Goal: Task Accomplishment & Management: Manage account settings

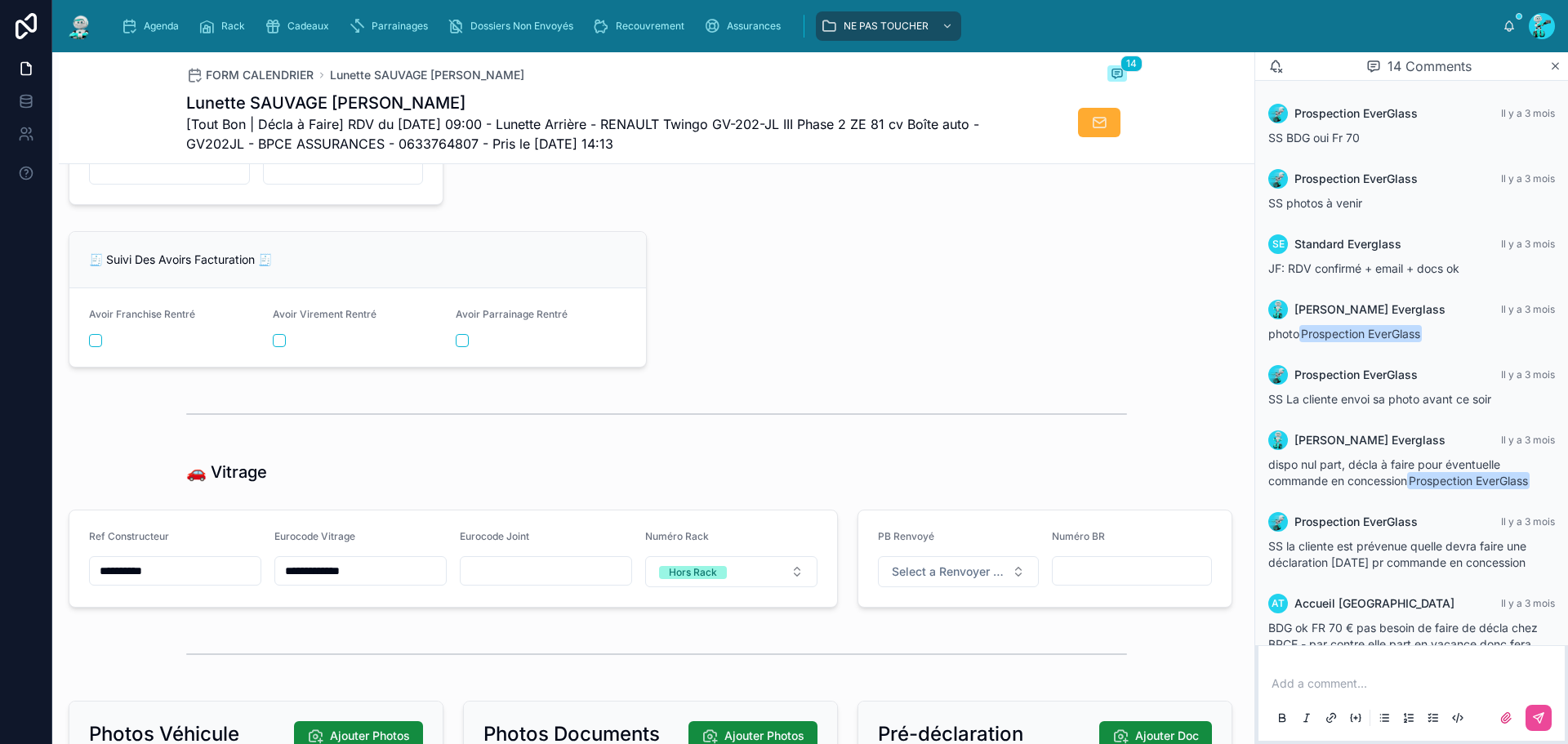
scroll to position [487, 0]
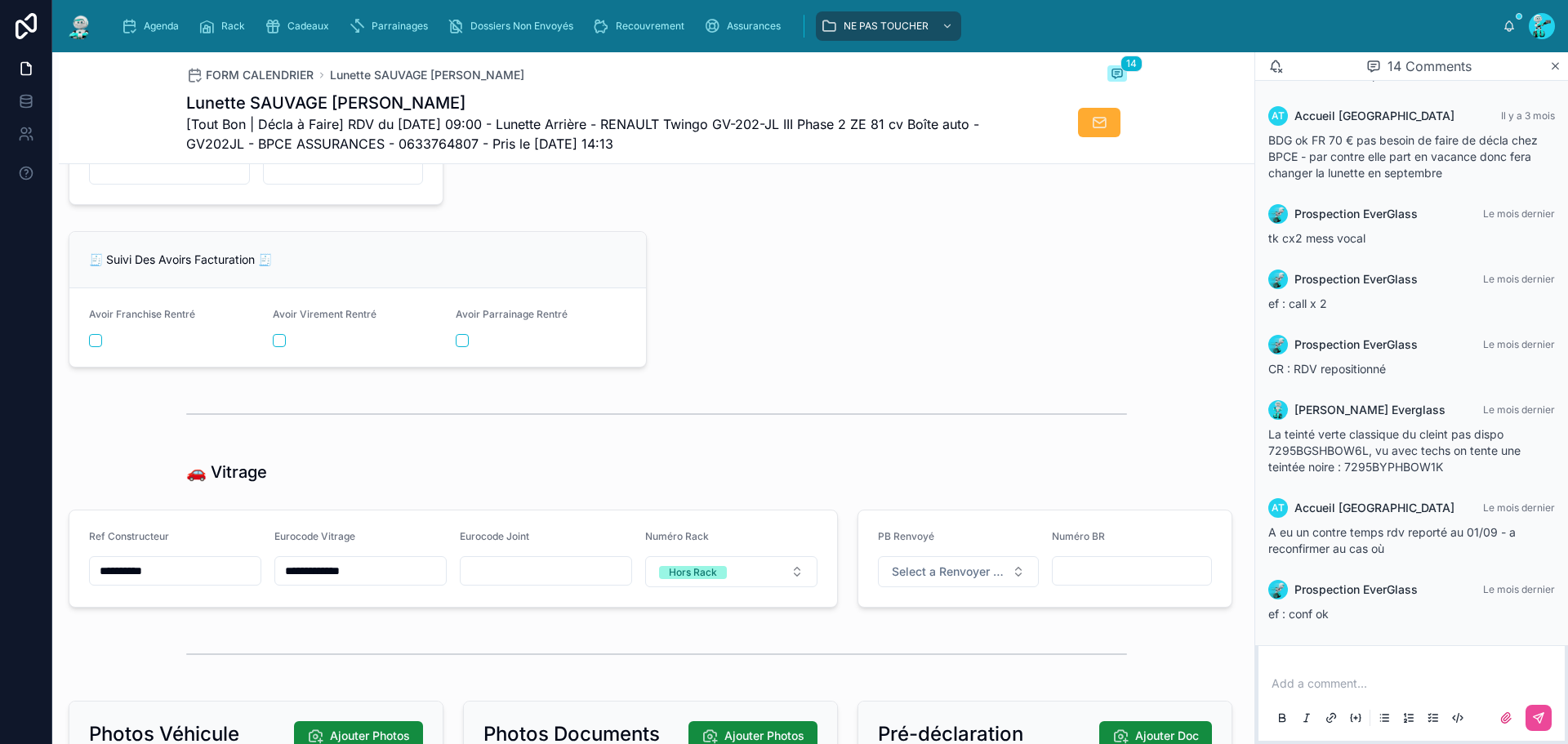
click at [180, 578] on input "**********" at bounding box center [175, 570] width 171 height 23
drag, startPoint x: 181, startPoint y: 580, endPoint x: 0, endPoint y: 545, distance: 184.4
click at [0, 545] on div "**********" at bounding box center [784, 372] width 1568 height 744
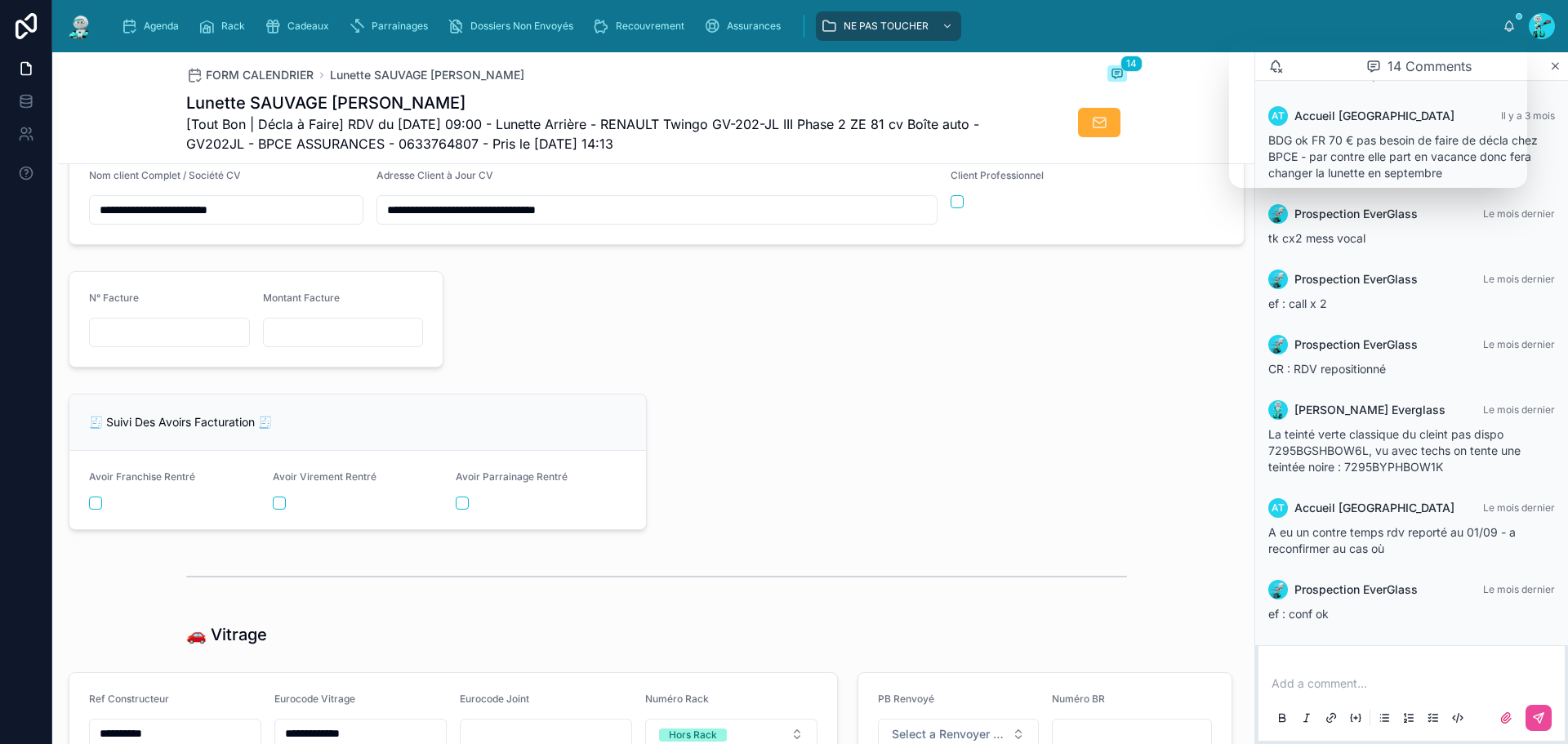
scroll to position [1700, 0]
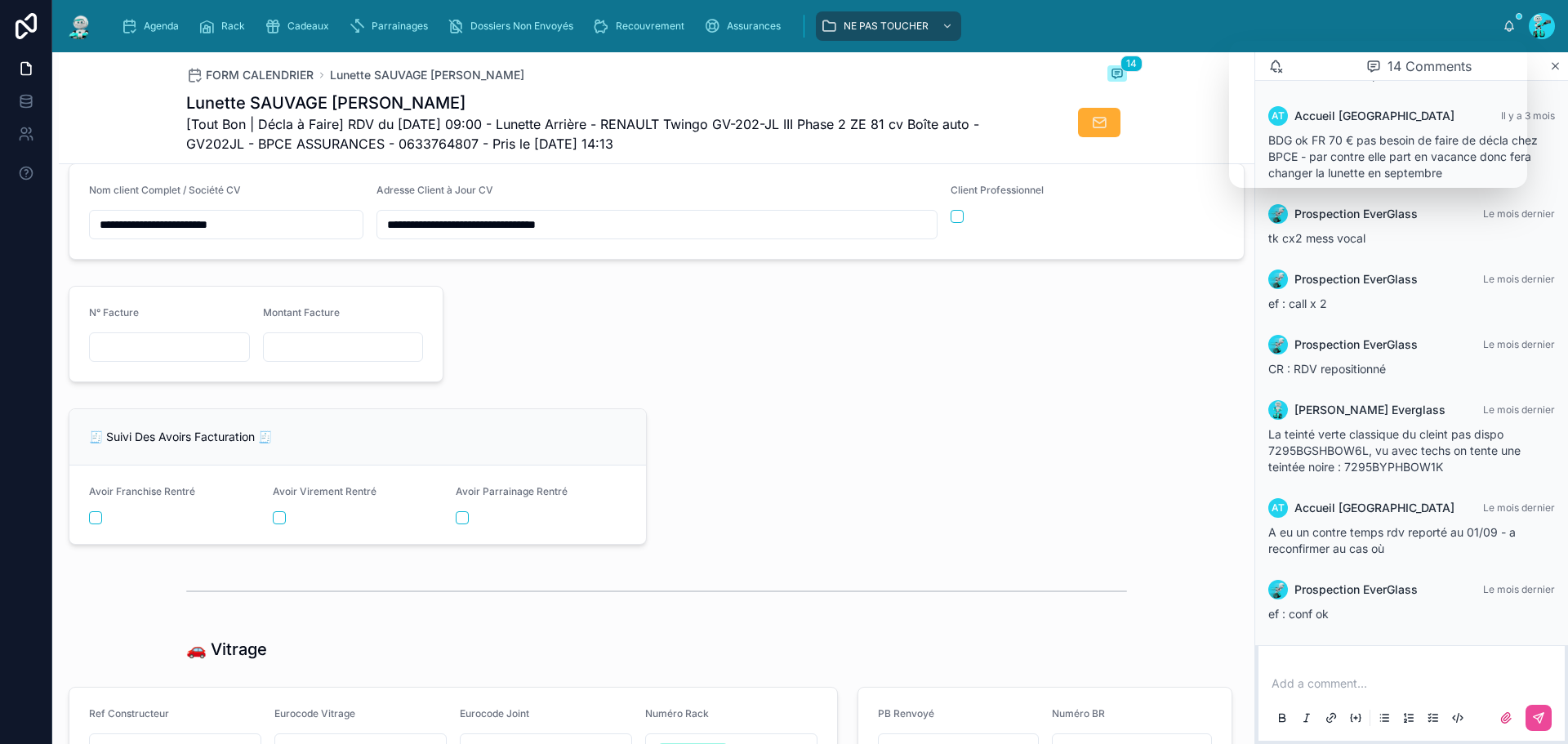
click at [136, 358] on input "text" at bounding box center [169, 347] width 159 height 23
type input "**********"
click at [373, 358] on input "text" at bounding box center [343, 347] width 159 height 23
type input "*********"
click at [688, 385] on div at bounding box center [848, 333] width 789 height 109
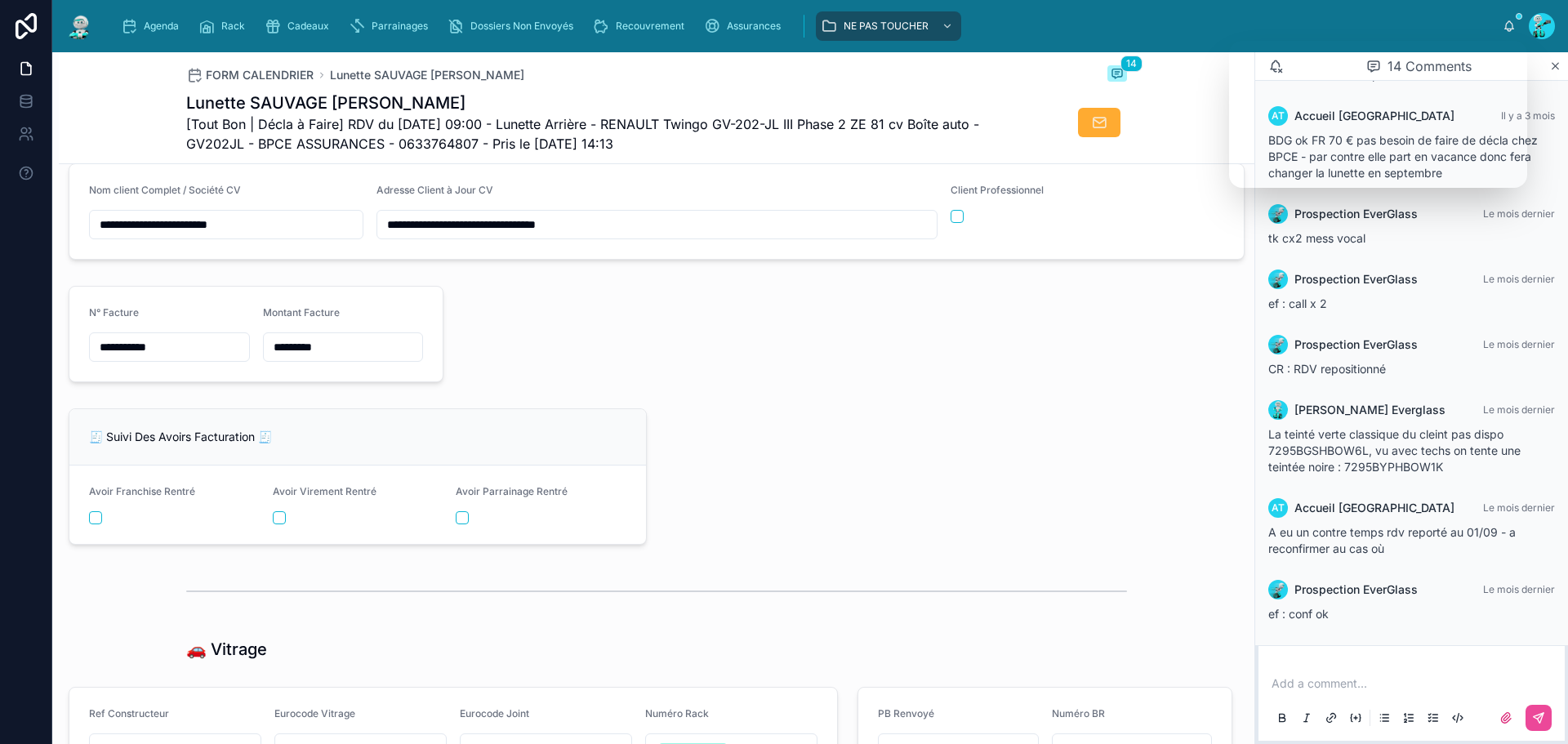
click at [824, 424] on div "**********" at bounding box center [656, 4] width 1196 height 3041
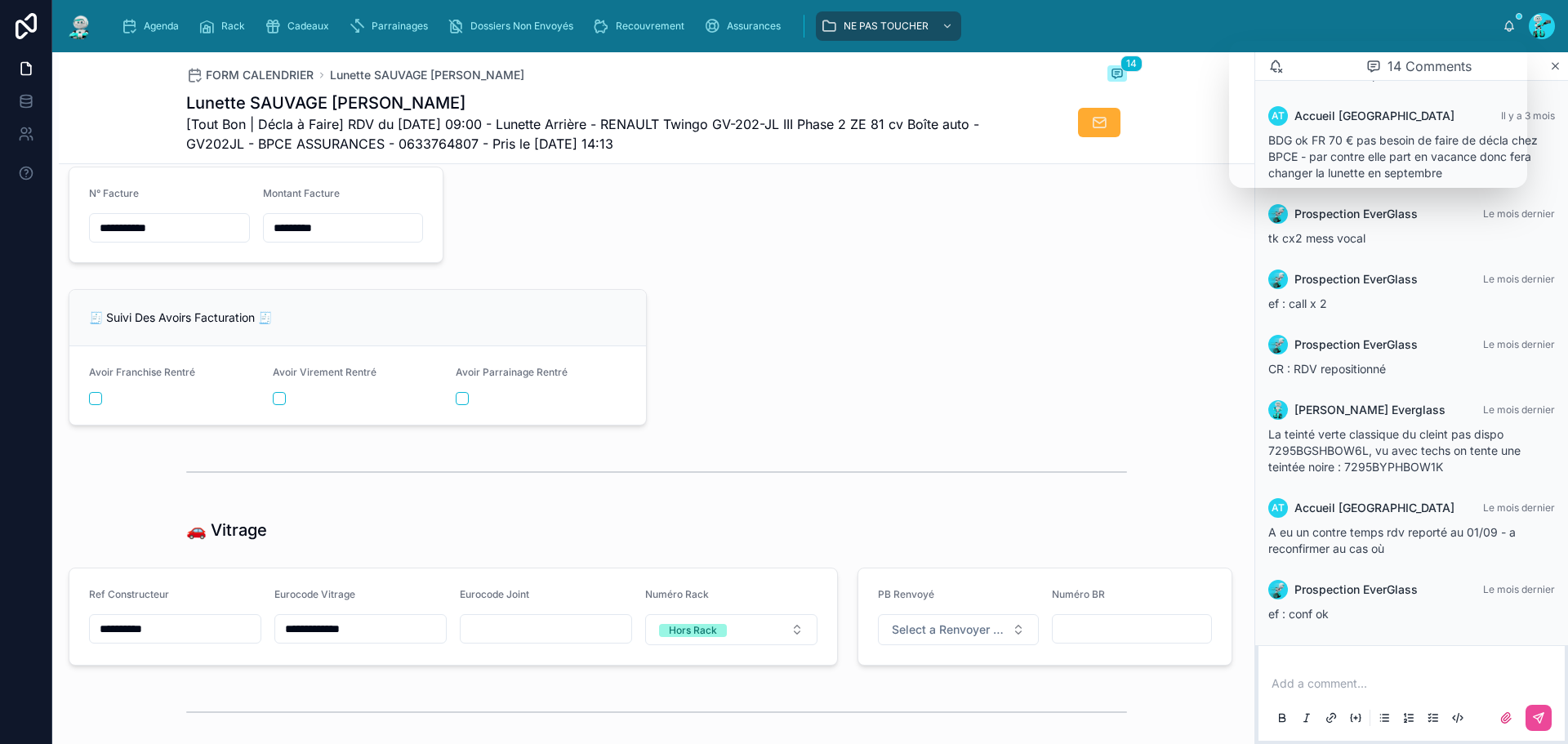
scroll to position [1782, 0]
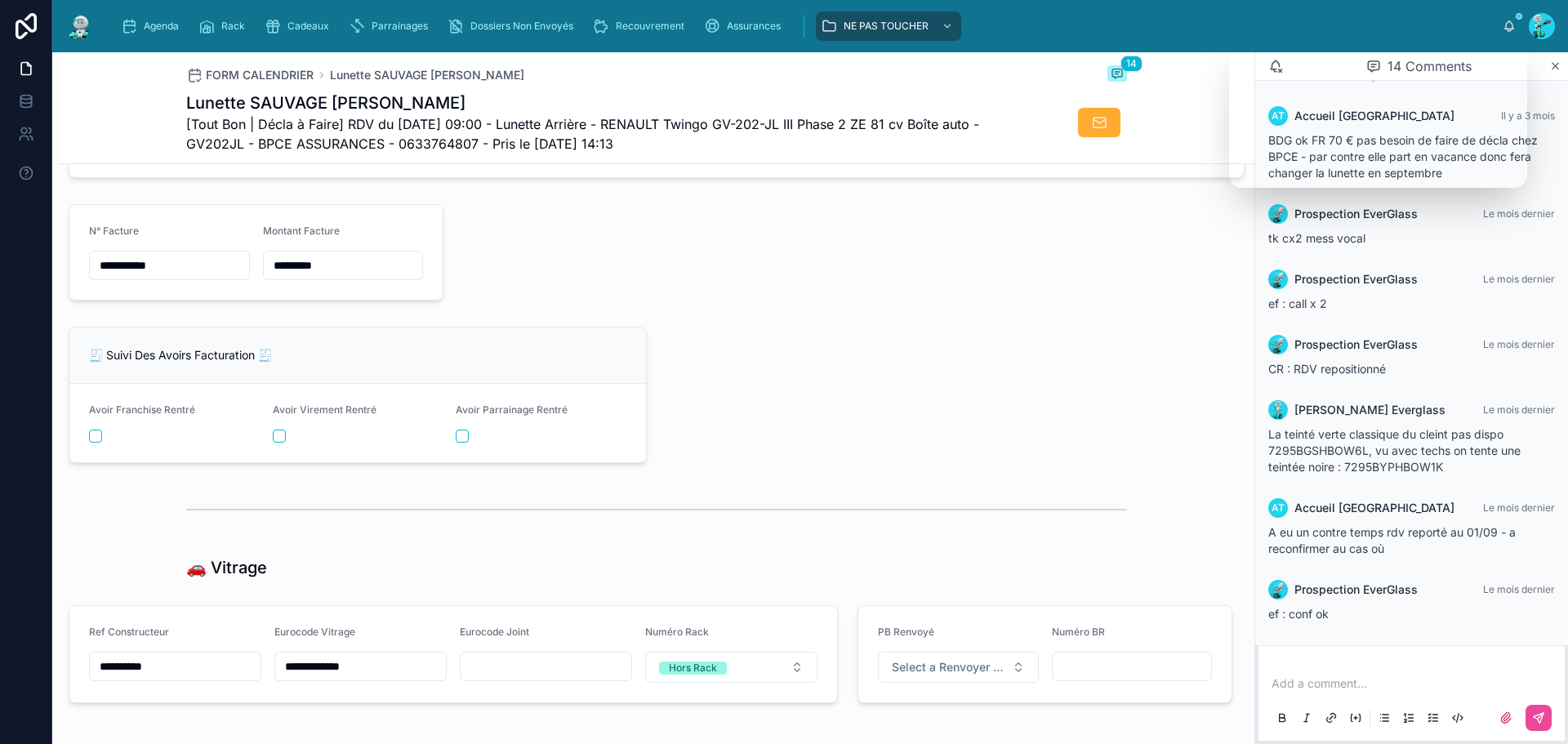
drag, startPoint x: 146, startPoint y: 265, endPoint x: 0, endPoint y: 230, distance: 150.1
click at [0, 230] on div "**********" at bounding box center [784, 372] width 1568 height 744
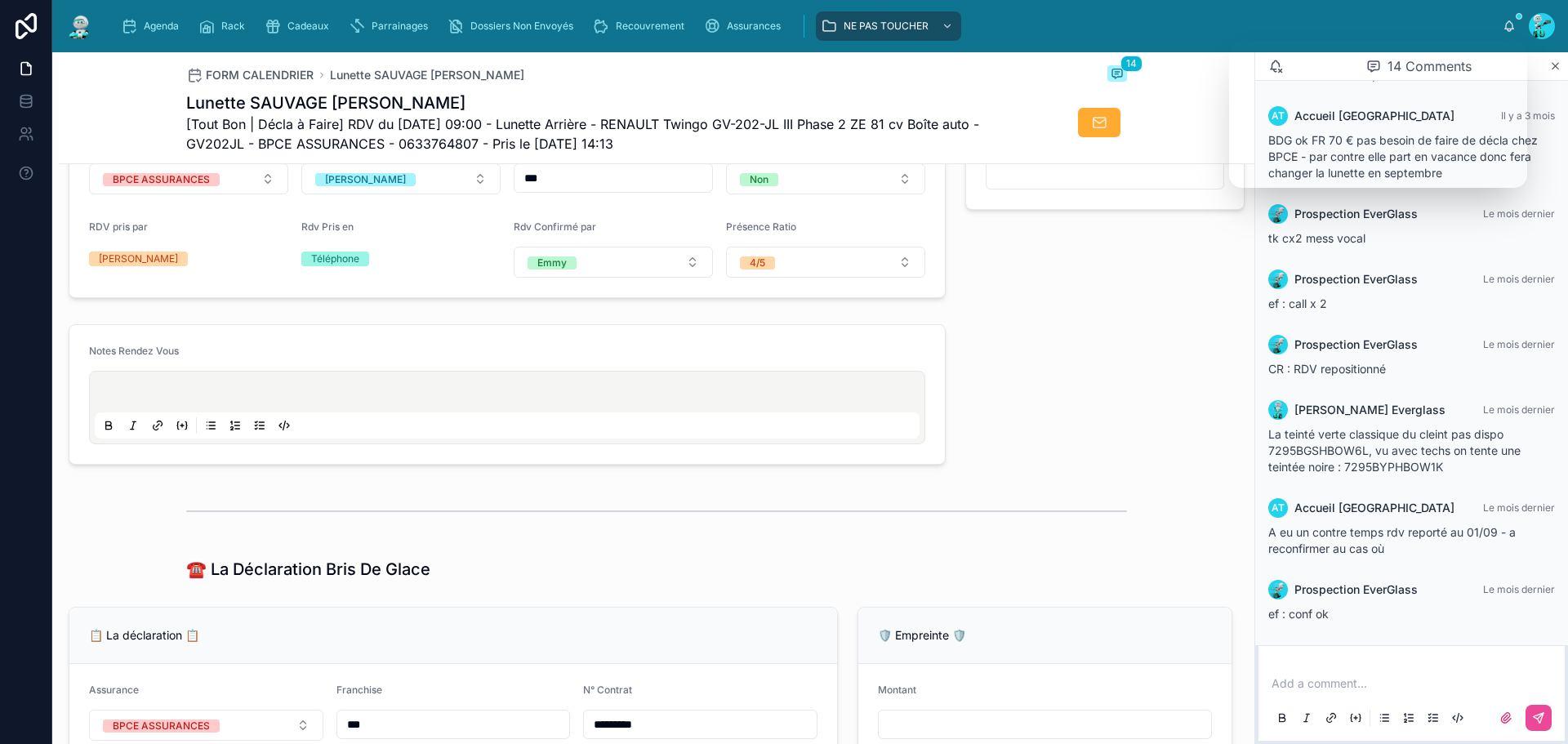
scroll to position [557, 0]
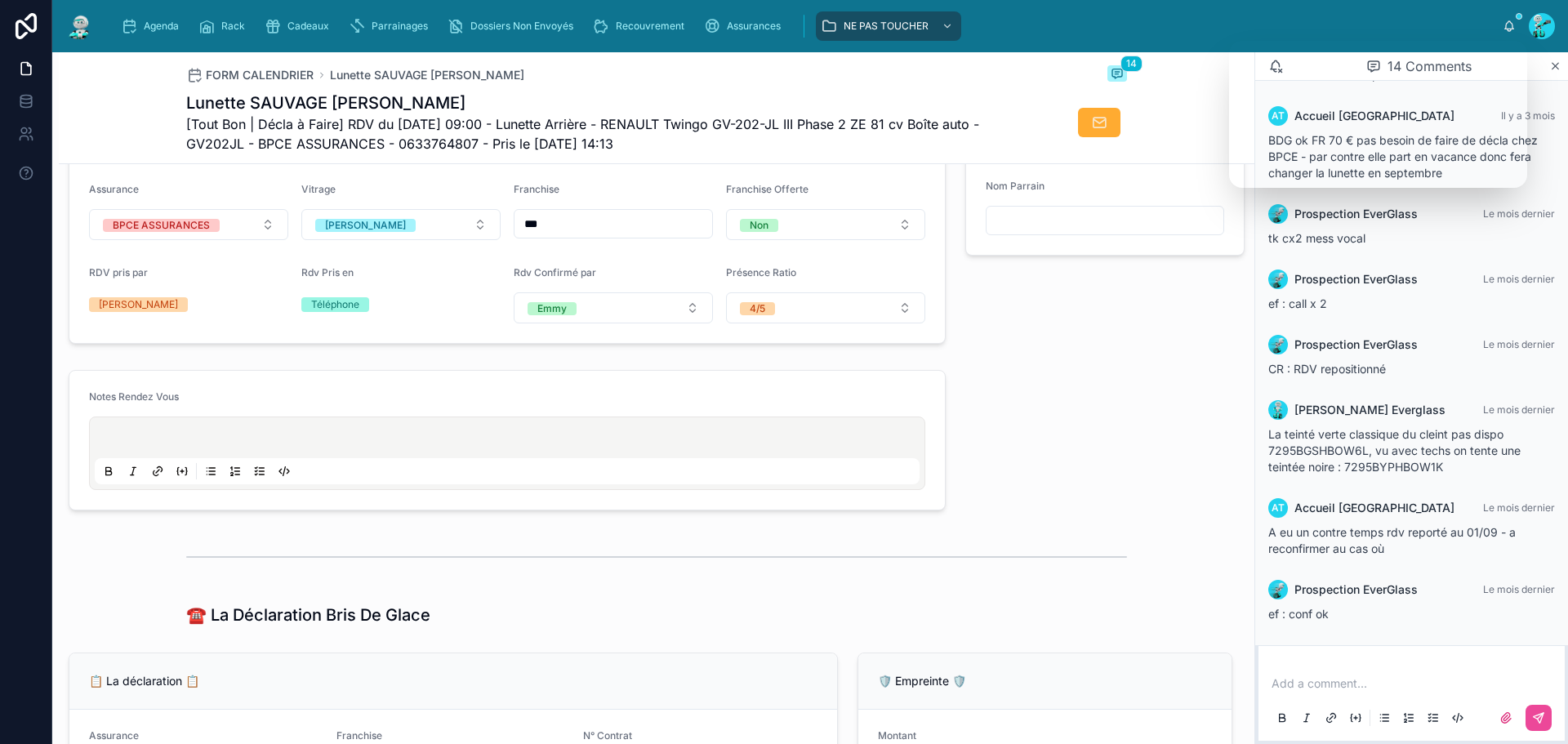
click at [154, 441] on div at bounding box center [507, 453] width 824 height 62
click at [115, 431] on div at bounding box center [507, 452] width 837 height 73
click at [119, 443] on div at bounding box center [507, 453] width 824 height 62
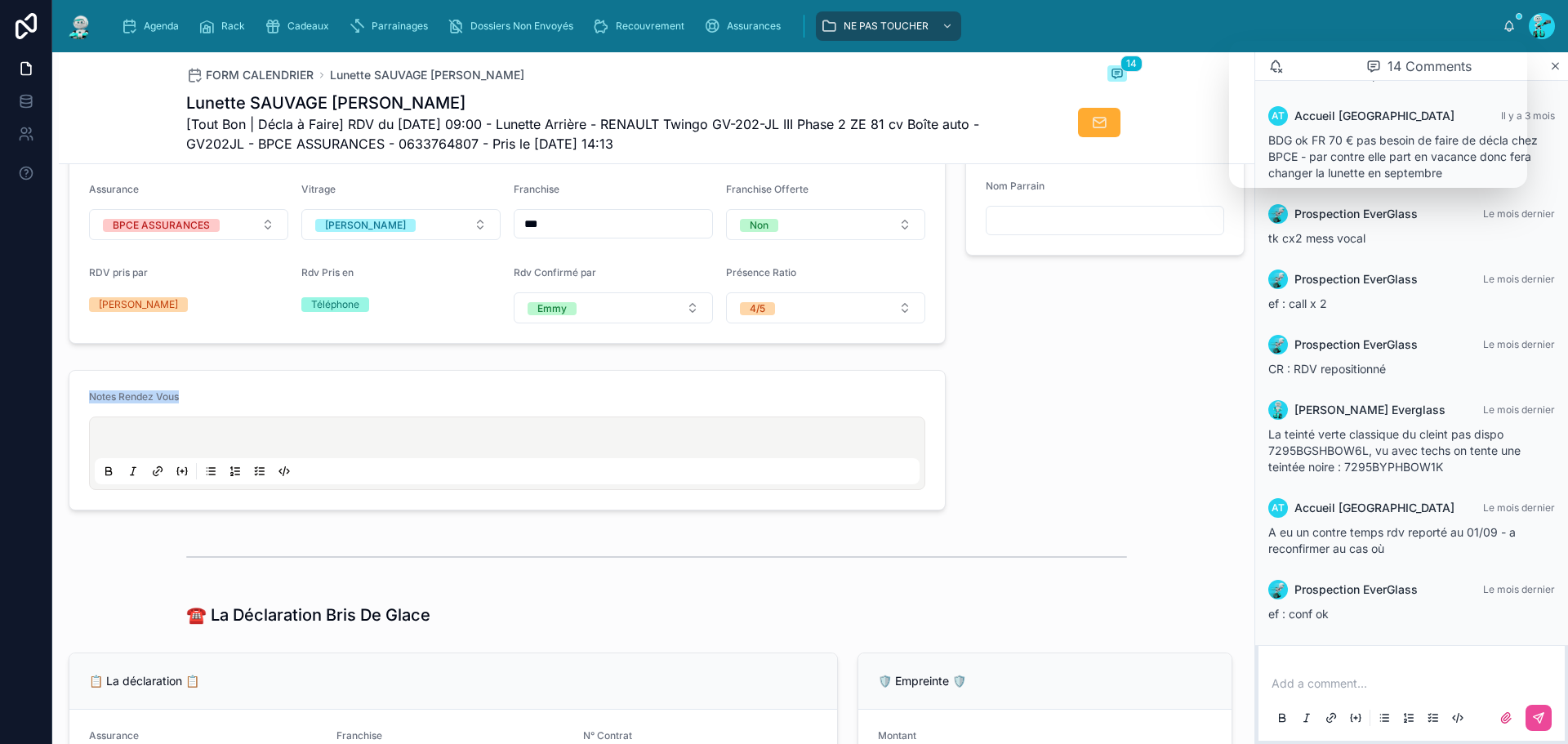
click at [134, 448] on p at bounding box center [510, 439] width 824 height 16
click at [100, 446] on span "**********" at bounding box center [121, 439] width 47 height 11
click at [178, 446] on p "**********" at bounding box center [510, 439] width 824 height 16
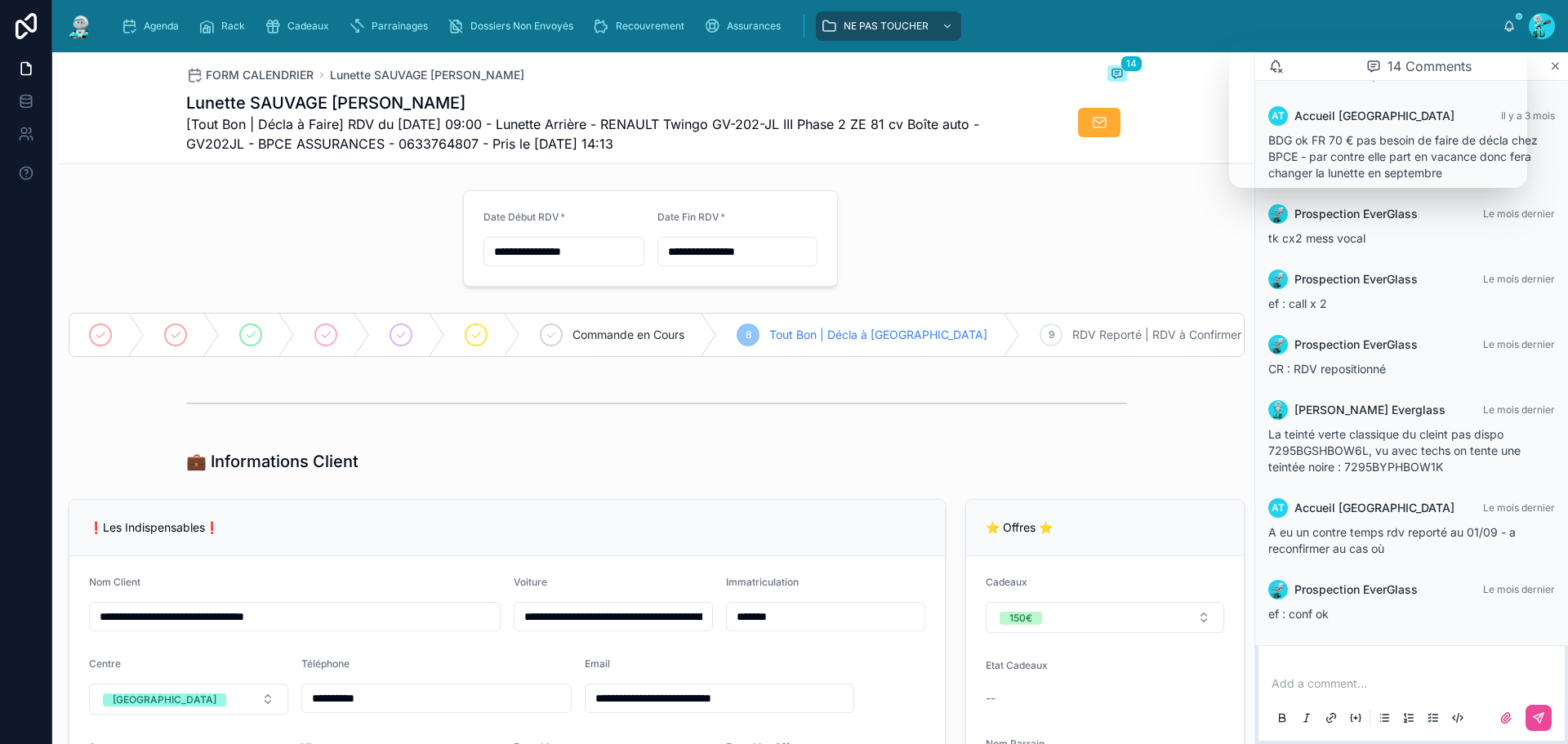
scroll to position [0, 0]
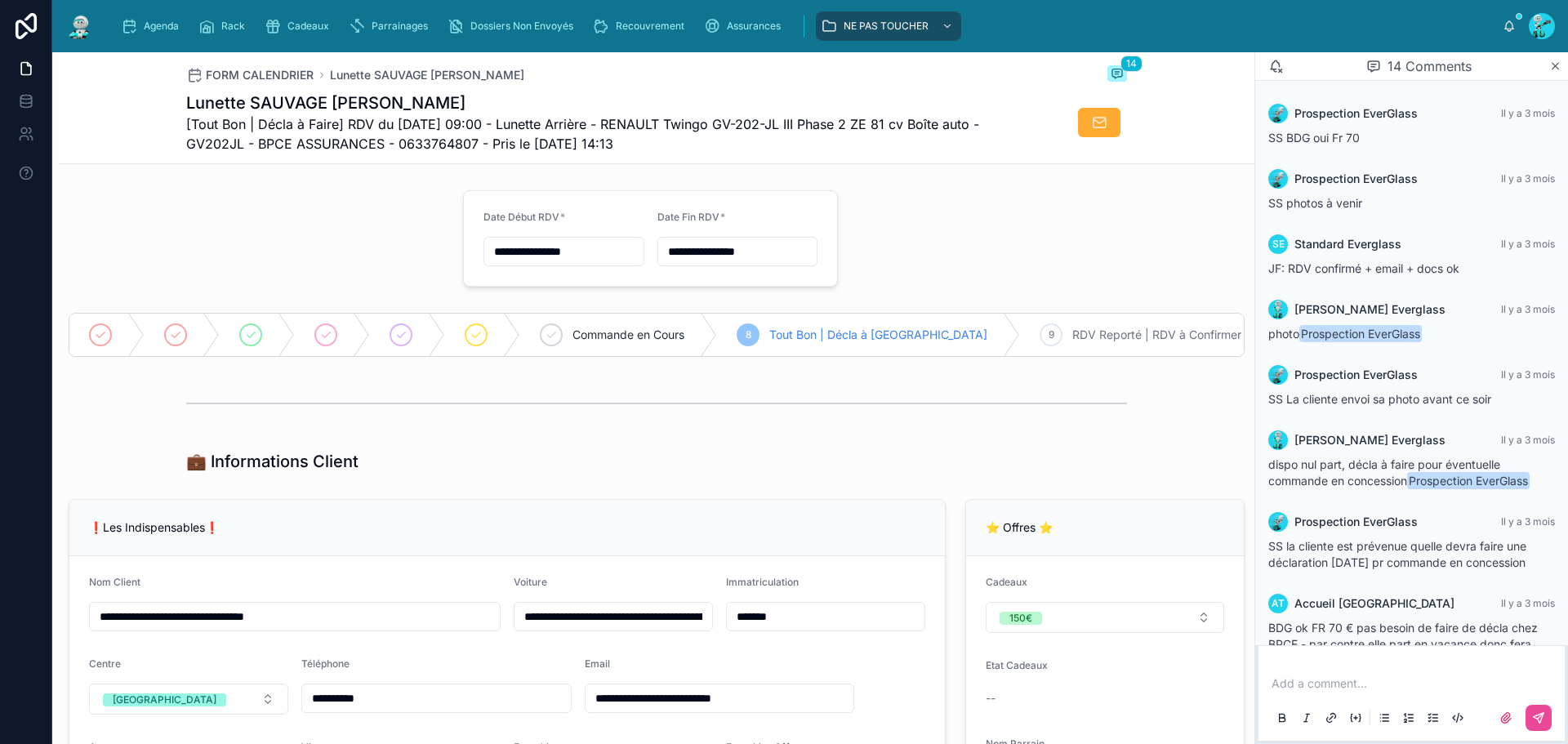
drag, startPoint x: 146, startPoint y: 30, endPoint x: 139, endPoint y: 23, distance: 9.9
click at [146, 30] on span "Agenda" at bounding box center [161, 26] width 35 height 13
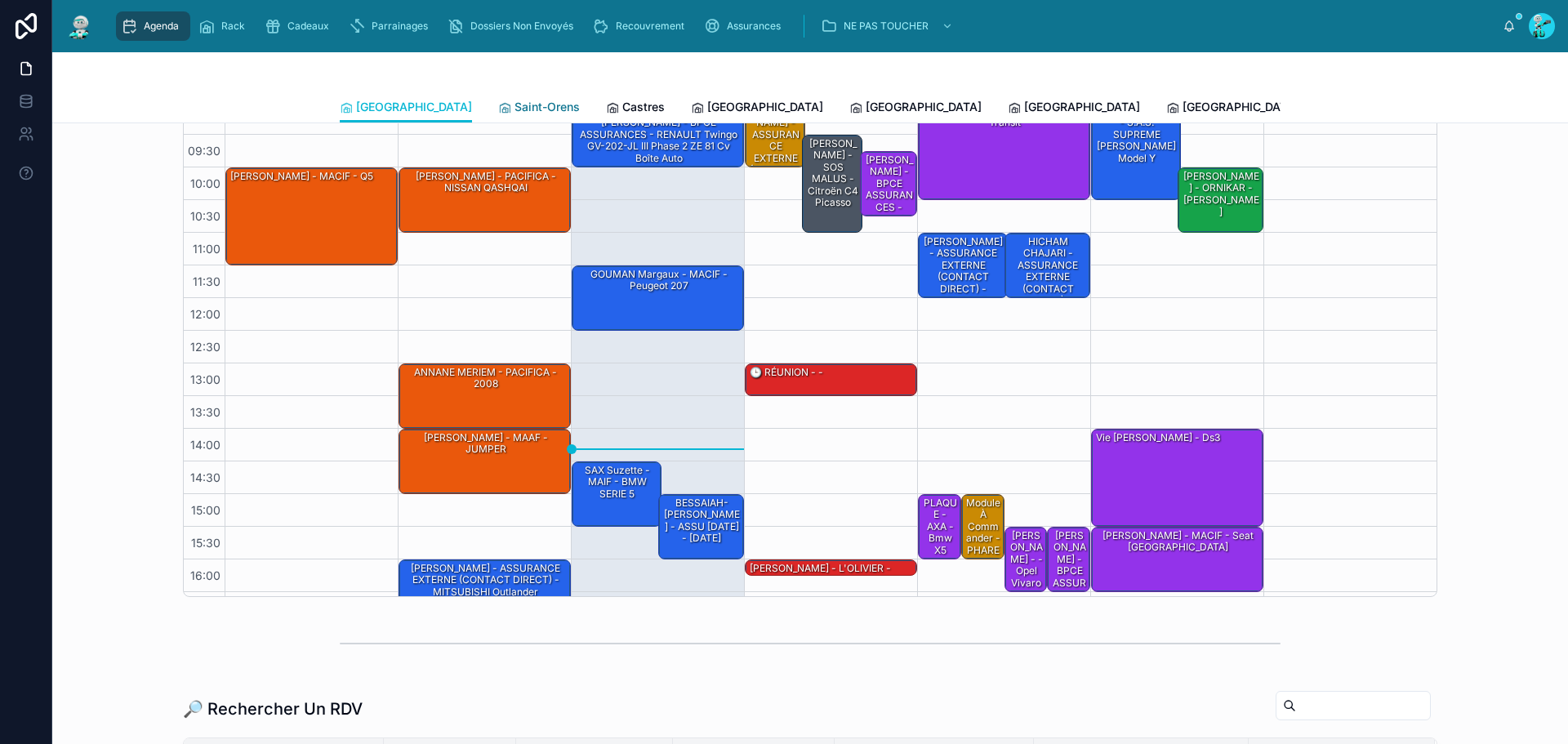
click at [514, 102] on span "Saint-Orens" at bounding box center [547, 107] width 65 height 16
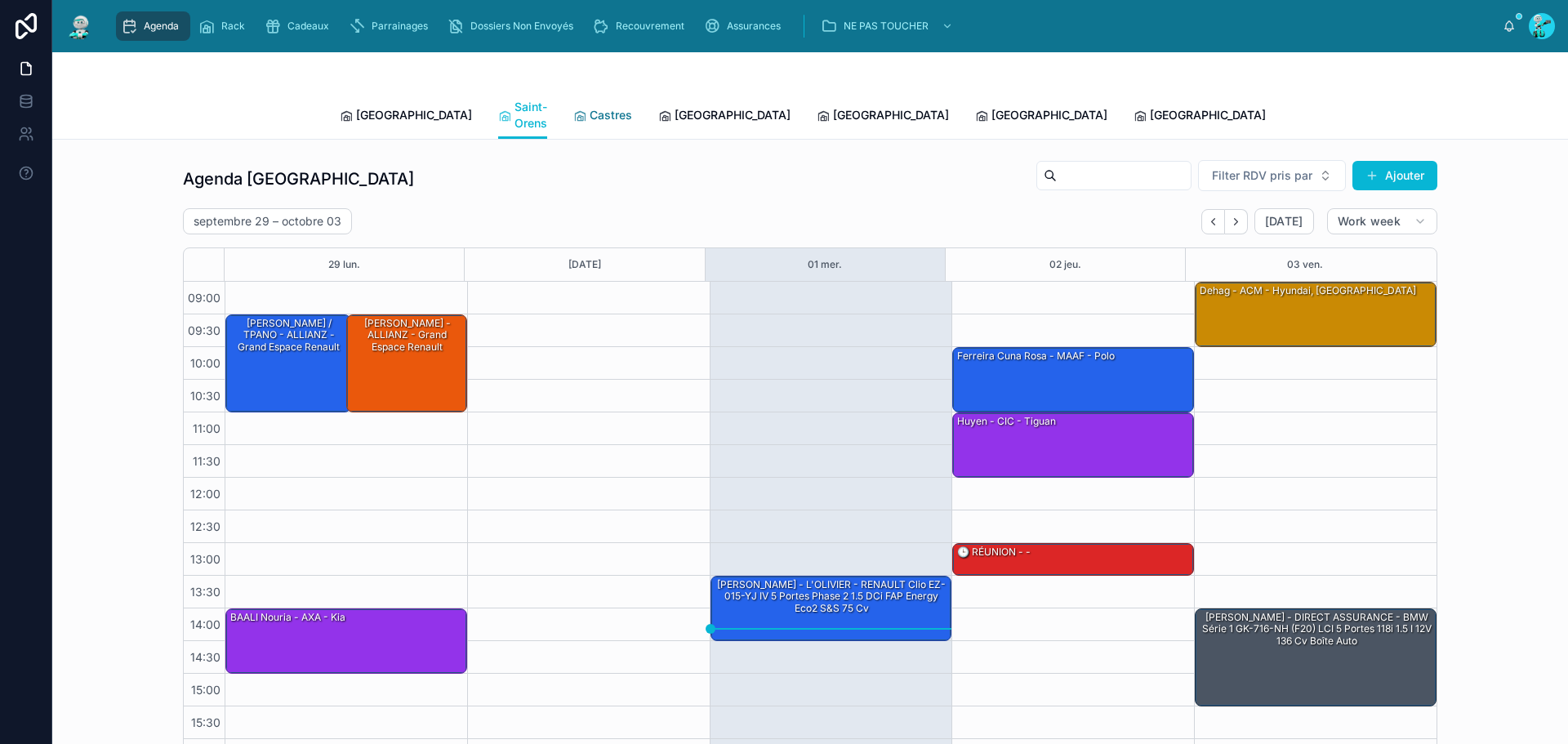
click at [589, 111] on span "Castres" at bounding box center [610, 115] width 42 height 16
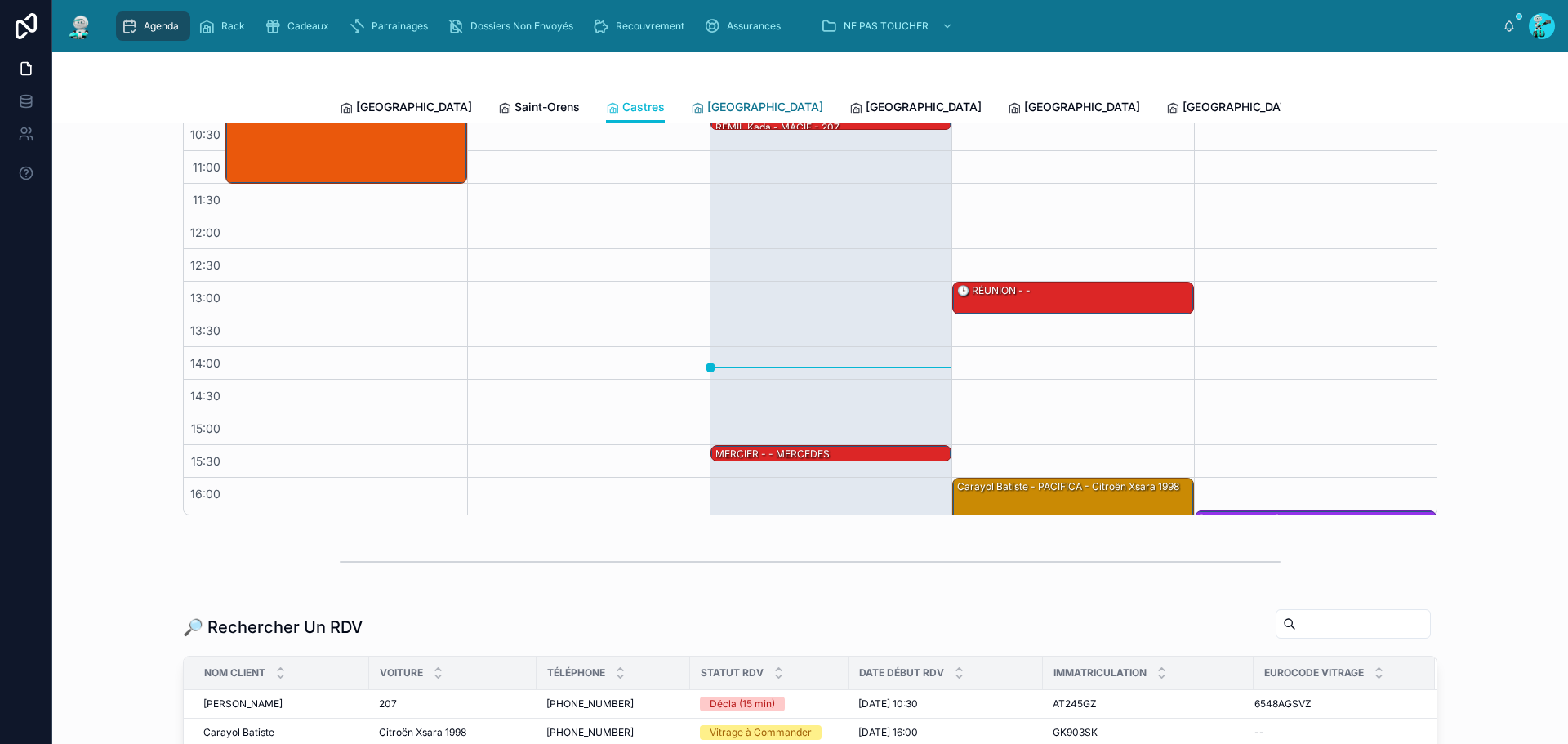
click at [707, 105] on span "[GEOGRAPHIC_DATA]" at bounding box center [765, 107] width 116 height 16
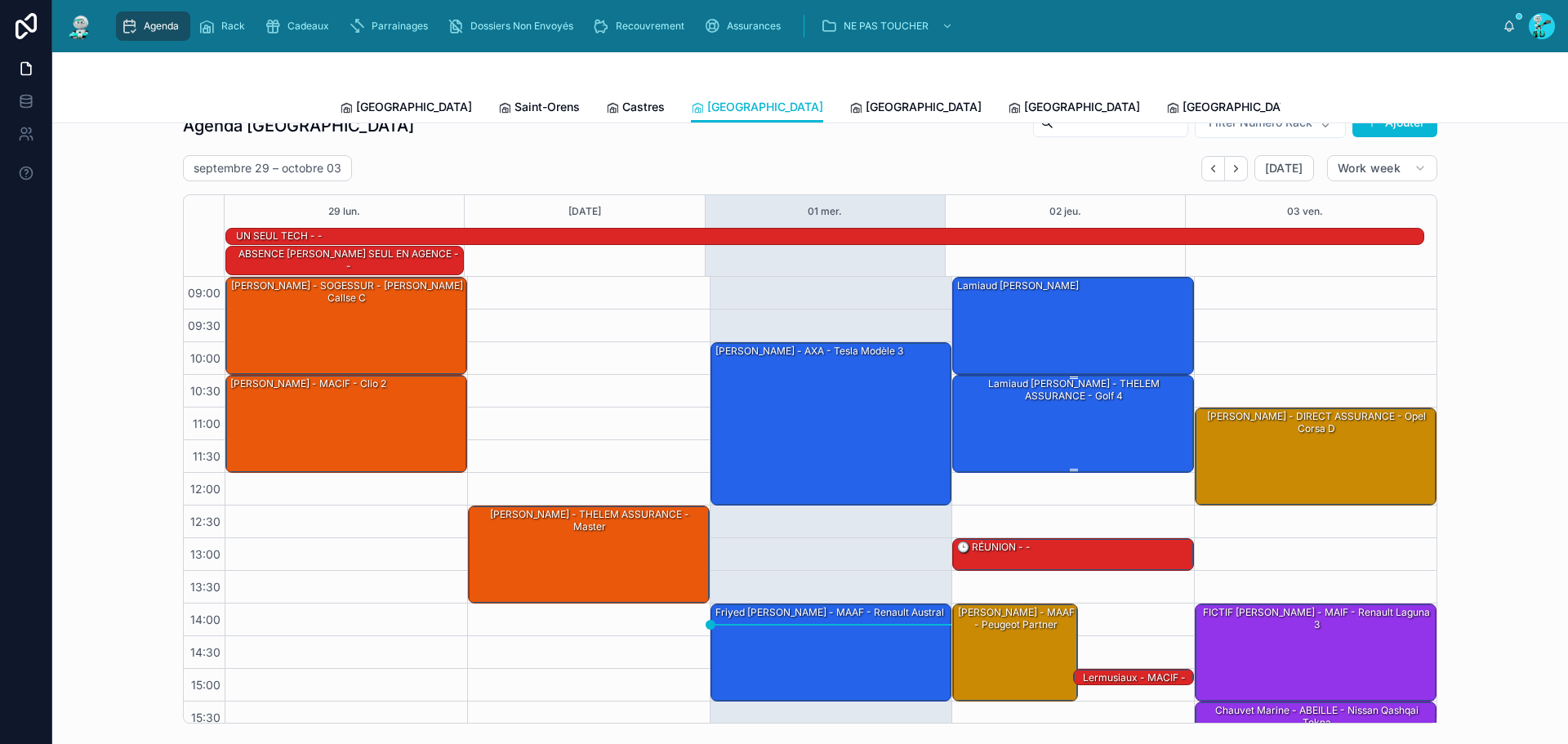
click at [1071, 412] on div "Lamiaud Julien - THELEM ASSURANCE - golf 4" at bounding box center [1073, 423] width 237 height 95
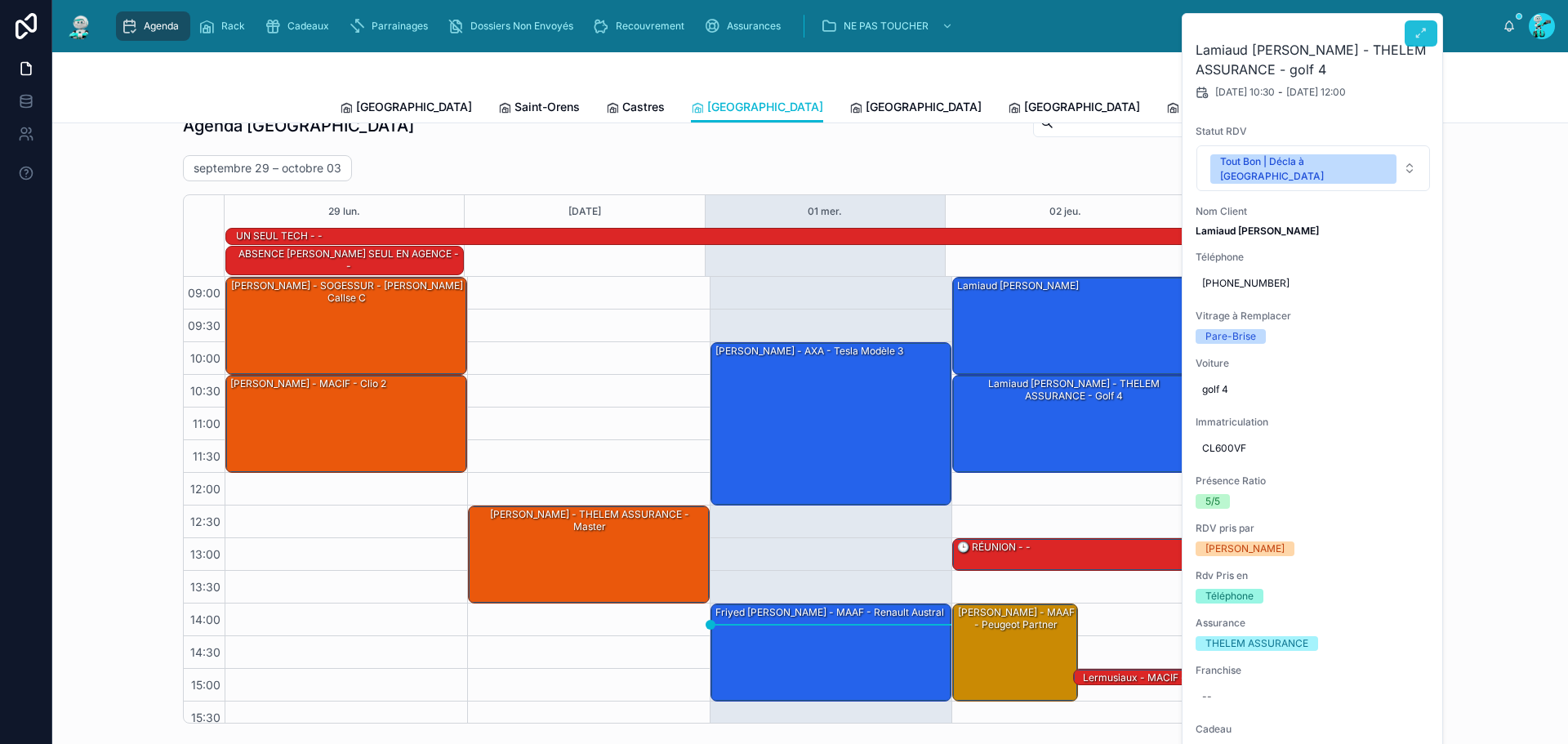
click at [1407, 27] on button at bounding box center [1421, 34] width 33 height 26
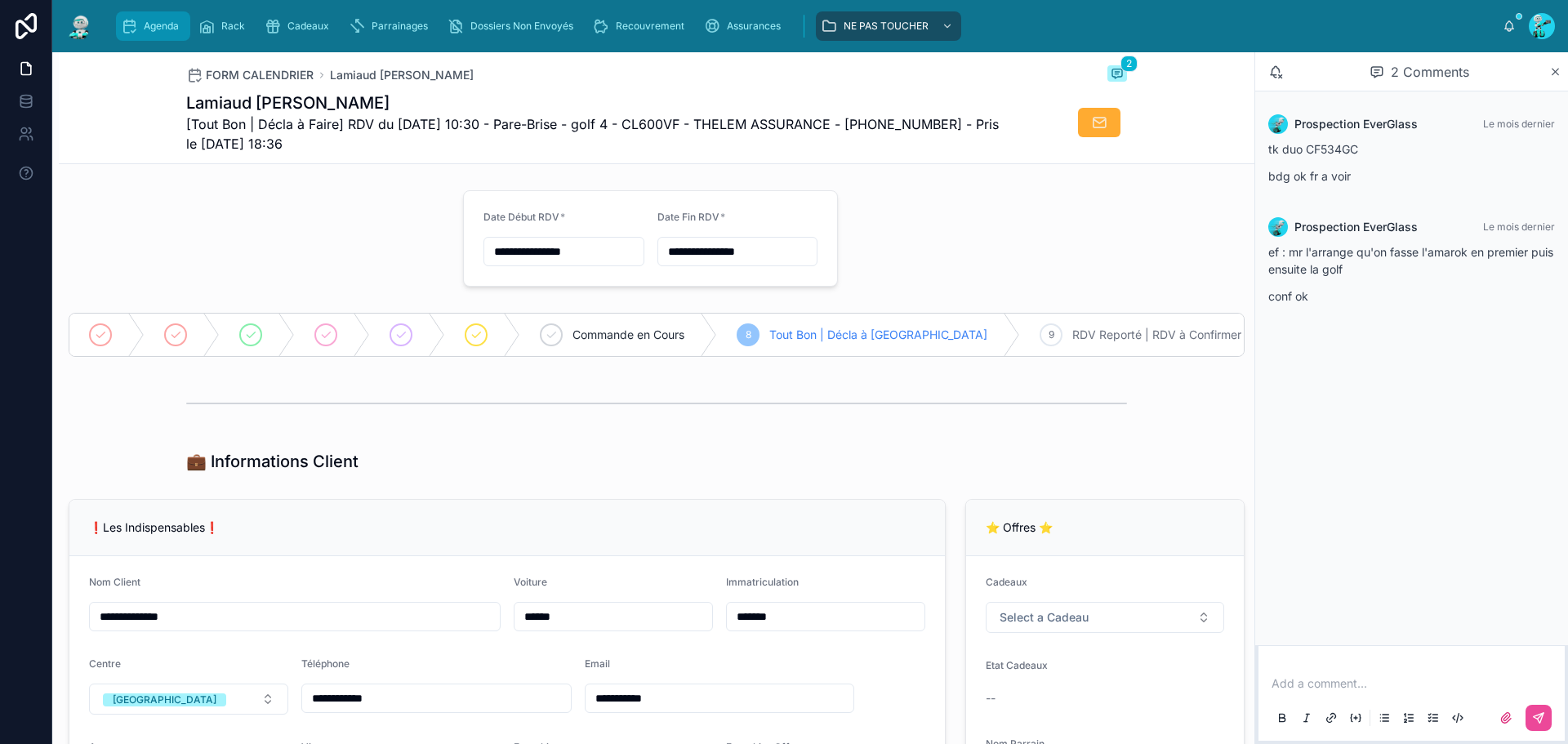
drag, startPoint x: 150, startPoint y: 34, endPoint x: 144, endPoint y: 27, distance: 9.2
click at [150, 34] on div "Agenda" at bounding box center [152, 26] width 65 height 26
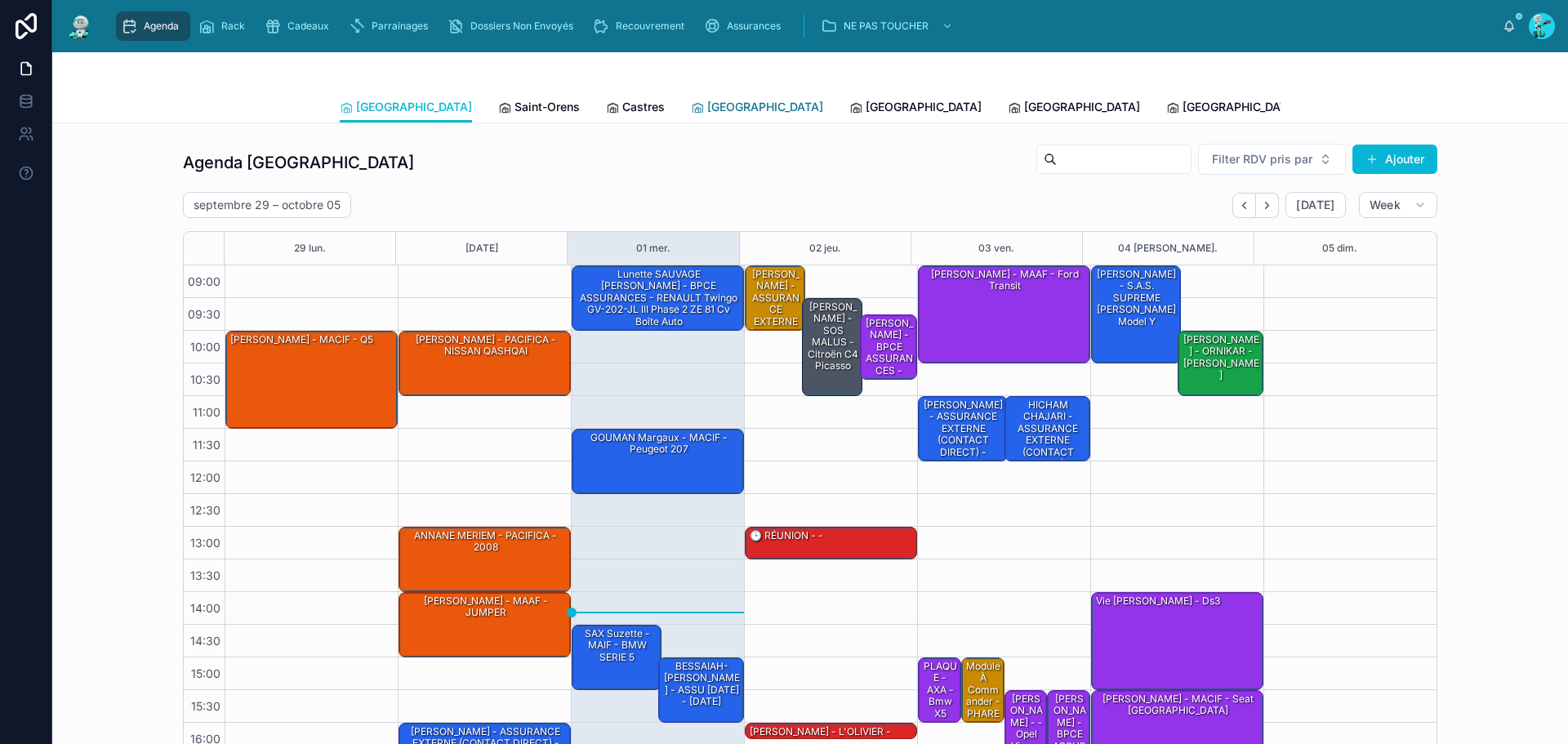
click at [691, 115] on link "[GEOGRAPHIC_DATA]" at bounding box center [757, 108] width 133 height 33
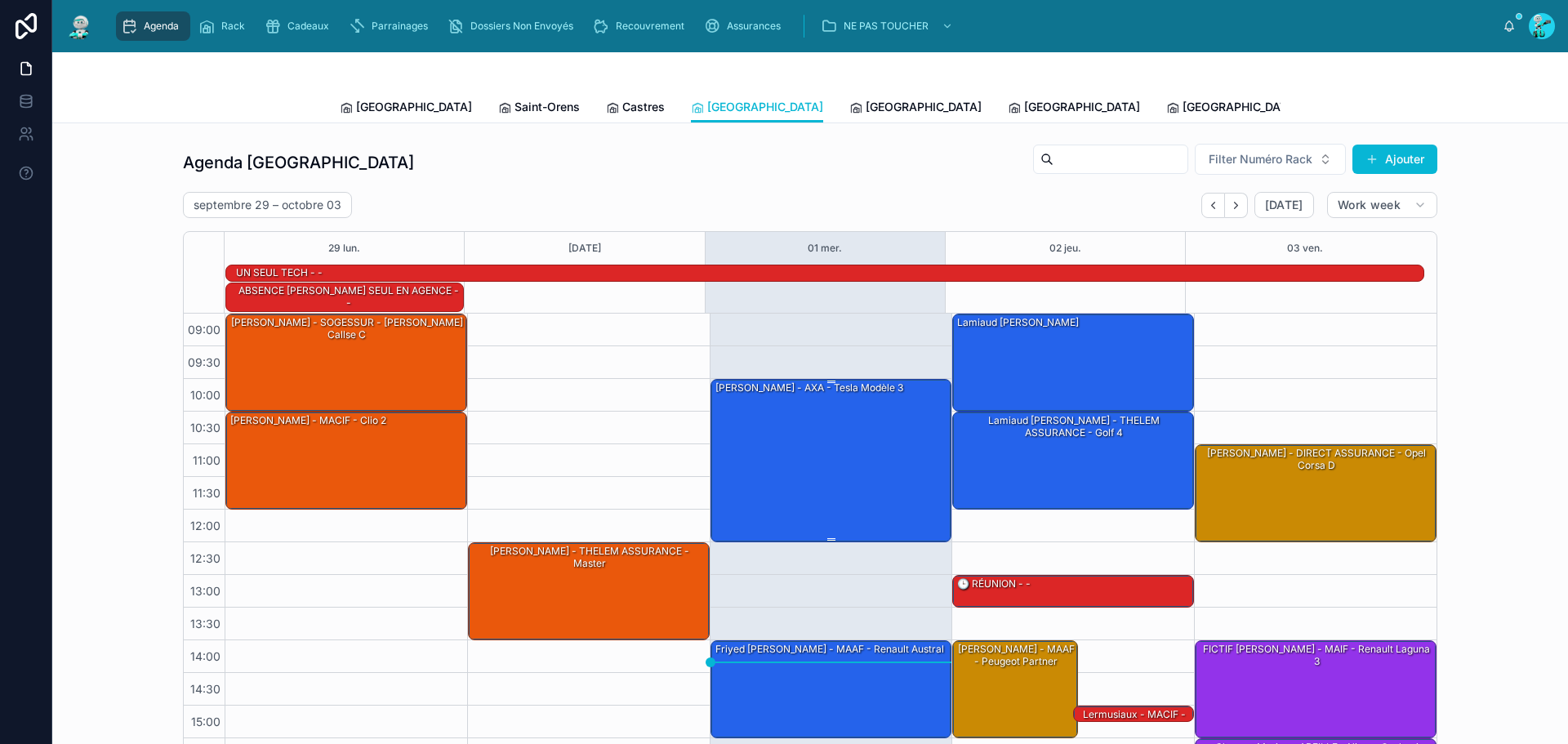
click at [756, 437] on div "MEUNIER FRANCK - AXA - Tesla modèle 3" at bounding box center [831, 460] width 237 height 160
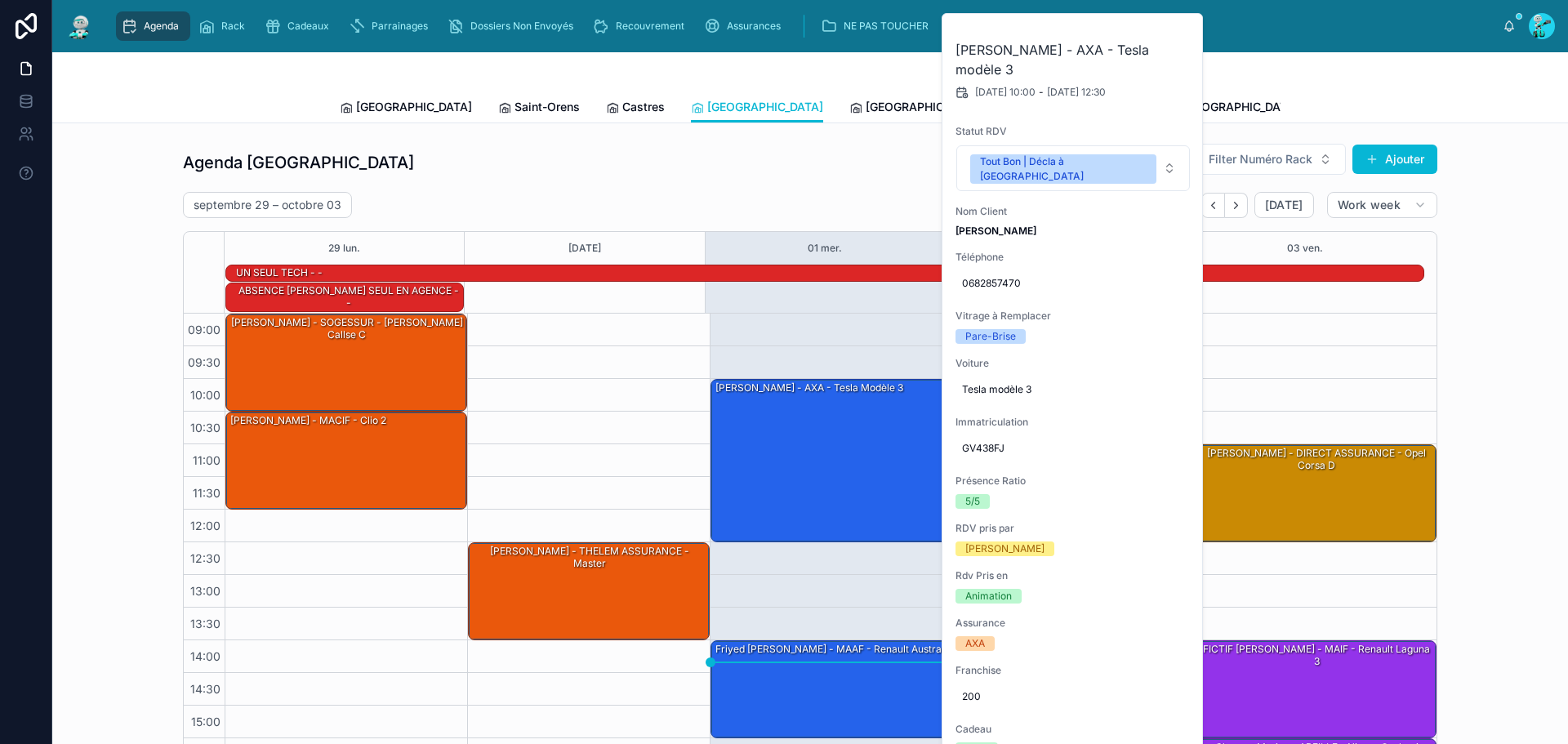
click at [705, 191] on div "Agenda Carcassonne Filter Numéro Rack Ajouter septembre 29 – octobre 03 Today W…" at bounding box center [810, 451] width 1254 height 617
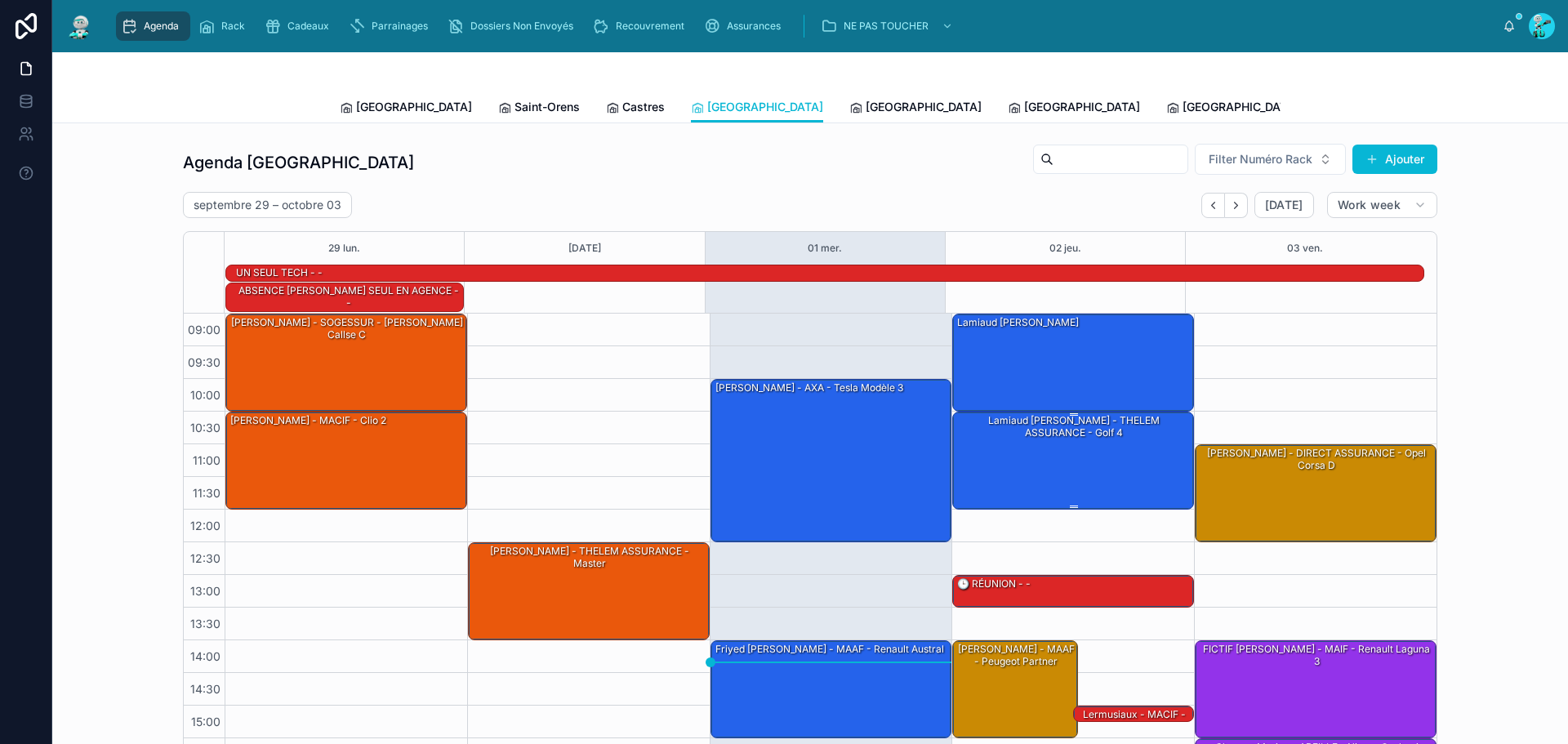
click at [1080, 462] on div "Lamiaud Julien - THELEM ASSURANCE - golf 4" at bounding box center [1073, 460] width 237 height 95
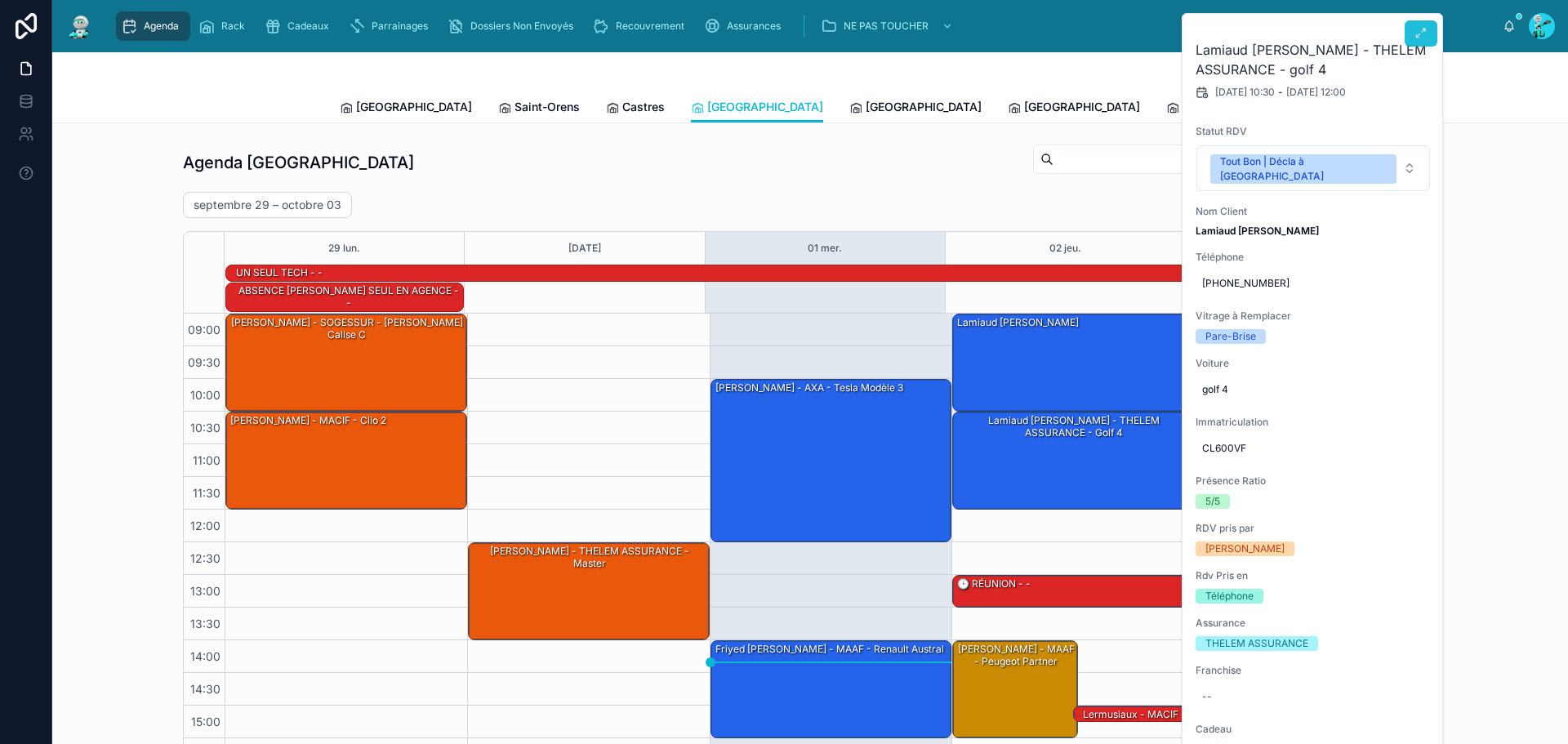
click at [1418, 31] on icon at bounding box center [1421, 33] width 13 height 13
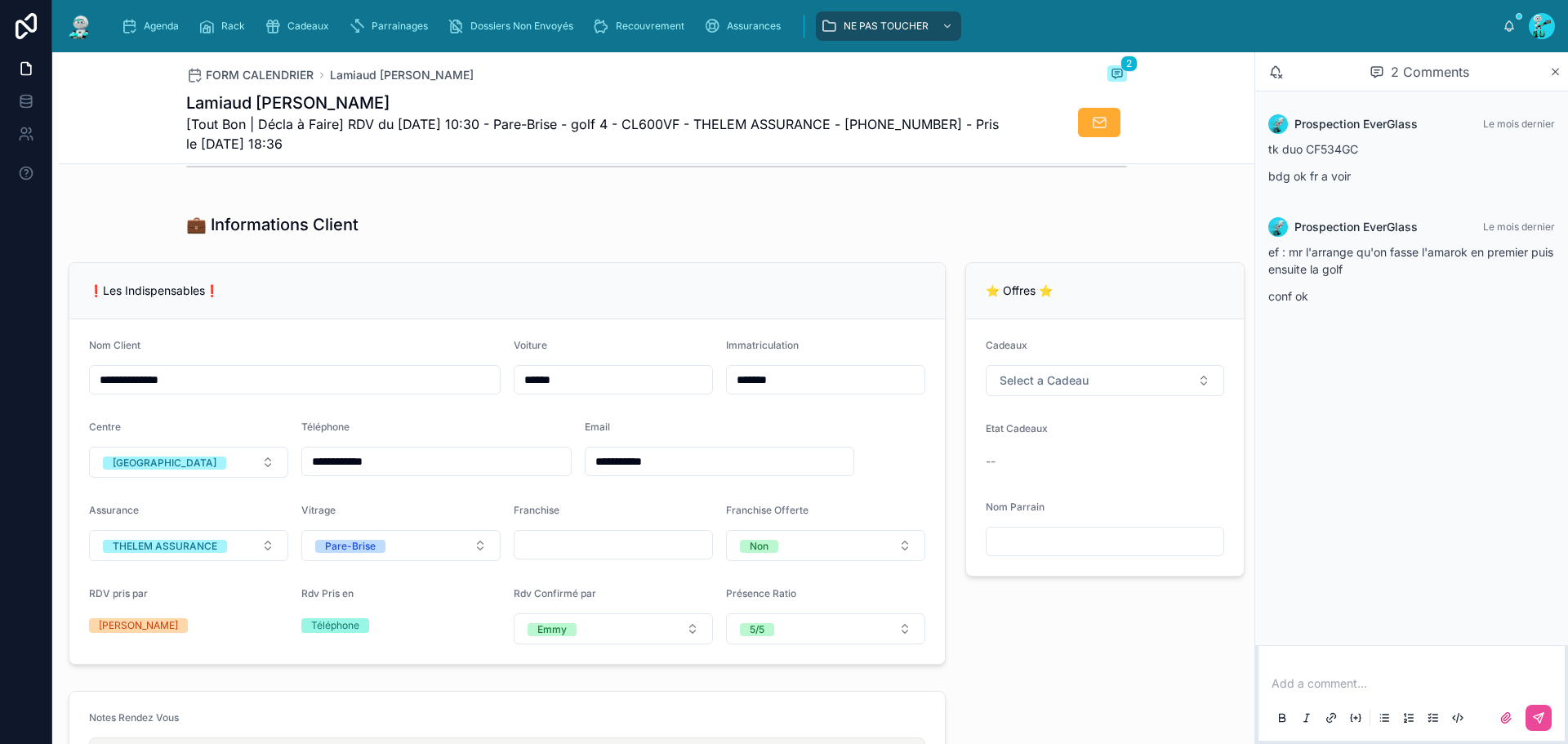
scroll to position [245, 0]
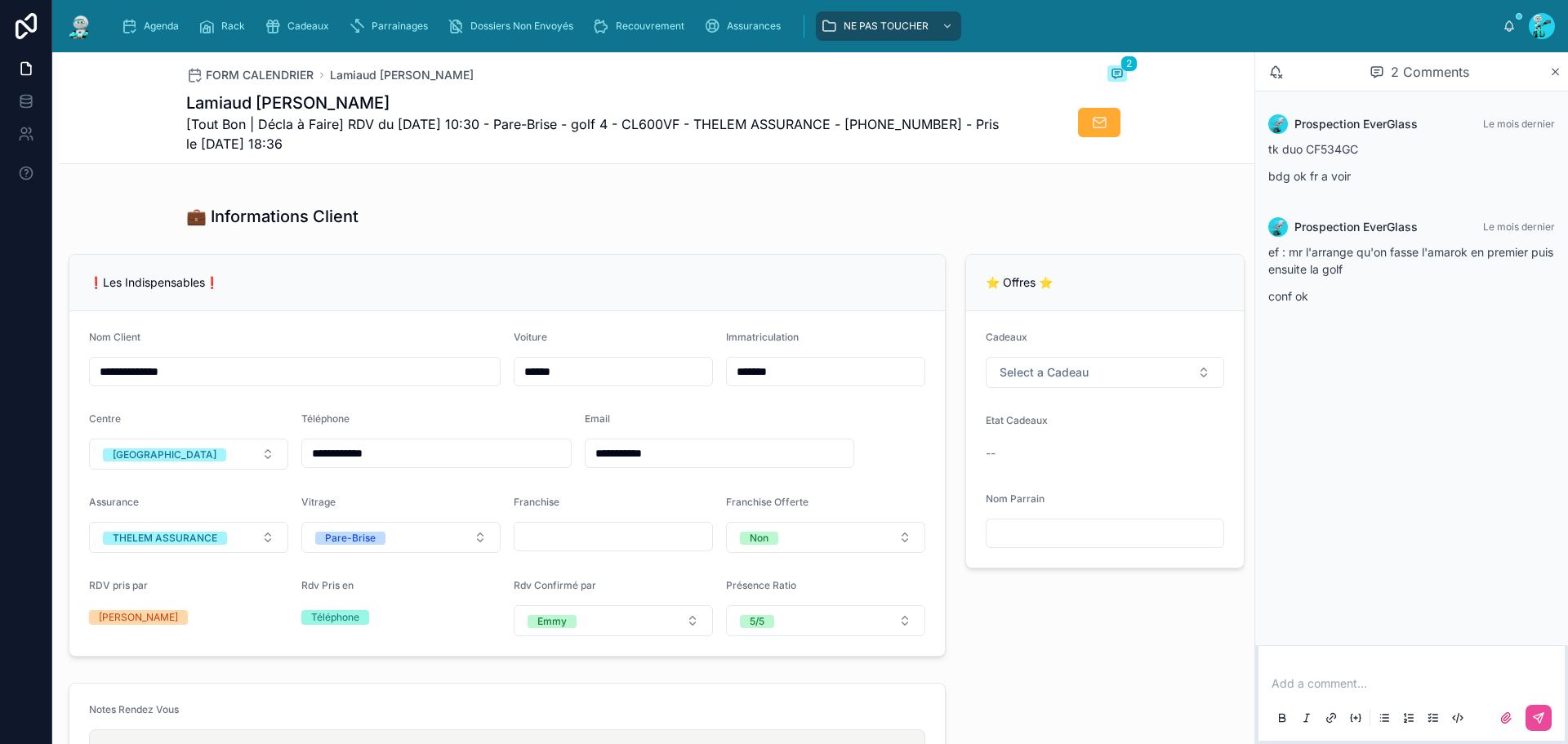
click at [745, 234] on div "💼 Informations Client" at bounding box center [656, 216] width 1196 height 36
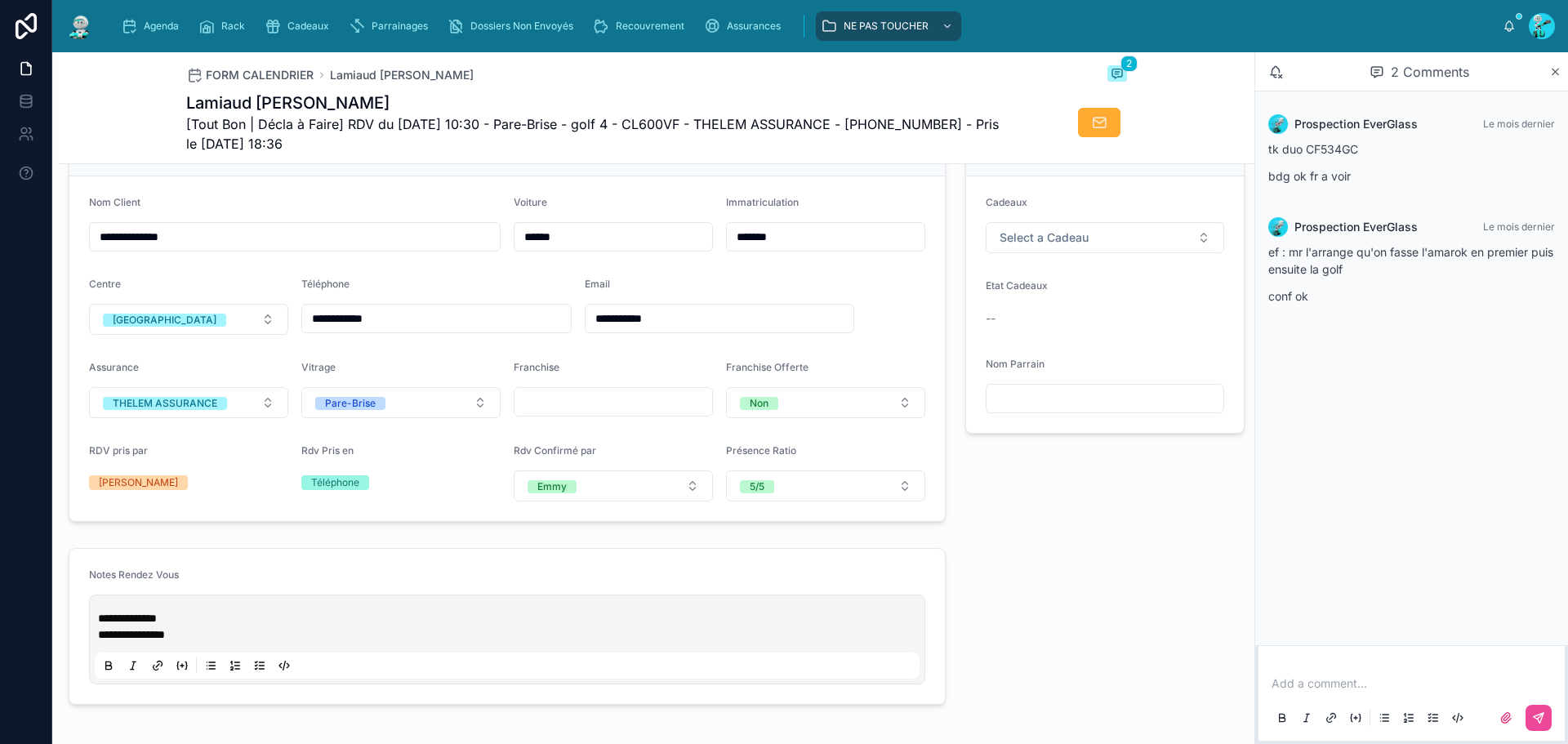
scroll to position [408, 0]
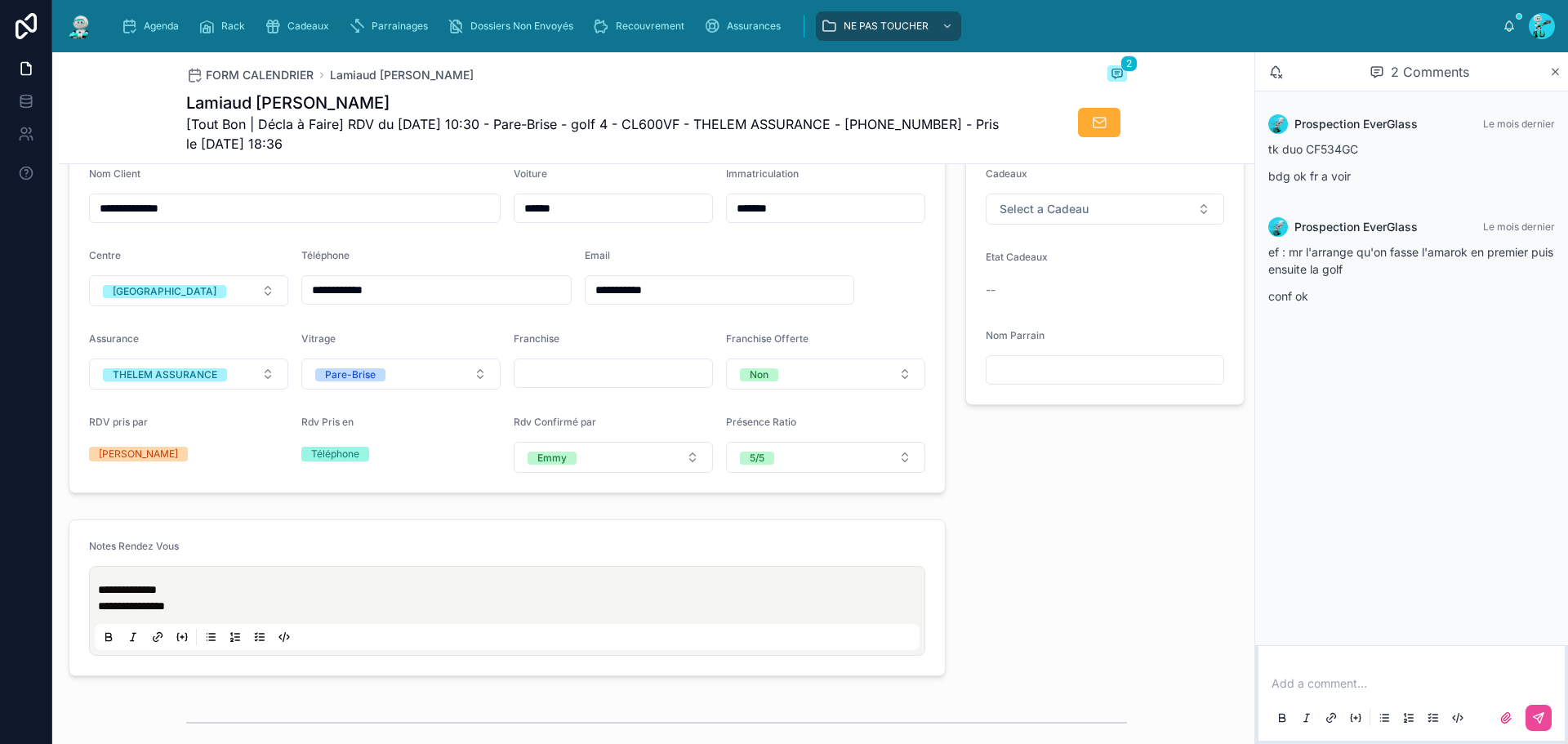
drag, startPoint x: 849, startPoint y: 230, endPoint x: 594, endPoint y: 161, distance: 264.2
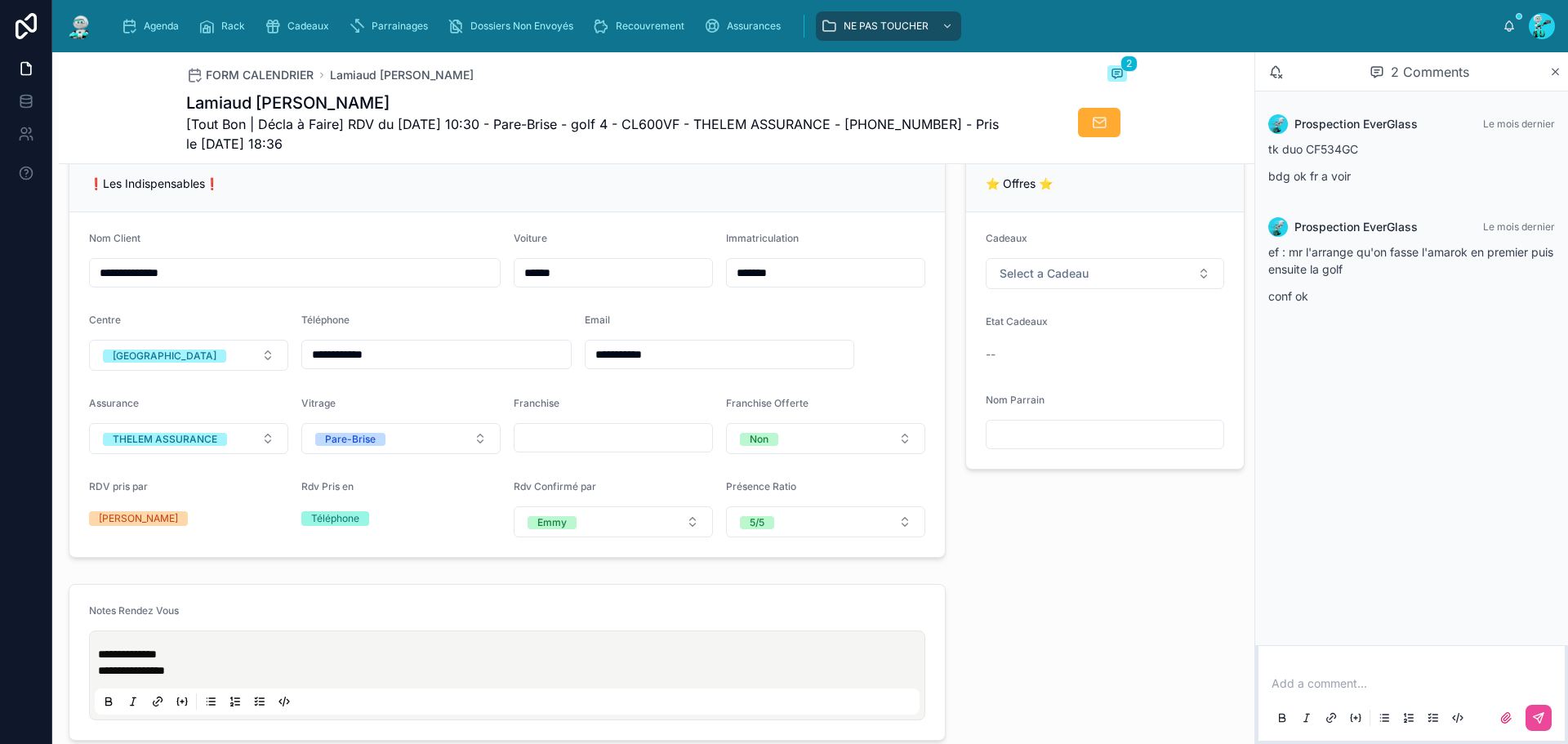
scroll to position [297, 0]
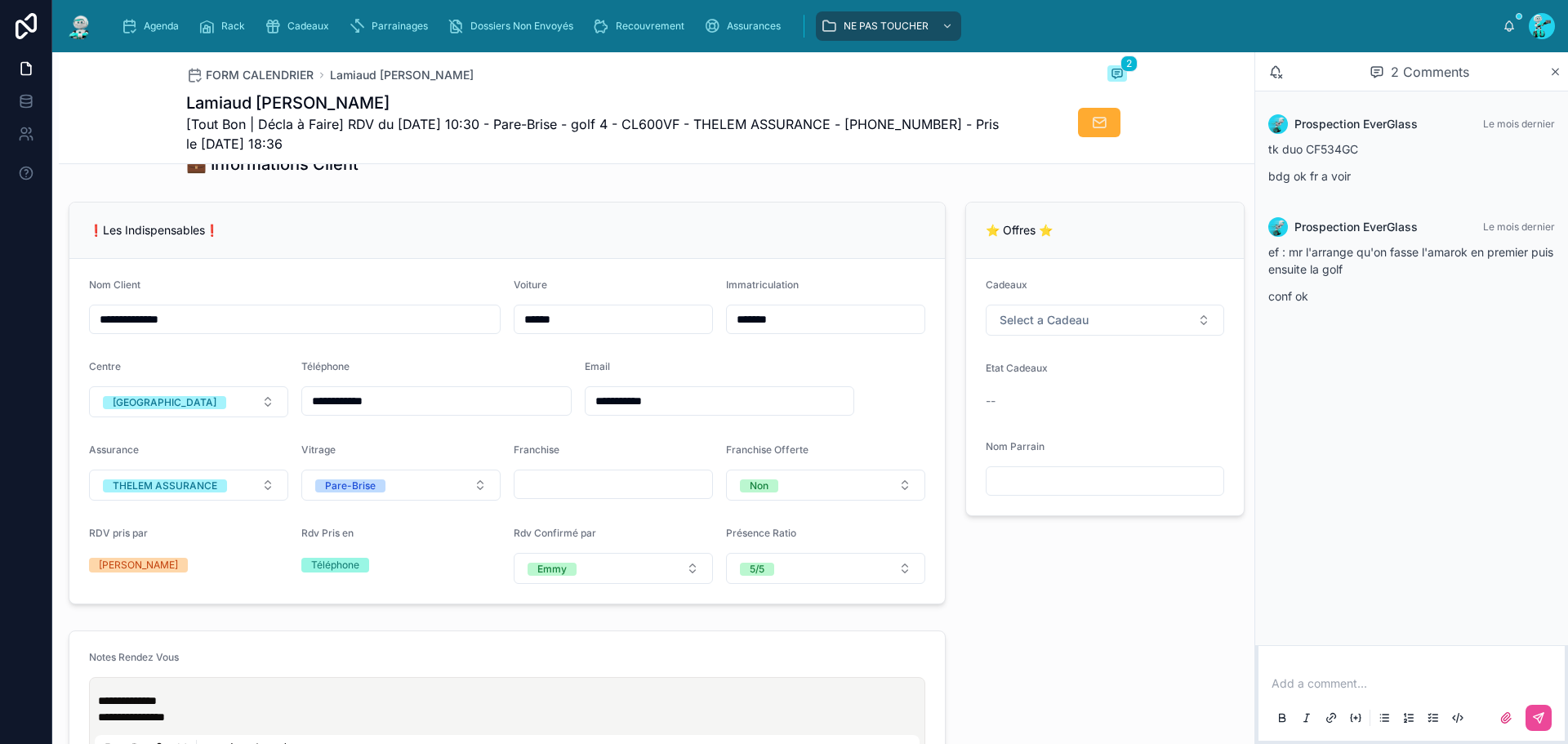
click at [354, 293] on div "Nom Client" at bounding box center [295, 288] width 412 height 20
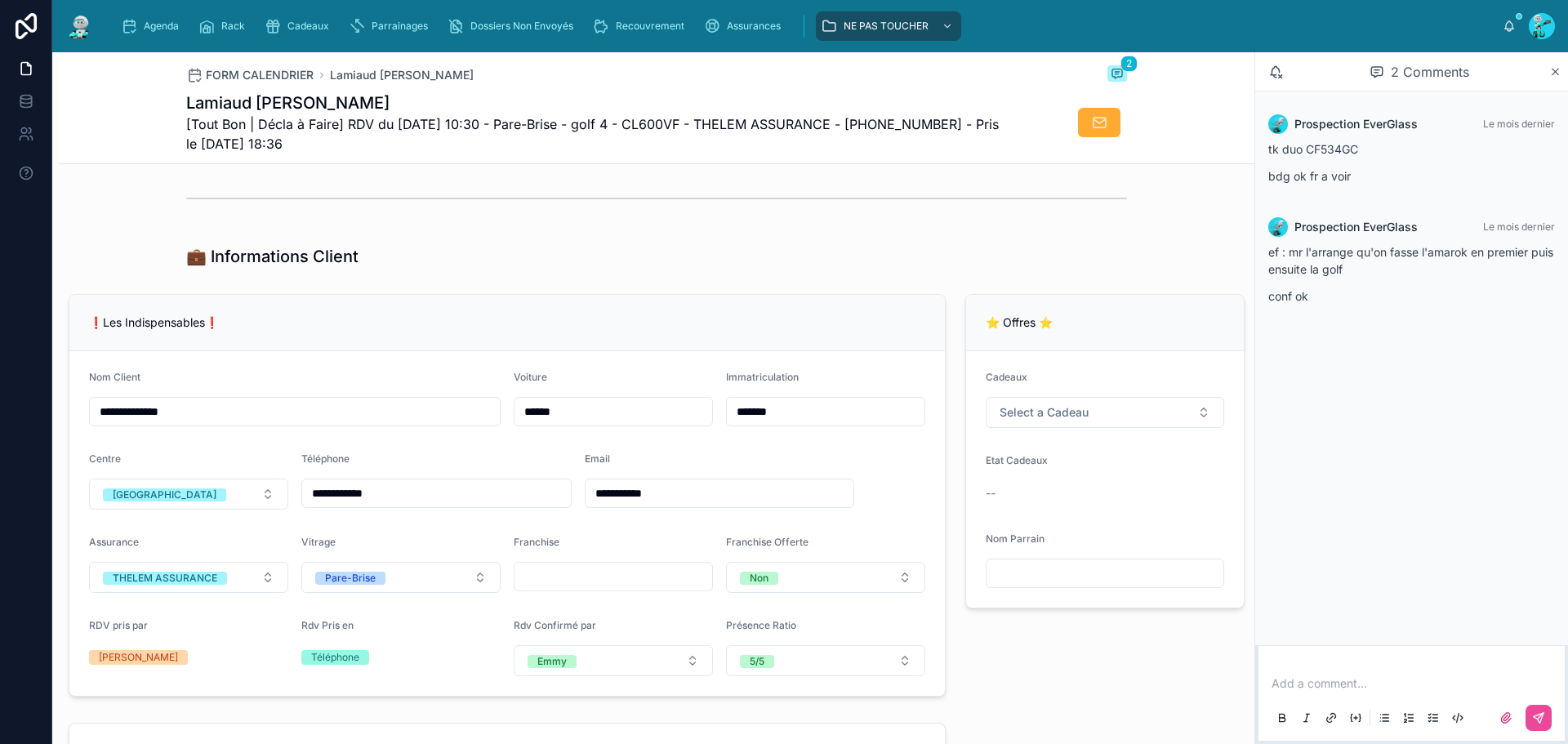
scroll to position [133, 0]
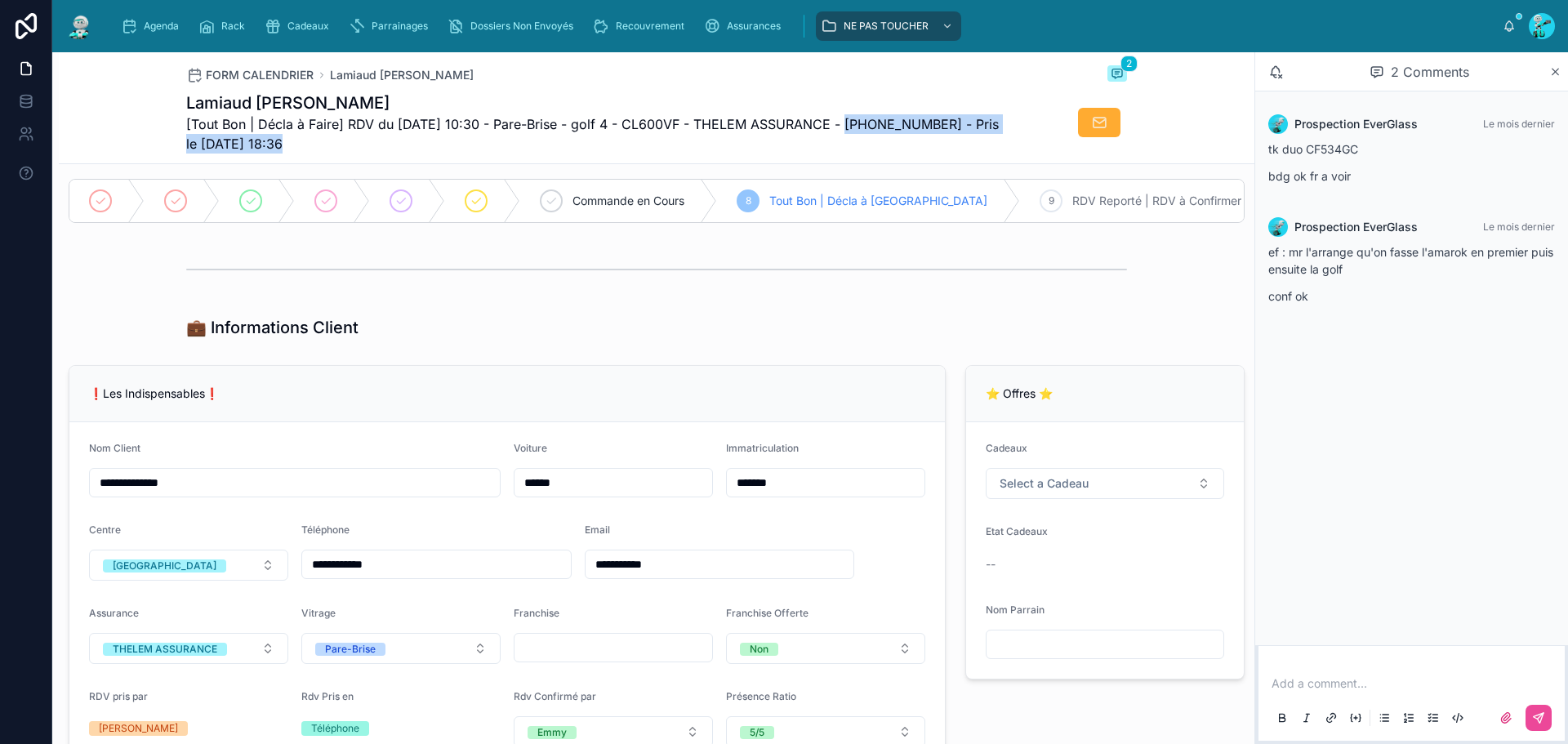
drag, startPoint x: 836, startPoint y: 127, endPoint x: 1003, endPoint y: 121, distance: 167.1
click at [1003, 121] on div "Lamiaud Julien [Tout Bon | Décla à Faire] RDV du 02/10/2025 10:30 - Pare-Brise …" at bounding box center [656, 122] width 941 height 62
click at [551, 370] on div "**********" at bounding box center [507, 566] width 897 height 415
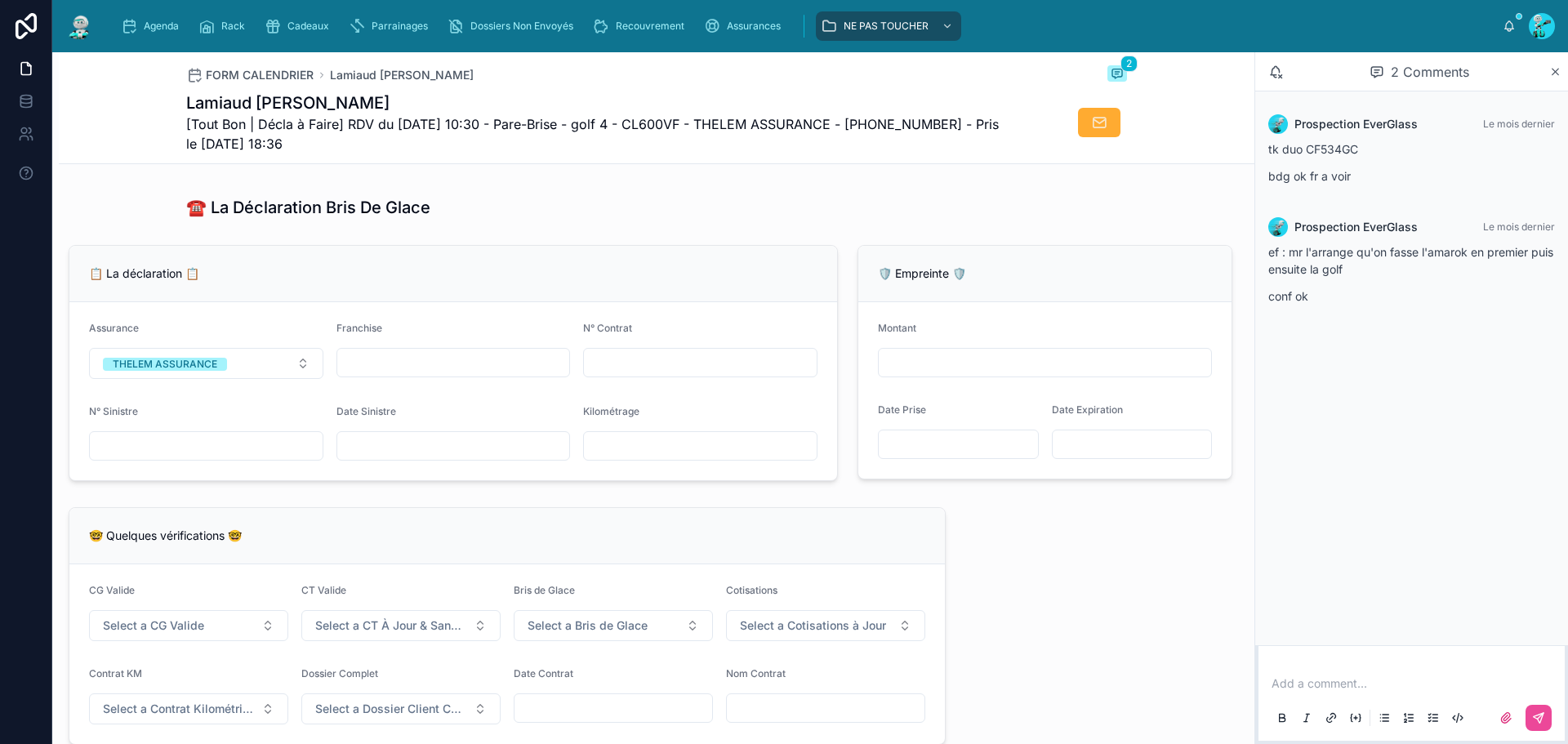
scroll to position [950, 0]
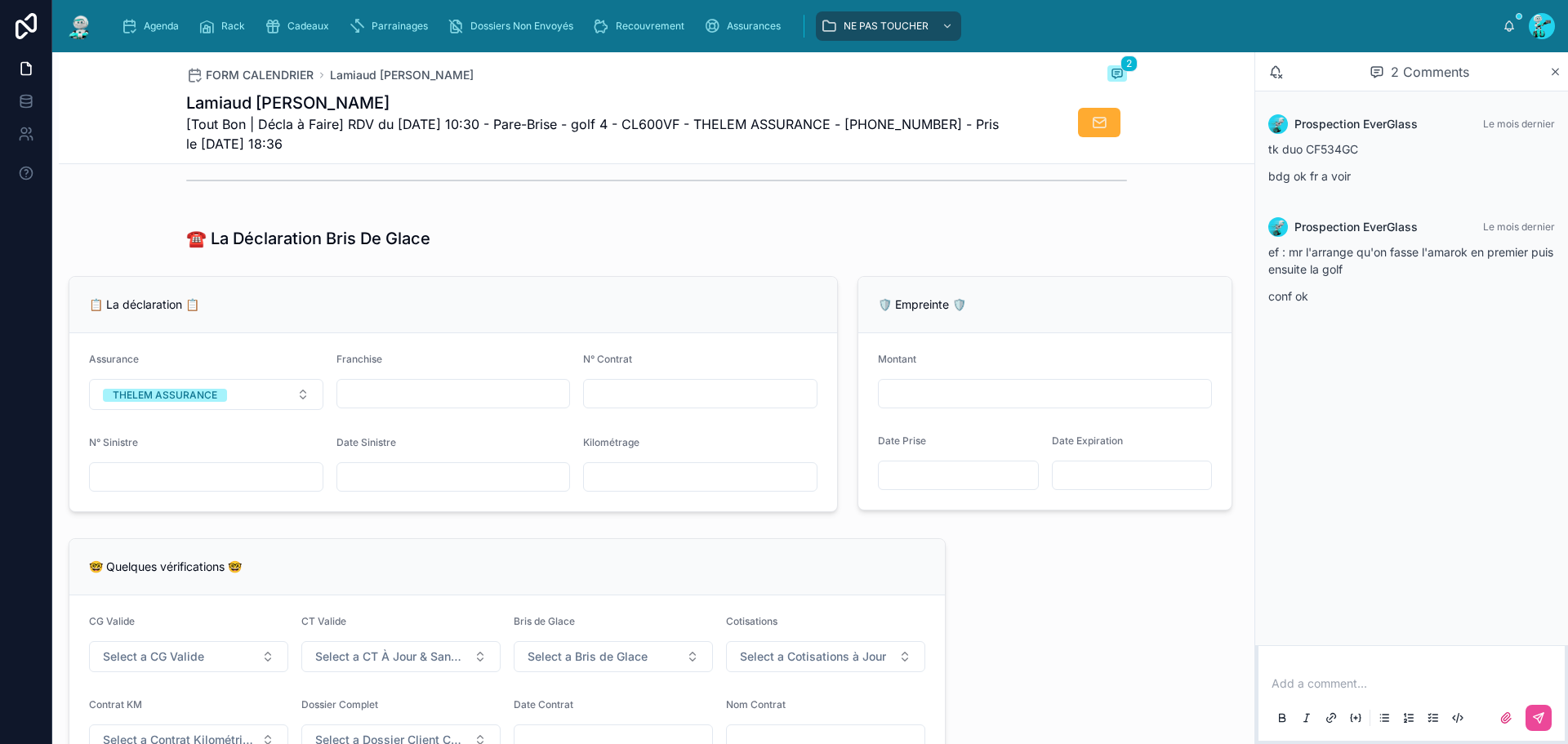
click at [640, 483] on input "text" at bounding box center [700, 476] width 233 height 23
click at [706, 250] on div "☎️ La Déclaration Bris De Glace" at bounding box center [656, 239] width 941 height 23
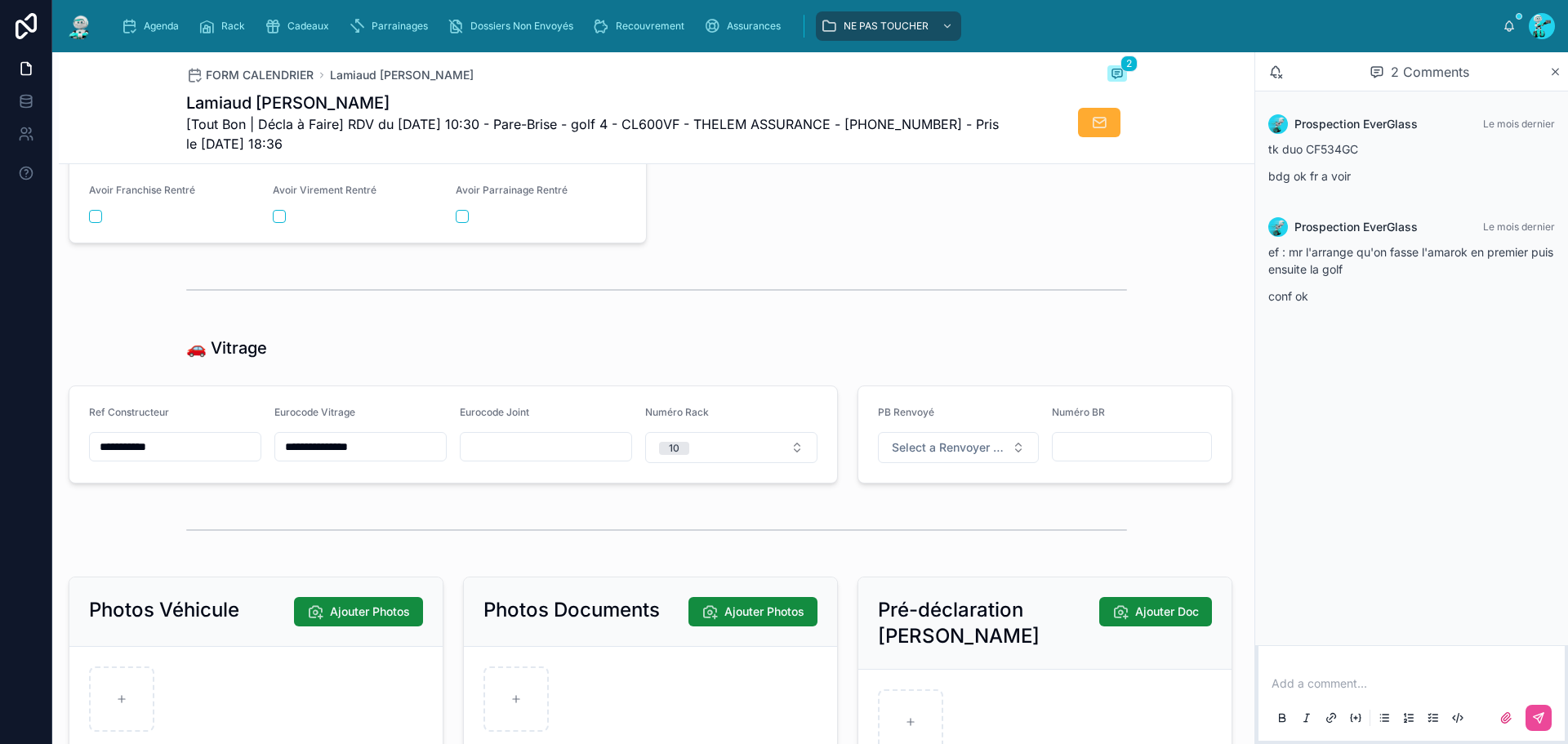
scroll to position [2122, 0]
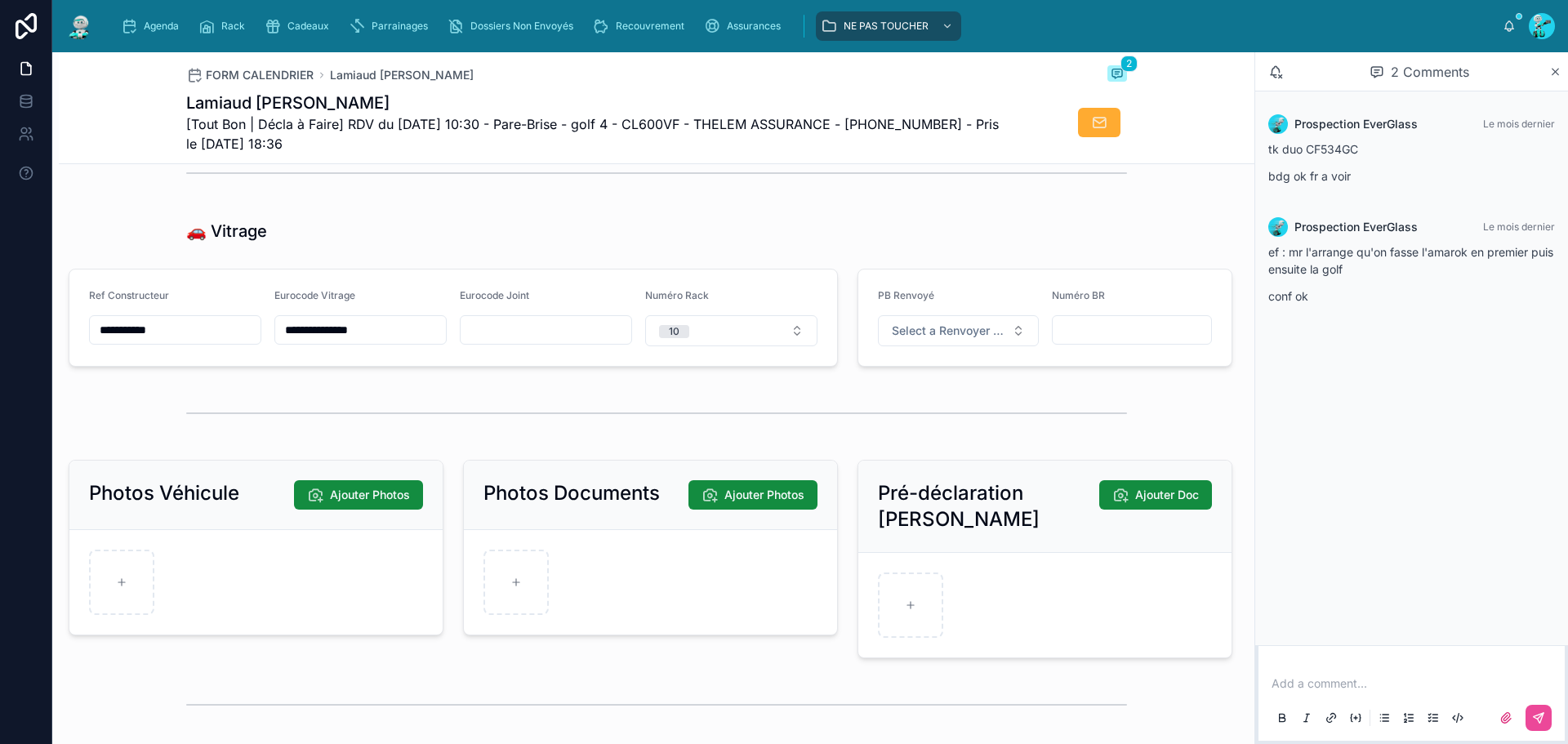
drag, startPoint x: 187, startPoint y: 343, endPoint x: 0, endPoint y: 307, distance: 190.4
click at [0, 307] on div "**********" at bounding box center [784, 372] width 1568 height 744
drag, startPoint x: 400, startPoint y: 338, endPoint x: 386, endPoint y: 338, distance: 14.0
click at [400, 338] on input "**********" at bounding box center [360, 330] width 171 height 23
drag, startPoint x: 361, startPoint y: 336, endPoint x: 187, endPoint y: 301, distance: 177.5
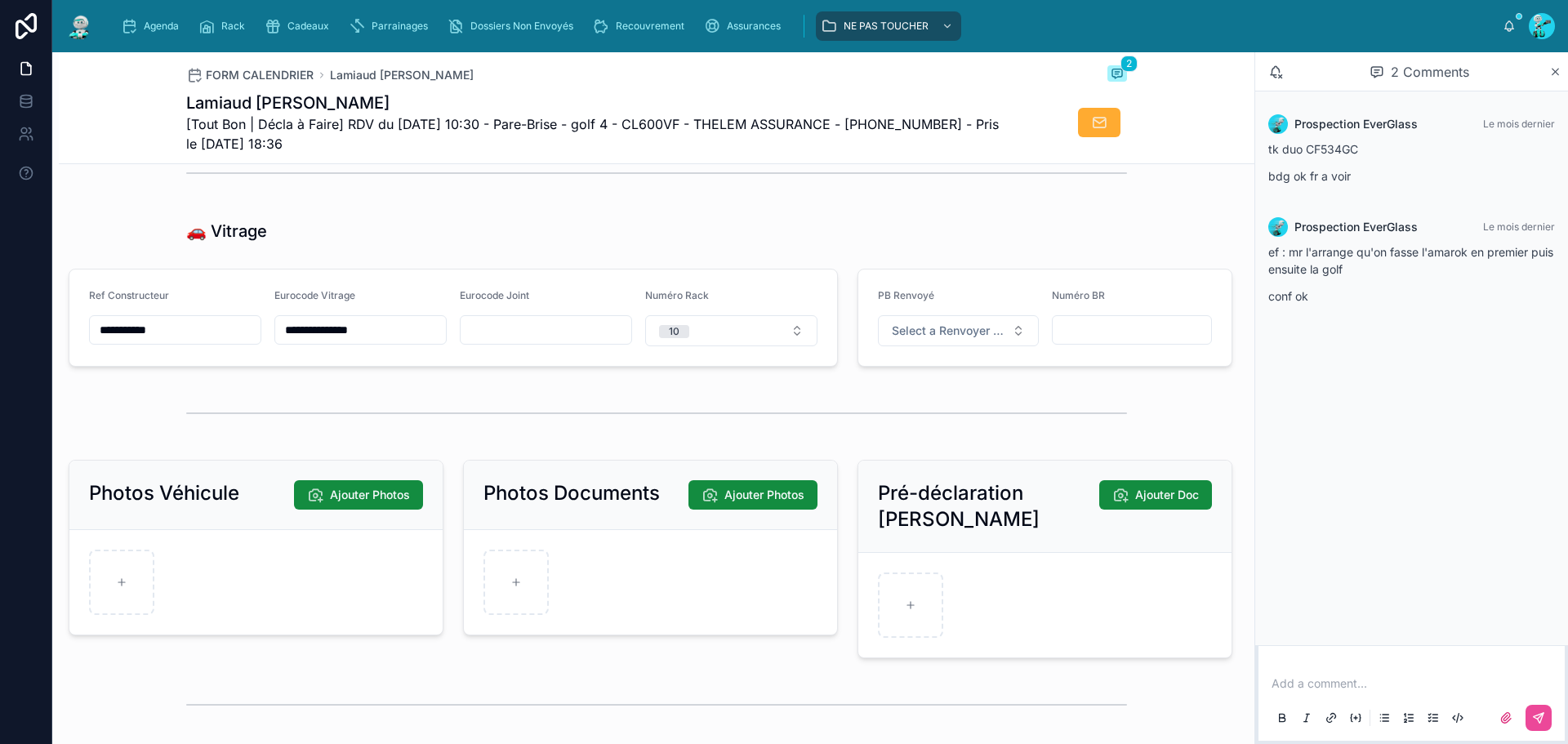
click at [187, 301] on form "**********" at bounding box center [453, 318] width 768 height 96
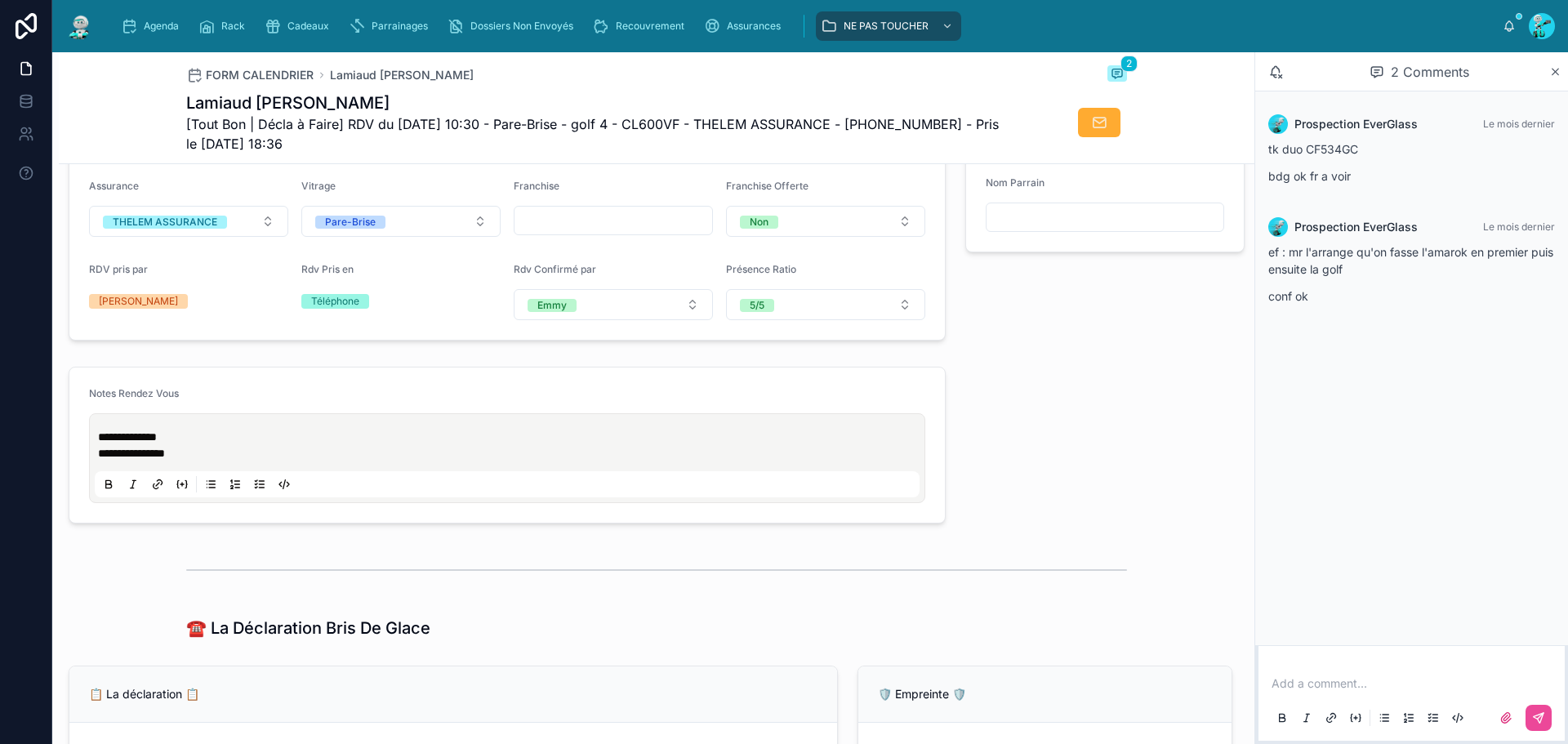
scroll to position [572, 0]
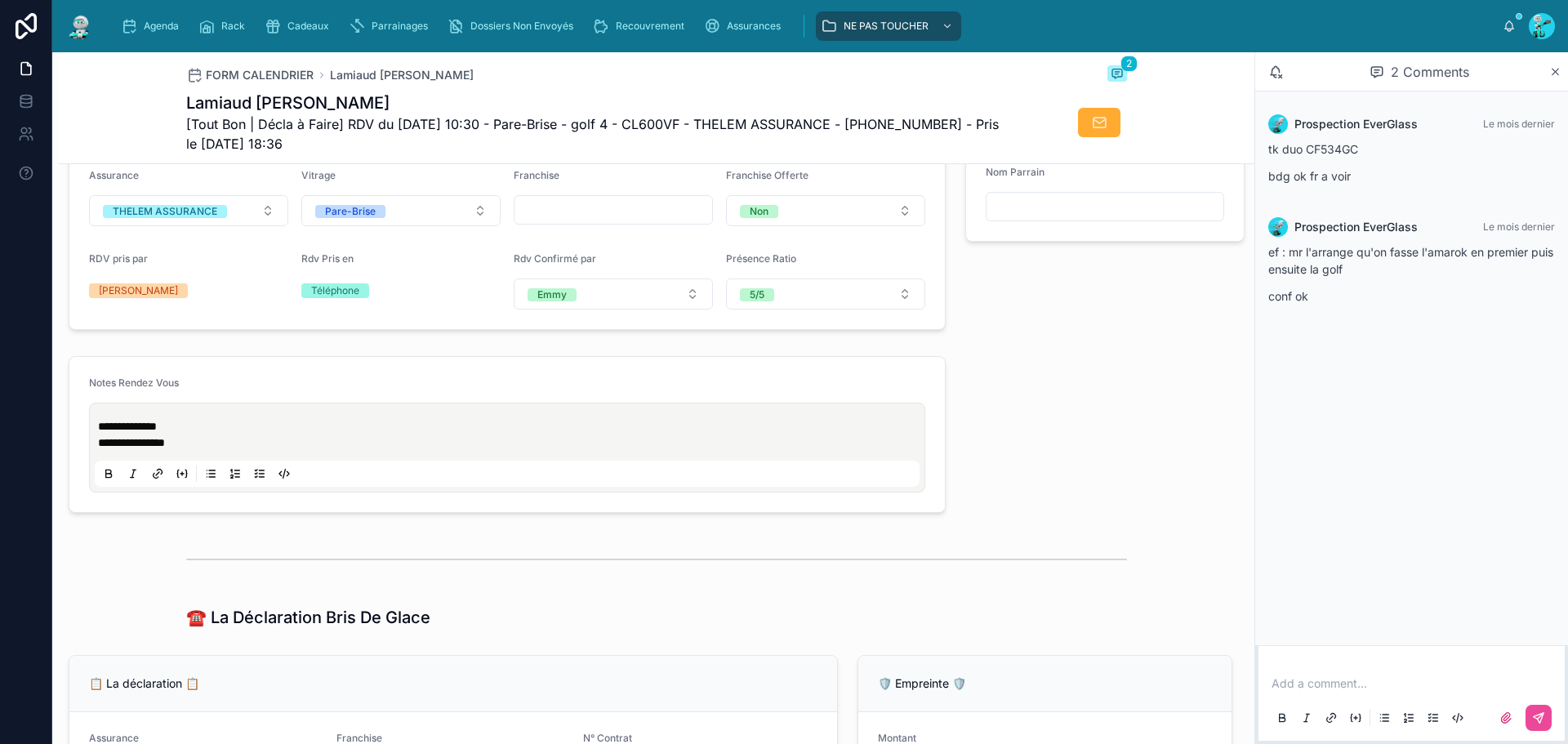
click at [128, 423] on div "**********" at bounding box center [507, 447] width 824 height 78
click at [100, 419] on div "**********" at bounding box center [507, 447] width 837 height 90
click at [103, 425] on div "**********" at bounding box center [507, 447] width 824 height 78
click at [98, 431] on span "**********" at bounding box center [128, 425] width 59 height 11
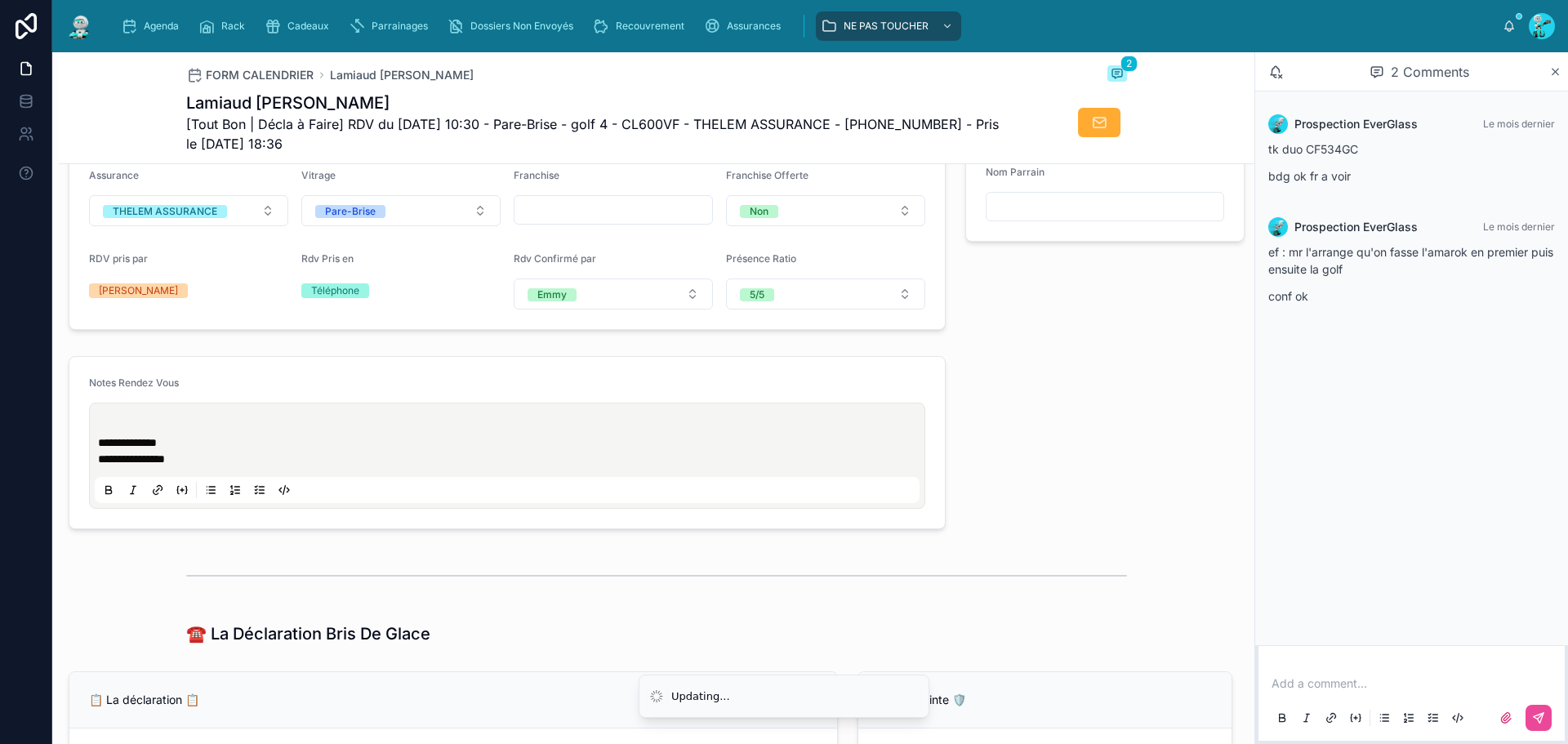
click at [137, 422] on div "**********" at bounding box center [507, 456] width 824 height 95
click at [121, 427] on div "**********" at bounding box center [507, 456] width 824 height 95
click at [106, 429] on div "**********" at bounding box center [507, 456] width 824 height 95
click at [105, 434] on p at bounding box center [510, 425] width 824 height 16
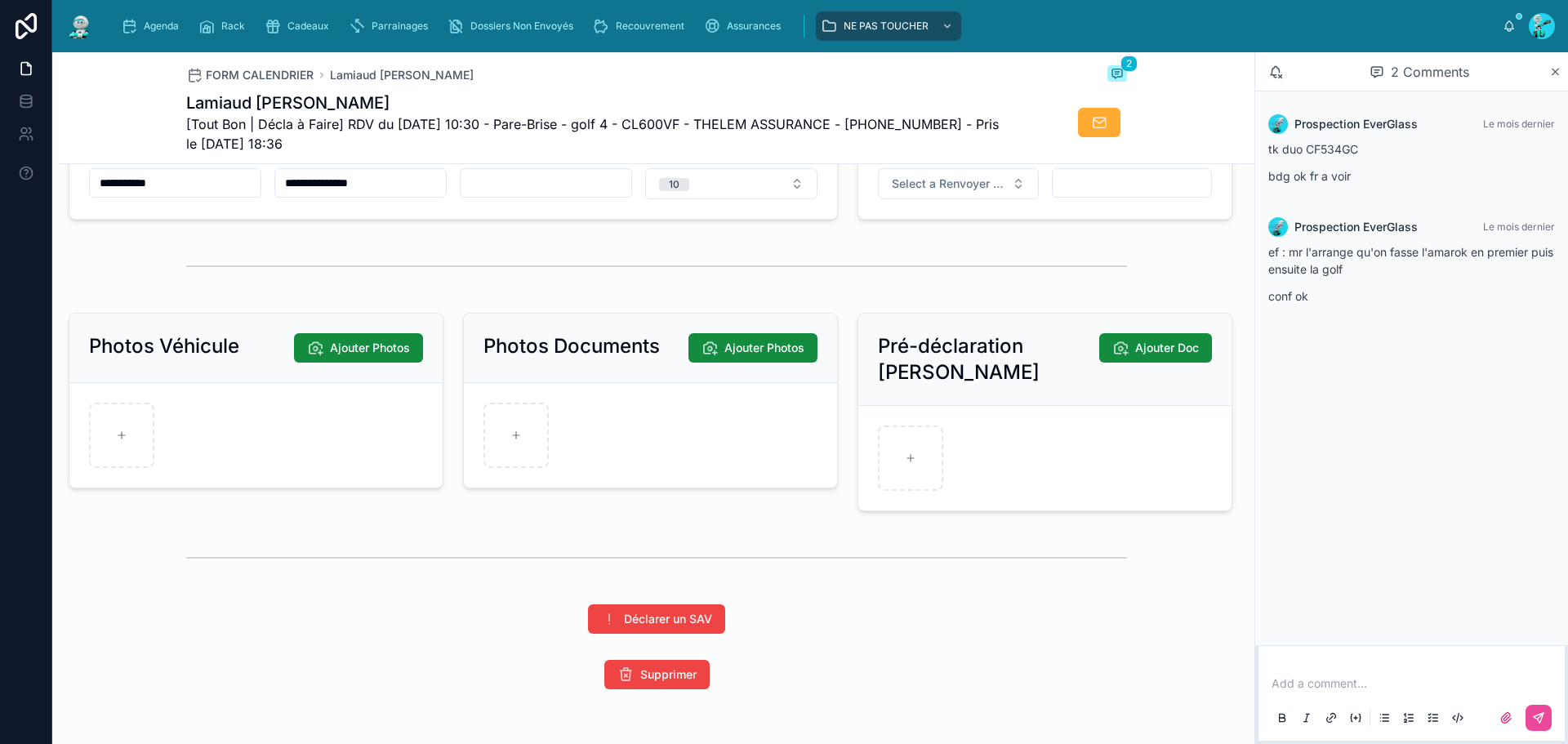
scroll to position [2354, 0]
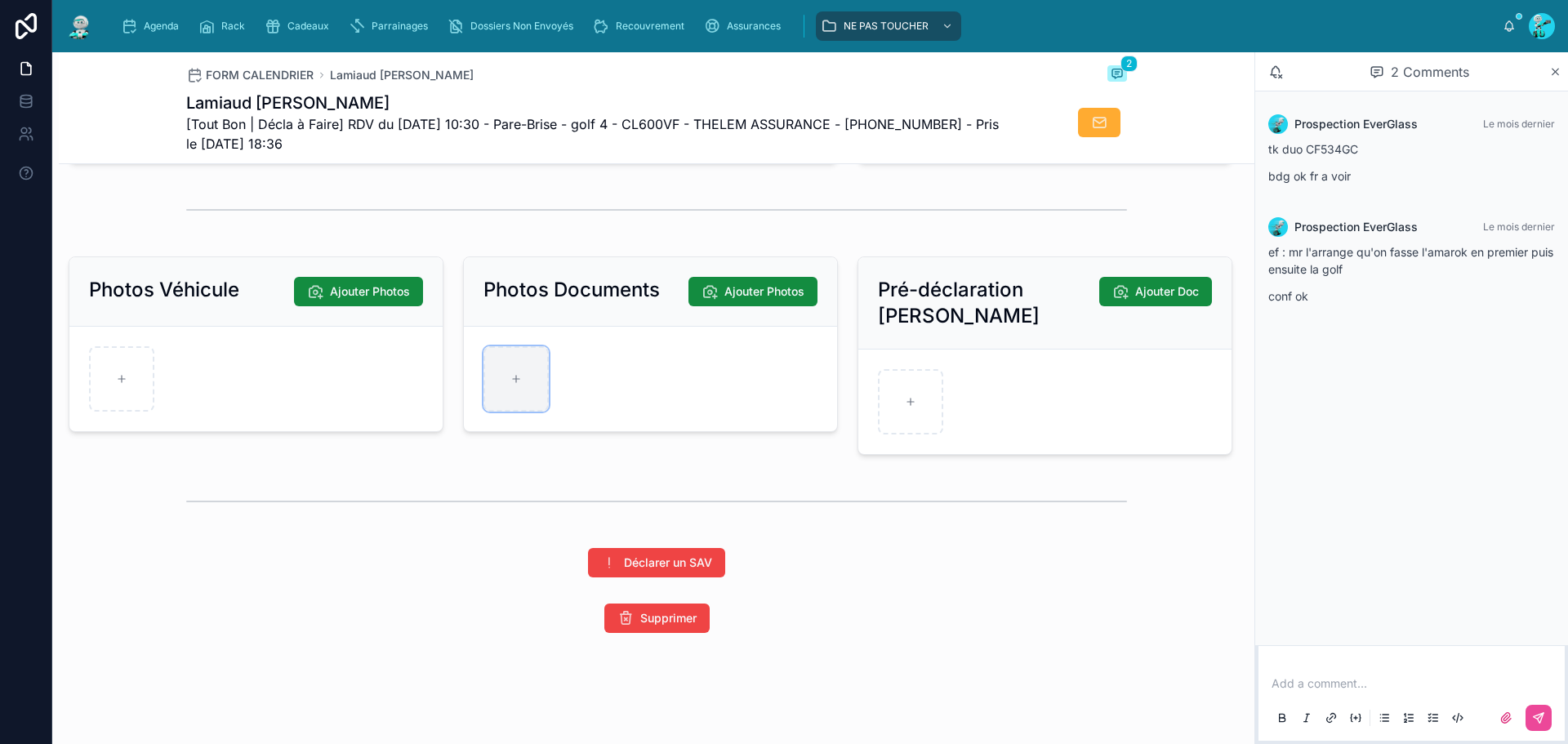
click at [518, 368] on div at bounding box center [516, 379] width 65 height 65
type input "**********"
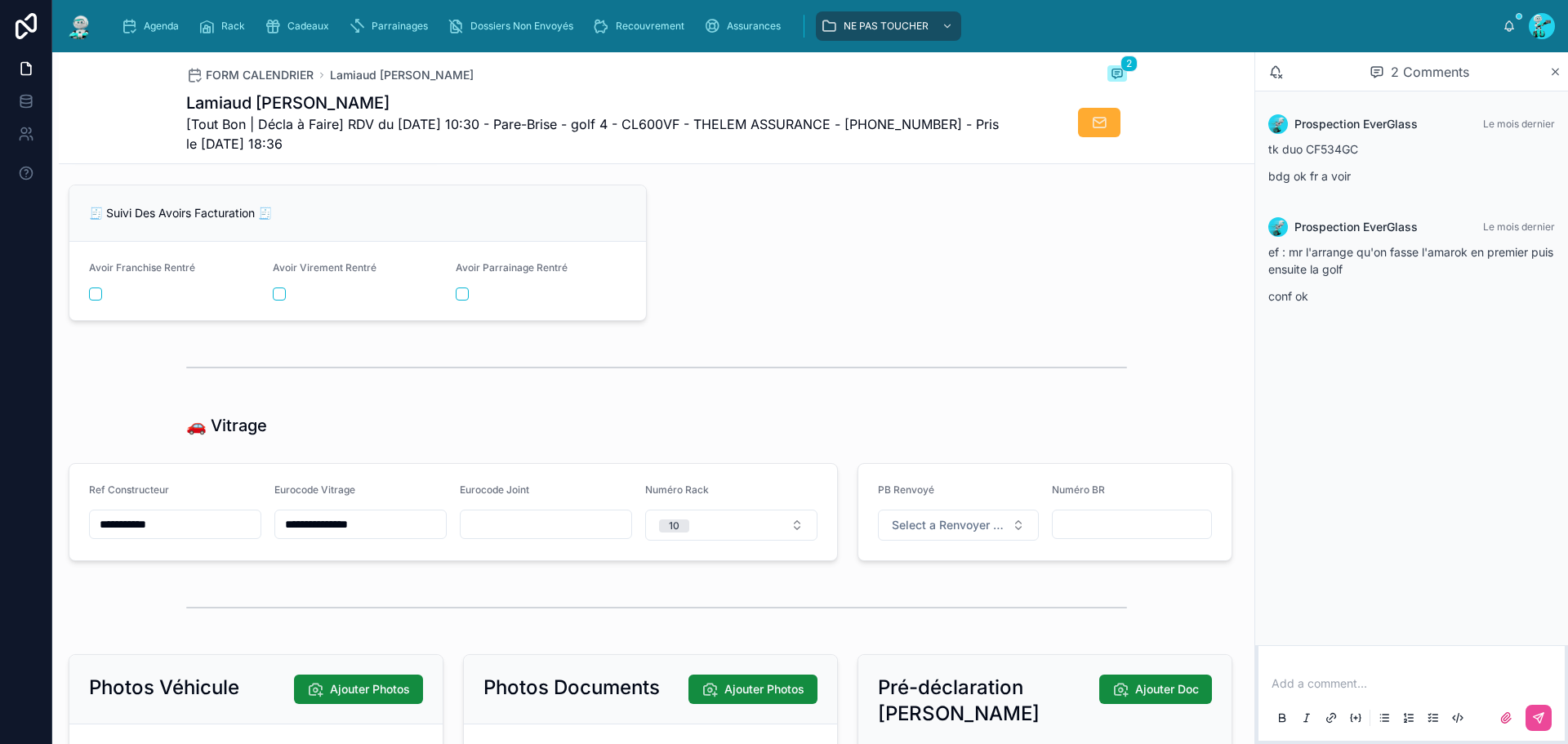
scroll to position [1959, 0]
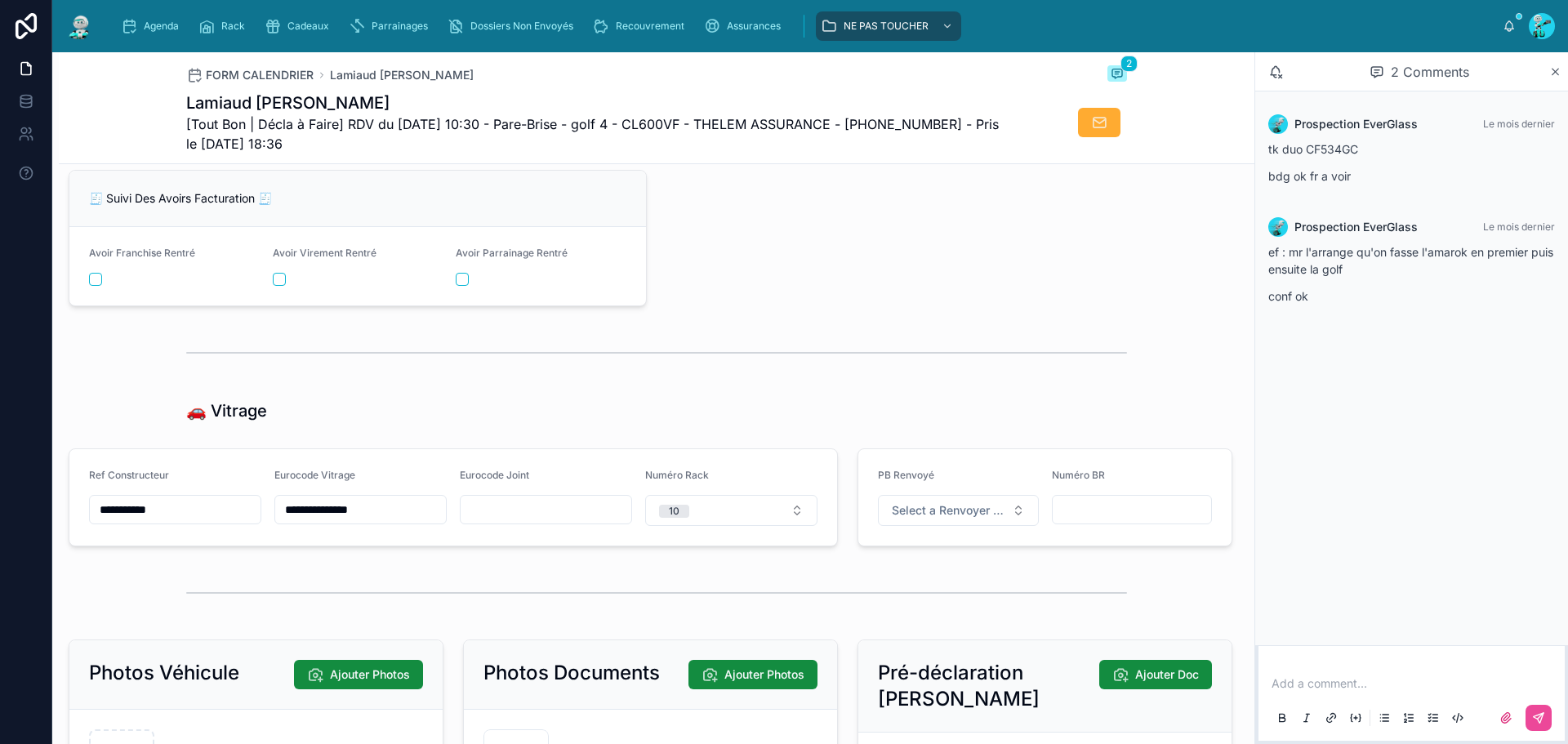
click at [305, 525] on div "**********" at bounding box center [360, 497] width 172 height 57
click at [308, 521] on input "**********" at bounding box center [360, 509] width 171 height 23
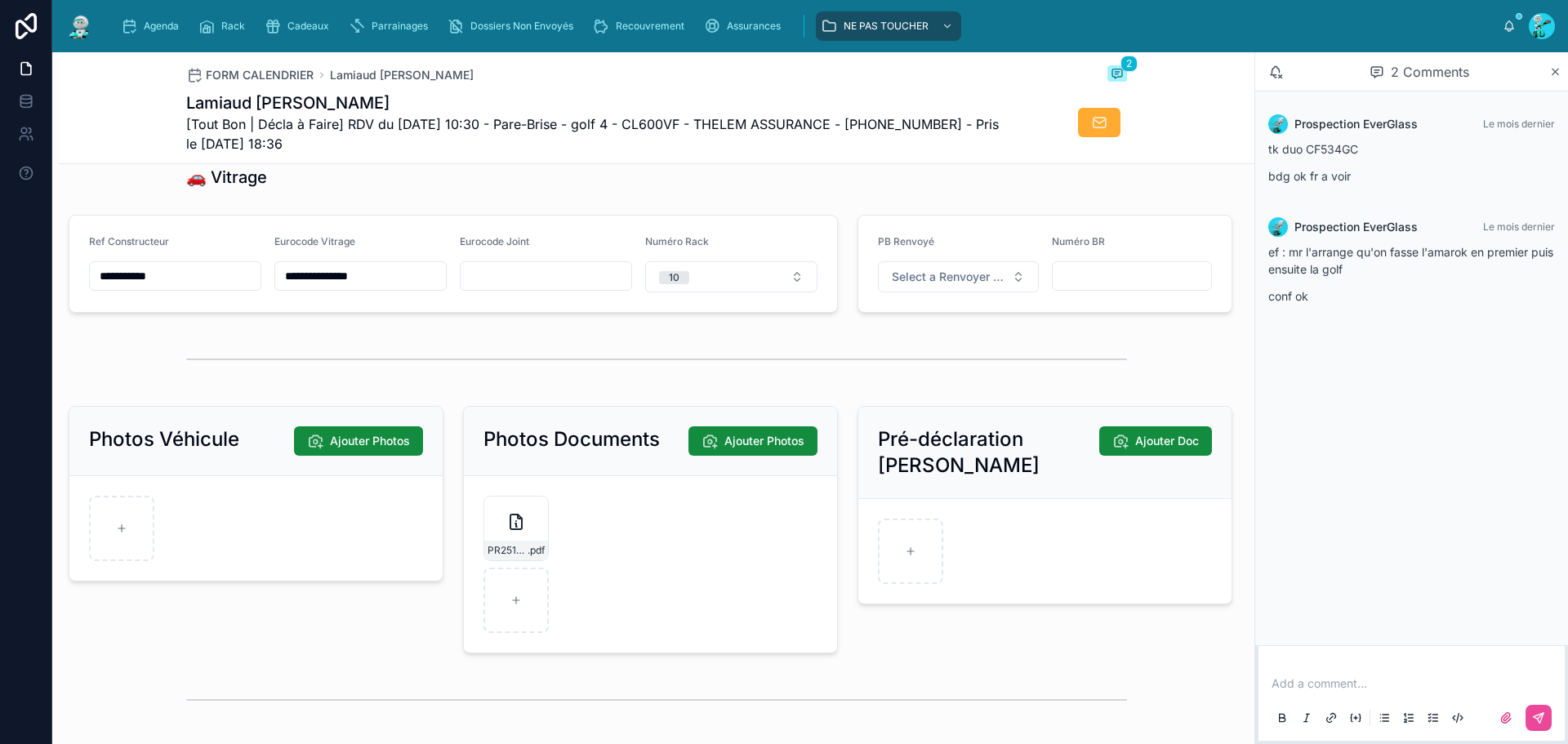
scroll to position [2403, 0]
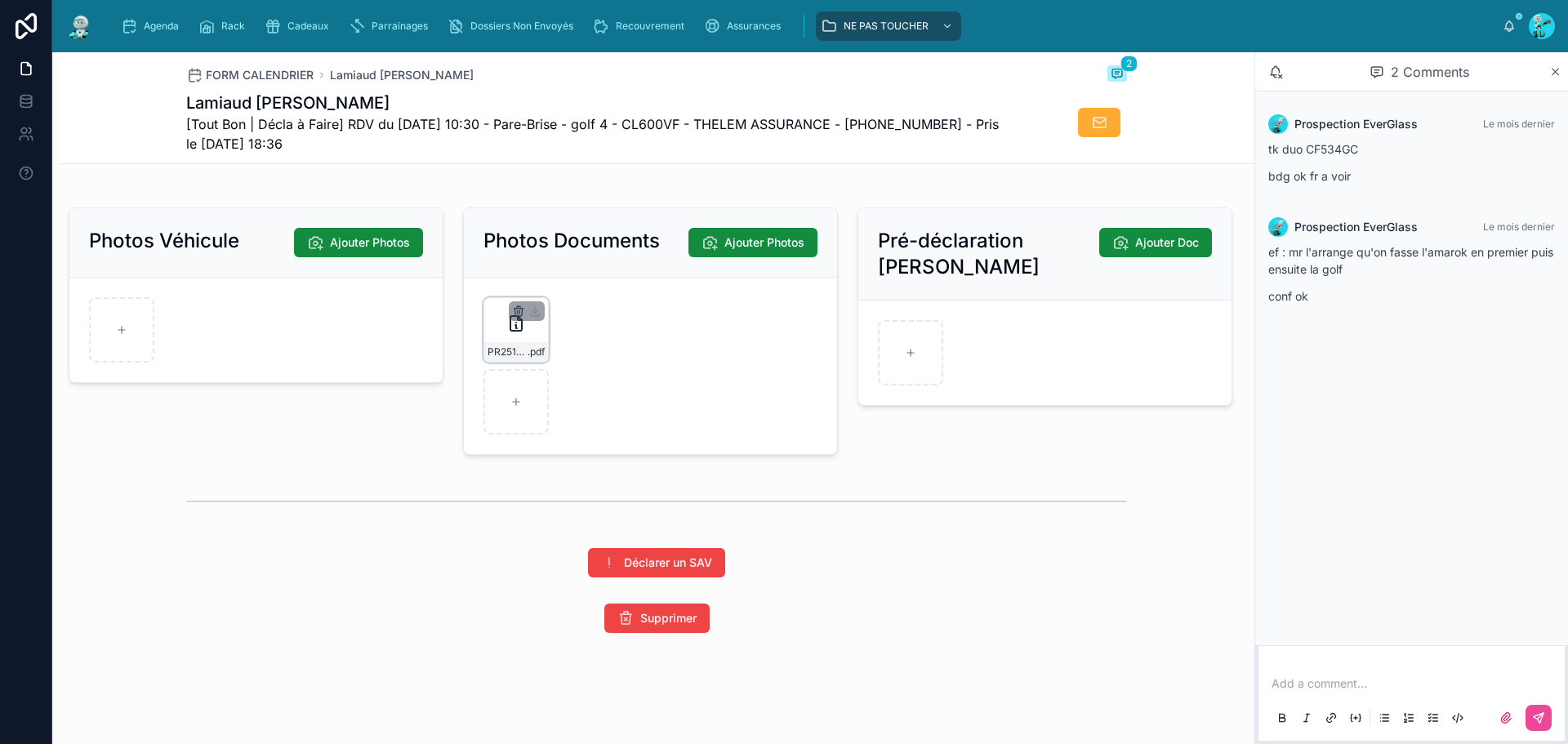
click at [514, 308] on icon "button" at bounding box center [519, 308] width 9 height 0
click at [547, 282] on icon "button" at bounding box center [548, 281] width 13 height 13
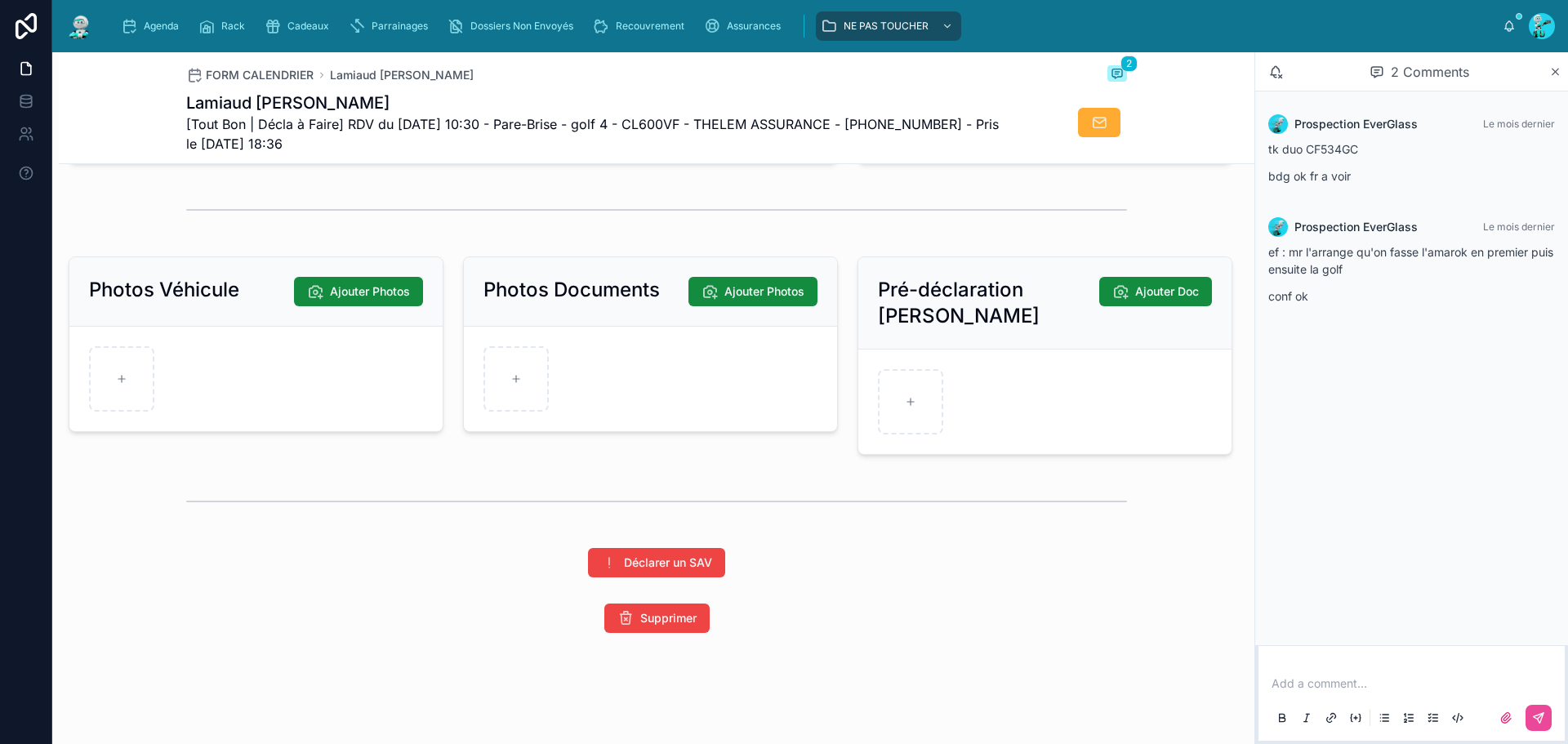
scroll to position [2354, 0]
click at [509, 385] on div at bounding box center [516, 379] width 65 height 65
type input "**********"
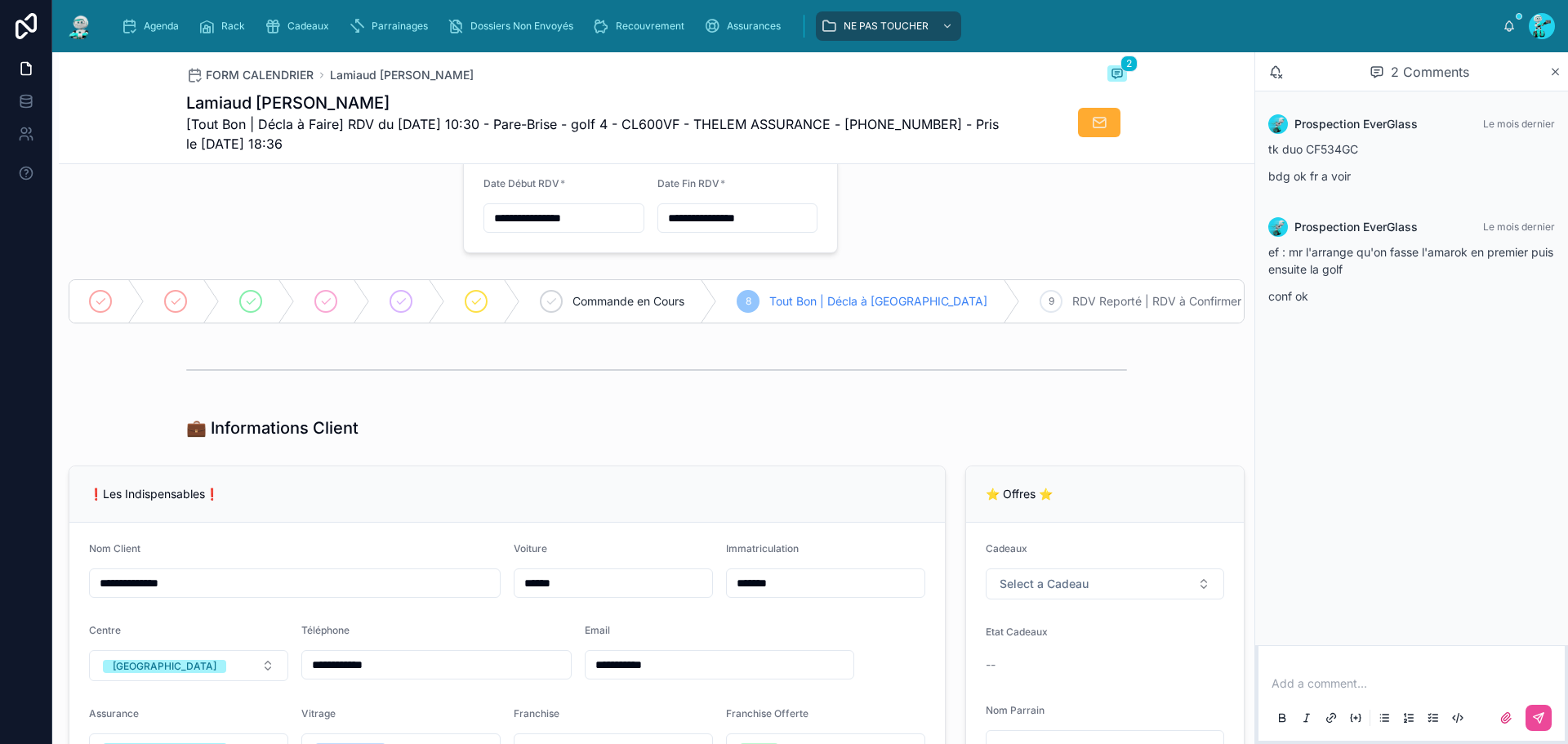
scroll to position [0, 0]
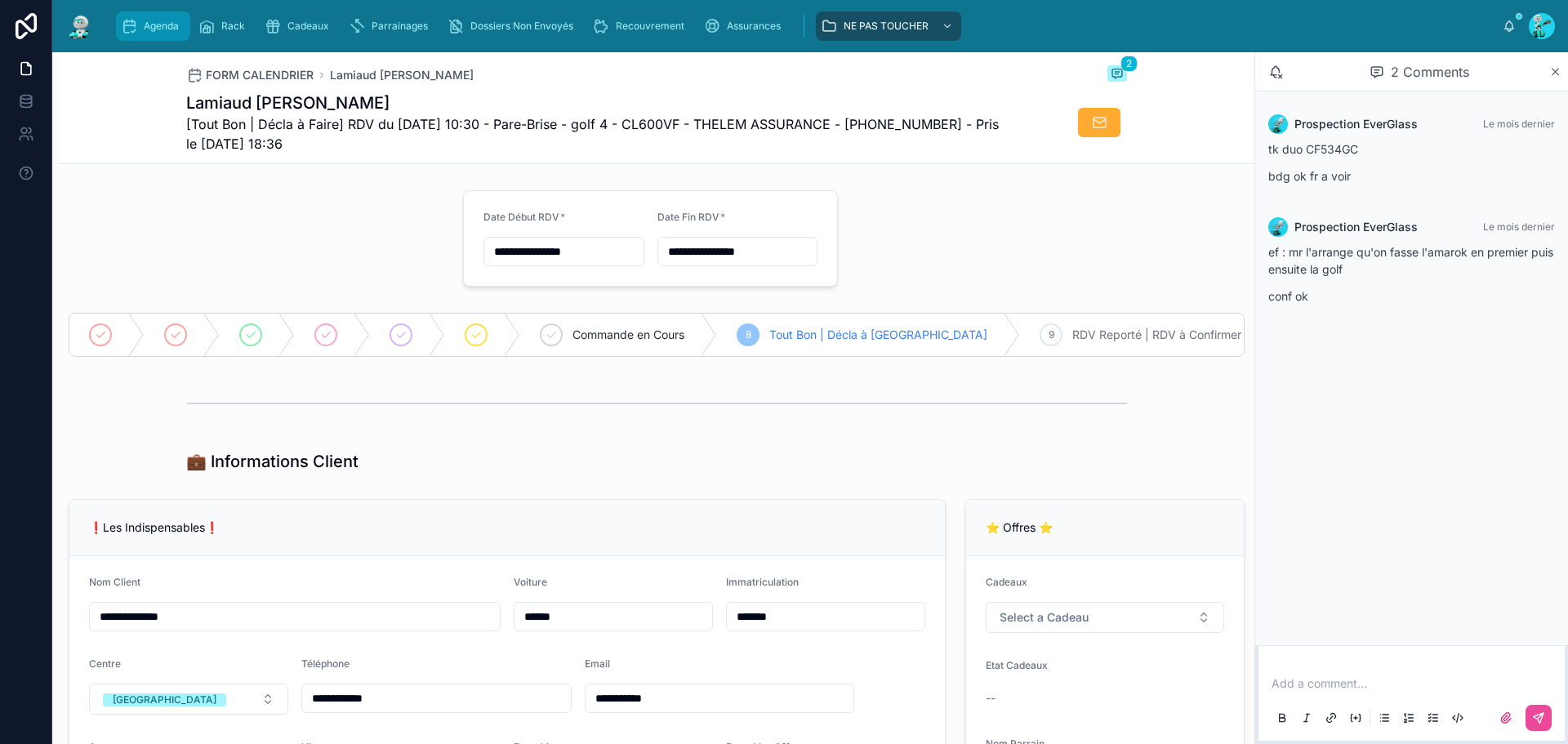
drag, startPoint x: 157, startPoint y: 36, endPoint x: 165, endPoint y: 0, distance: 36.9
click at [157, 36] on div "Agenda" at bounding box center [152, 26] width 65 height 26
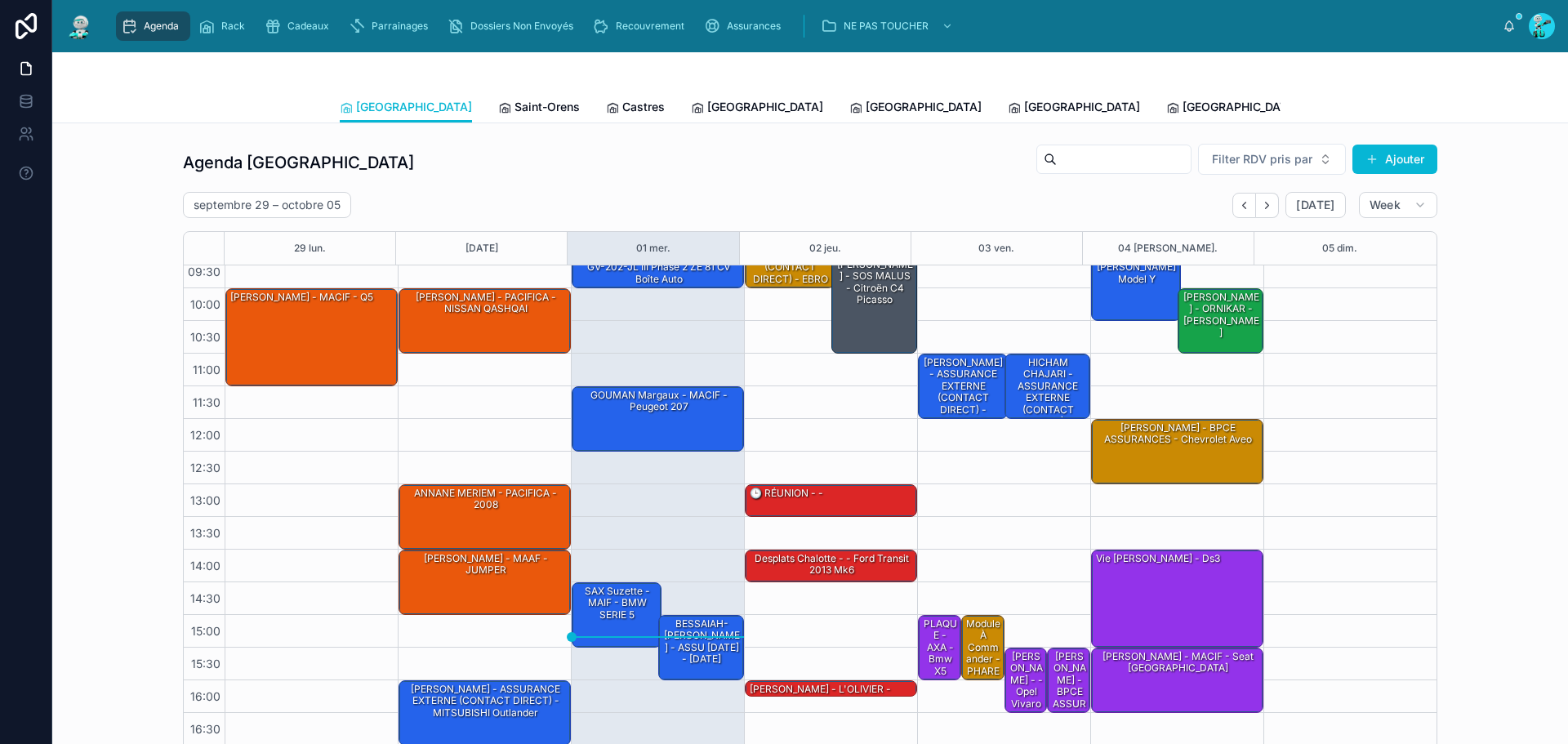
scroll to position [94, 0]
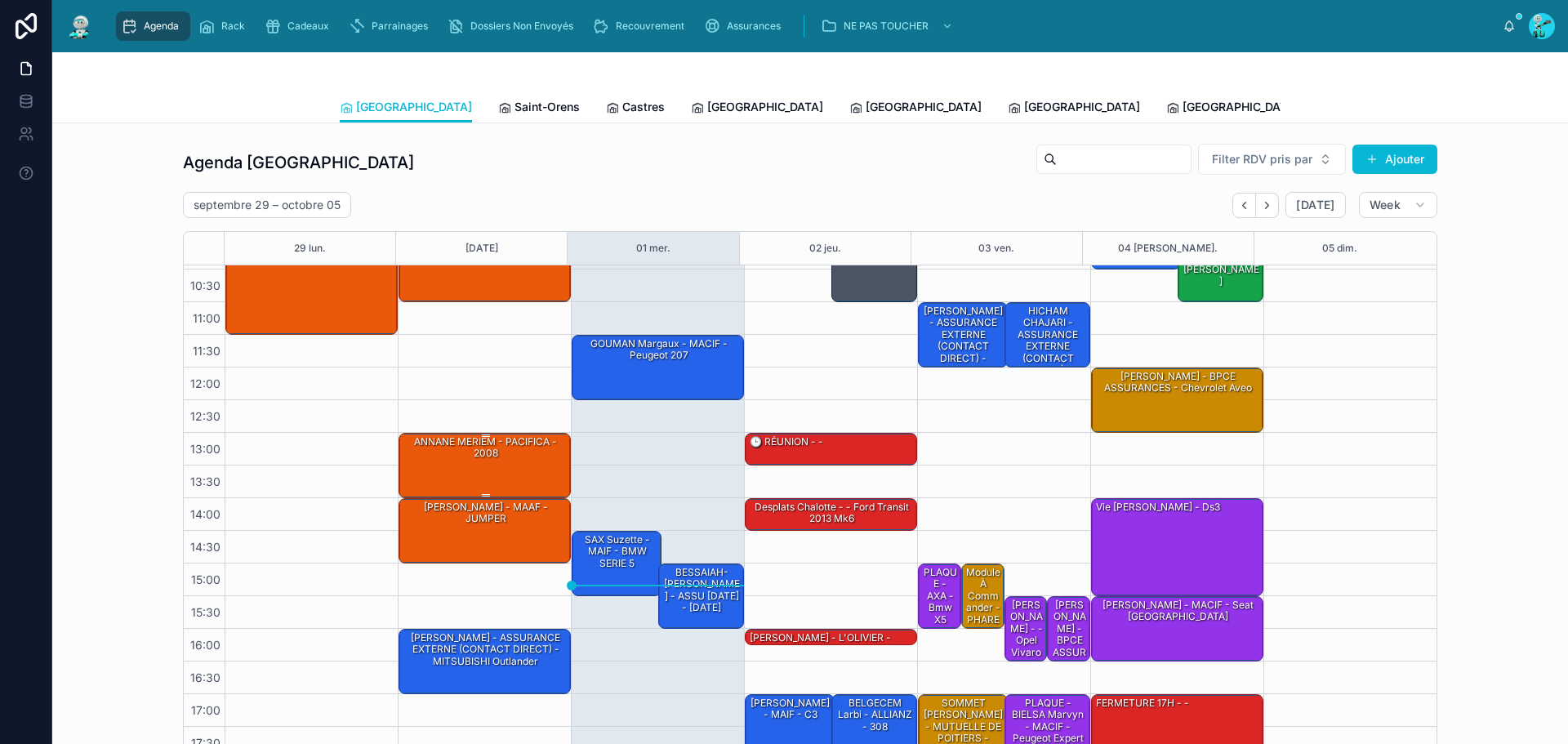
click at [524, 459] on div "ANNANE MERIEM - PACIFICA - 2008" at bounding box center [485, 447] width 167 height 27
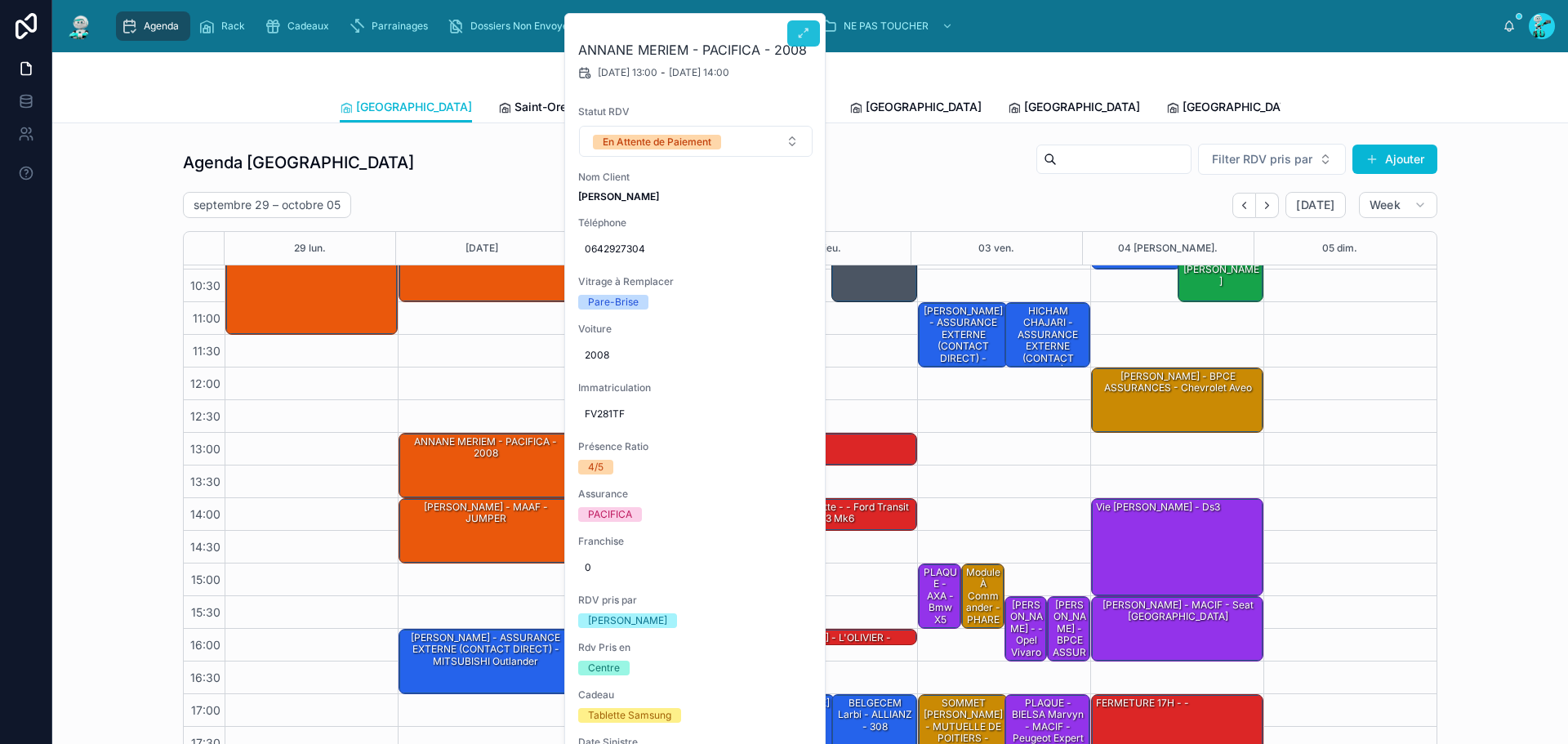
click at [812, 34] on button at bounding box center [804, 34] width 33 height 26
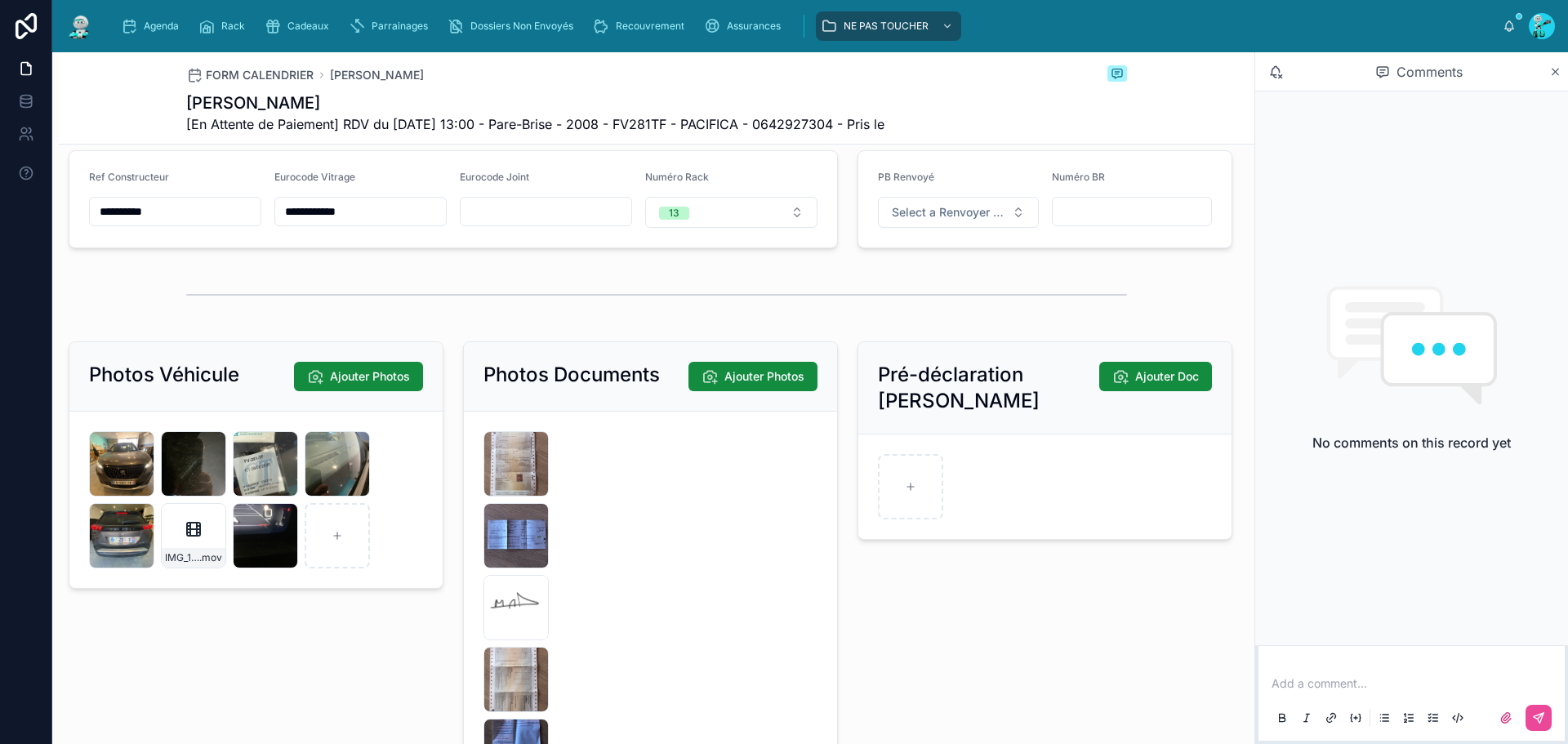
scroll to position [2694, 0]
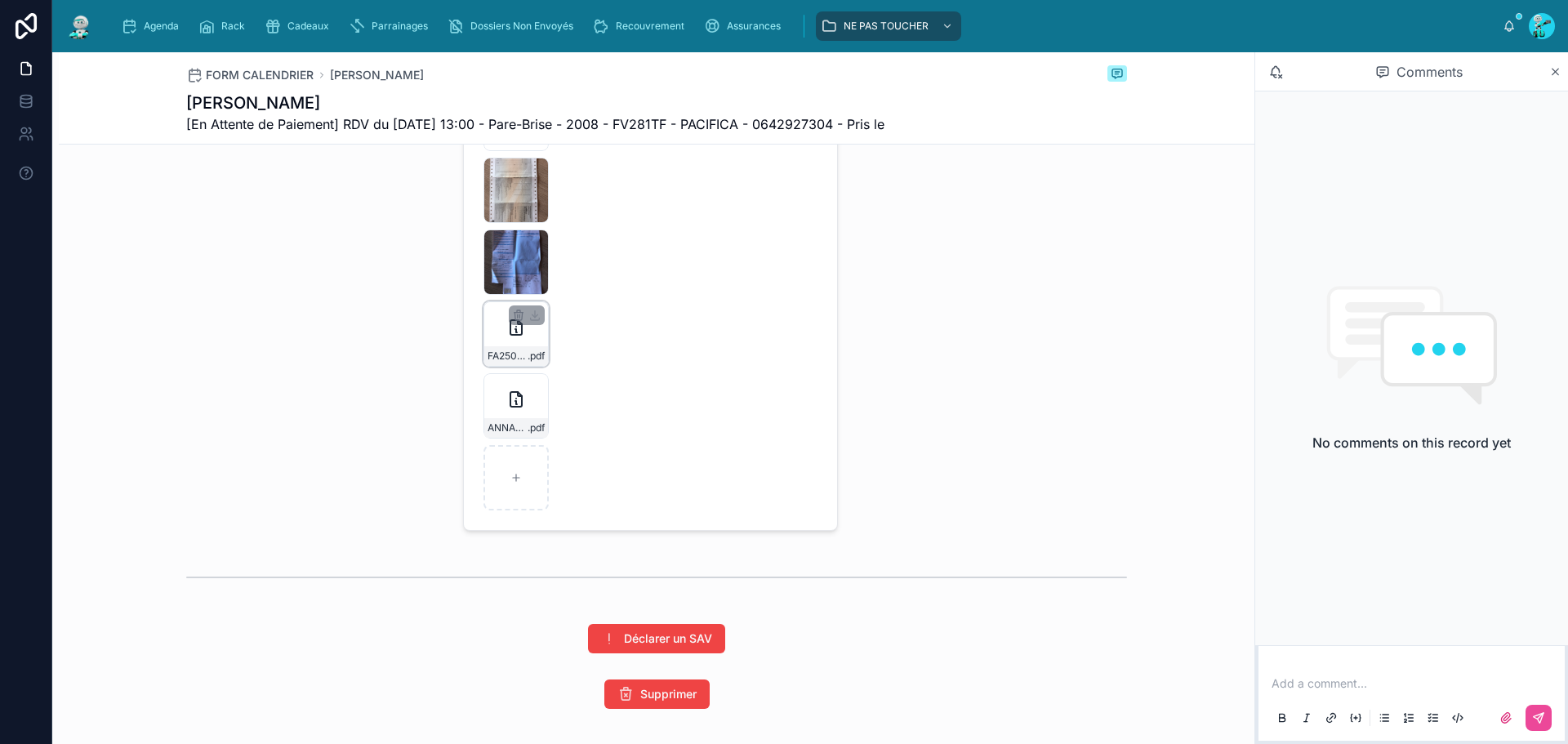
click at [517, 355] on div "FA2509-7680 .pdf" at bounding box center [516, 334] width 65 height 65
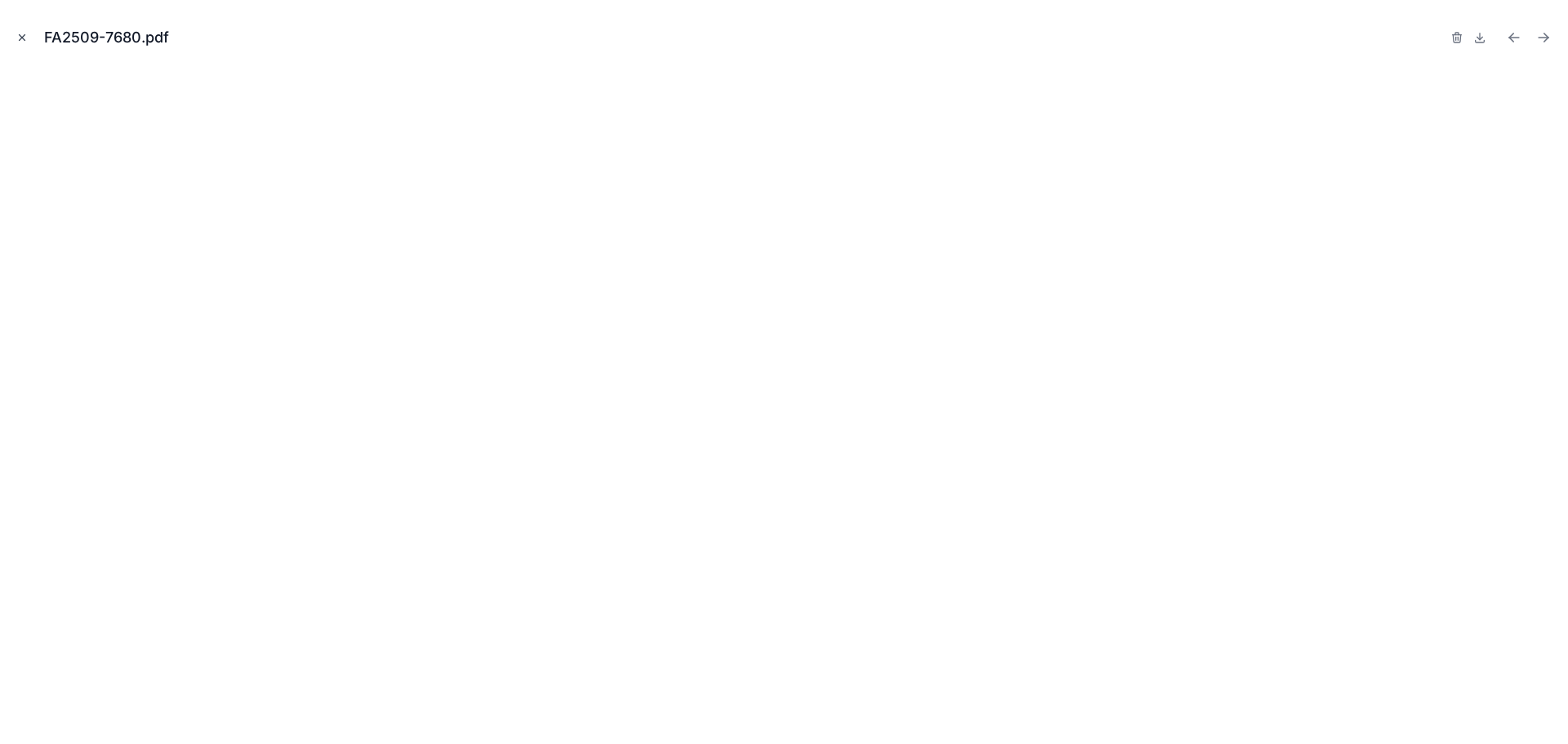
click at [22, 42] on icon "Close modal" at bounding box center [22, 37] width 11 height 11
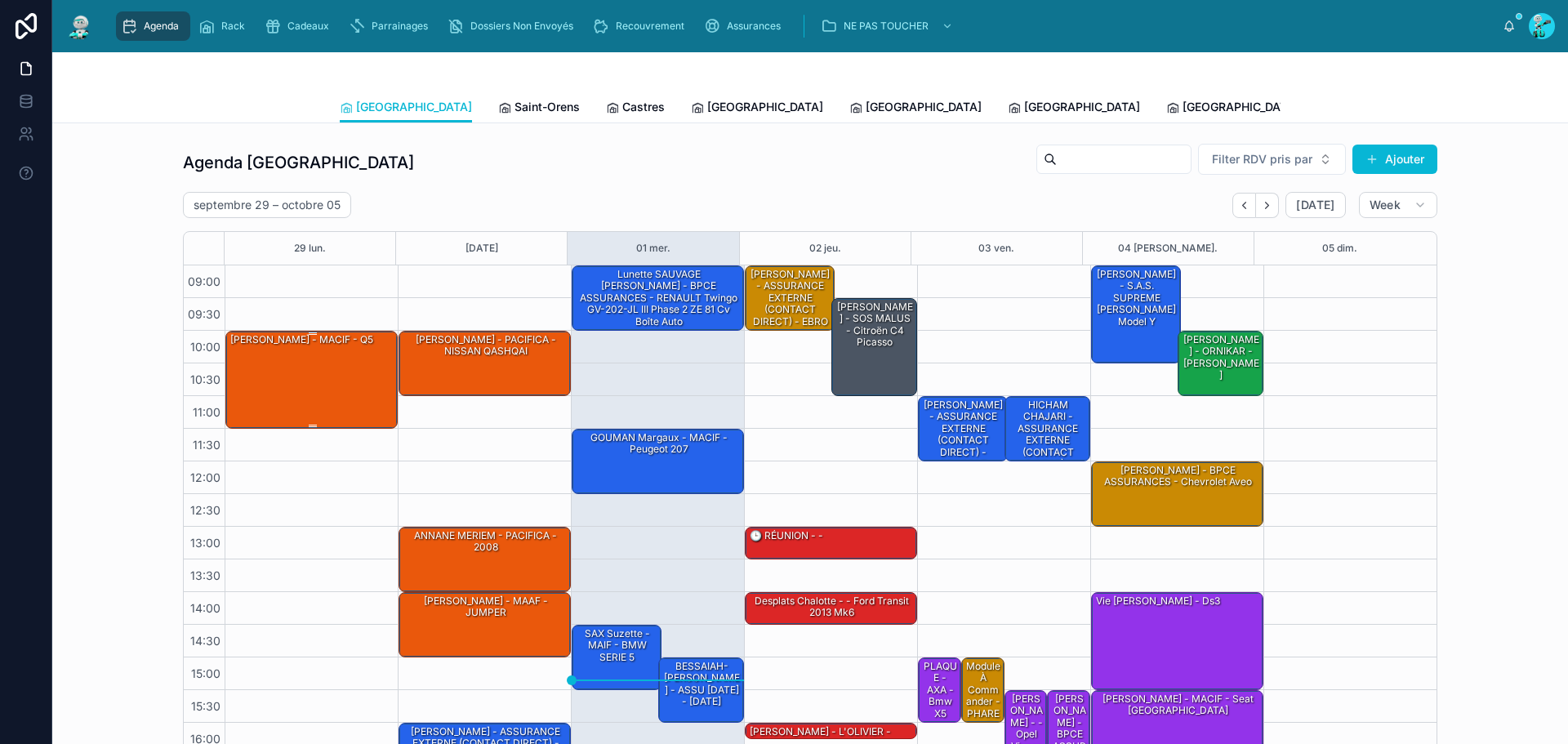
click at [326, 363] on div "[PERSON_NAME] - MACIF - Q5" at bounding box center [312, 379] width 167 height 95
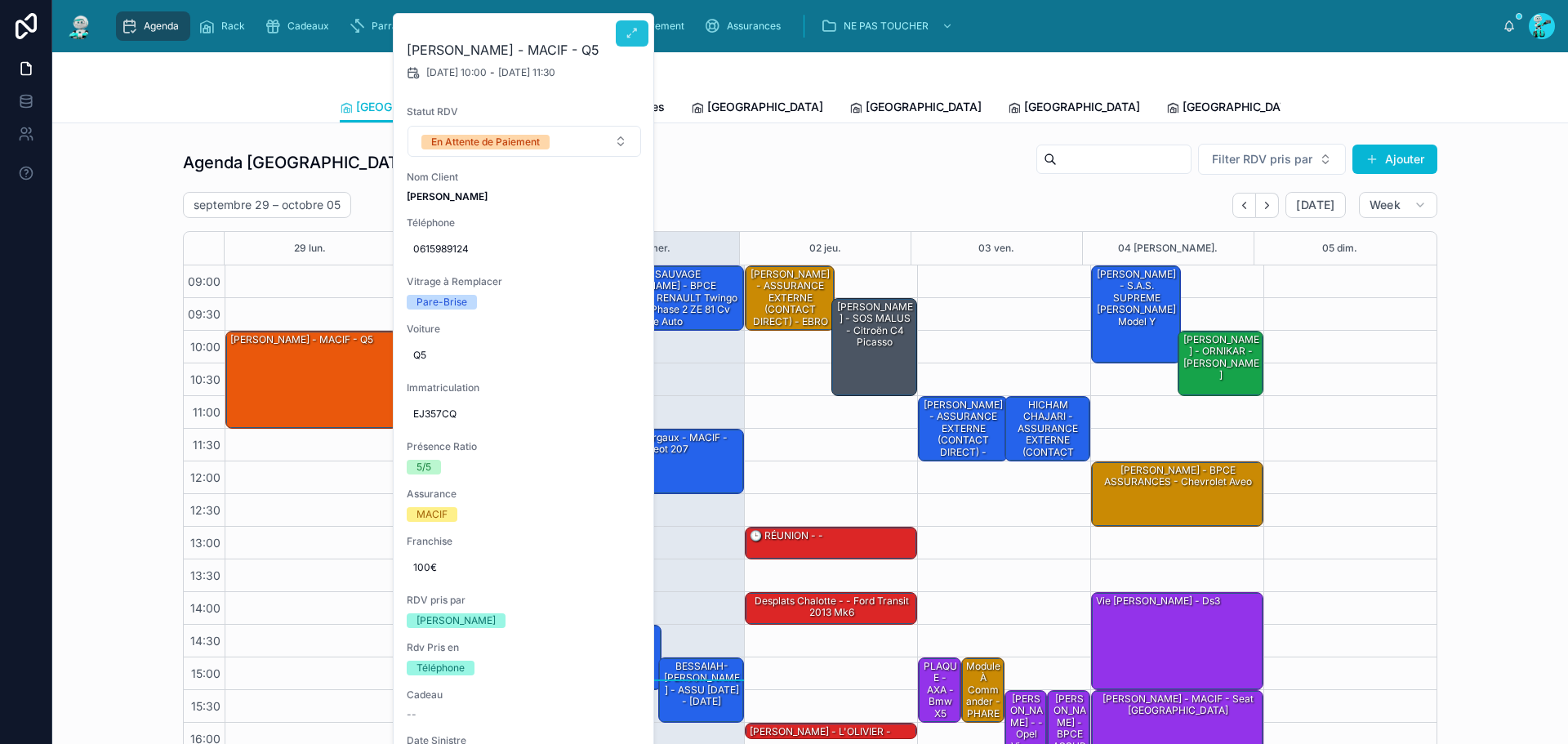
click at [632, 31] on icon at bounding box center [632, 33] width 13 height 13
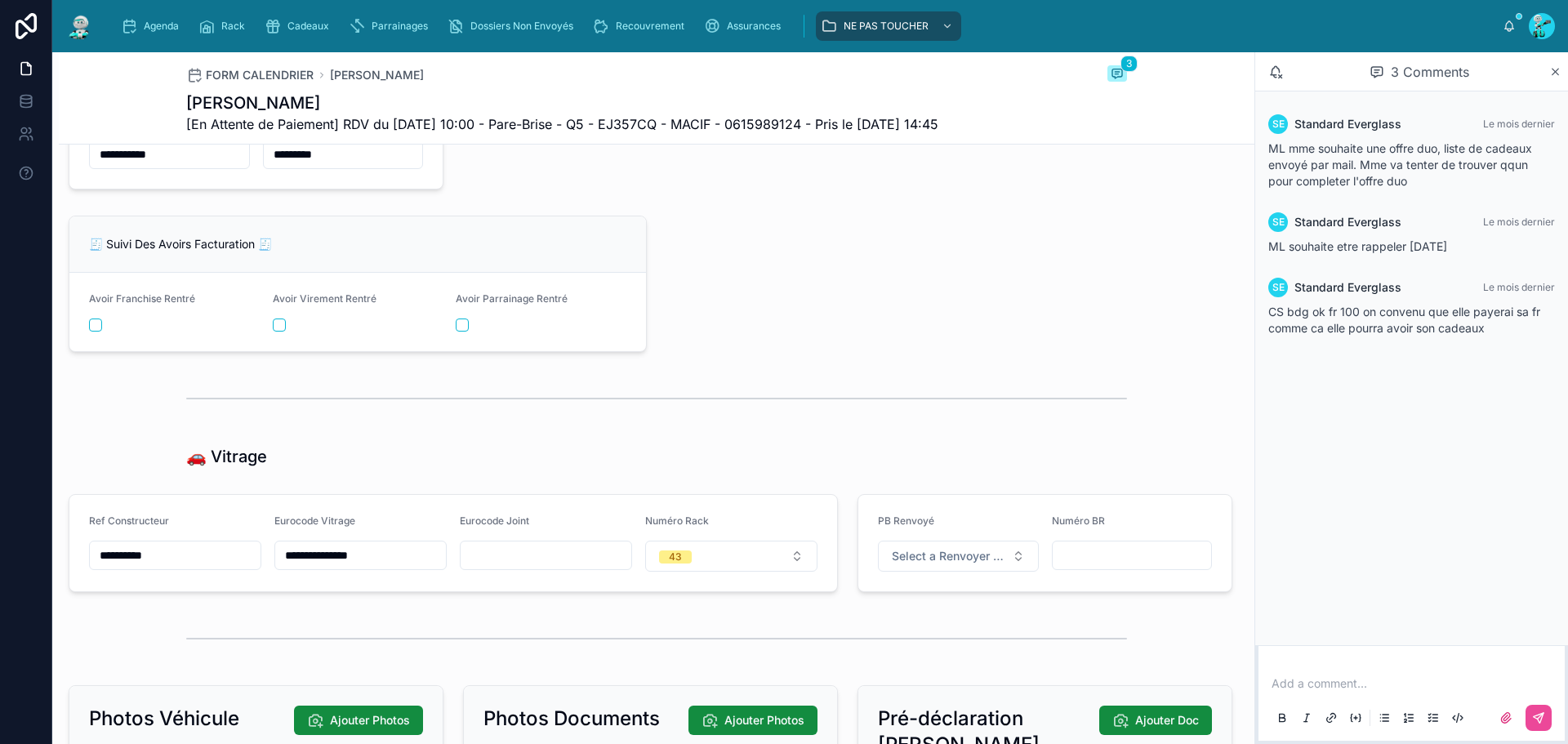
scroll to position [2694, 0]
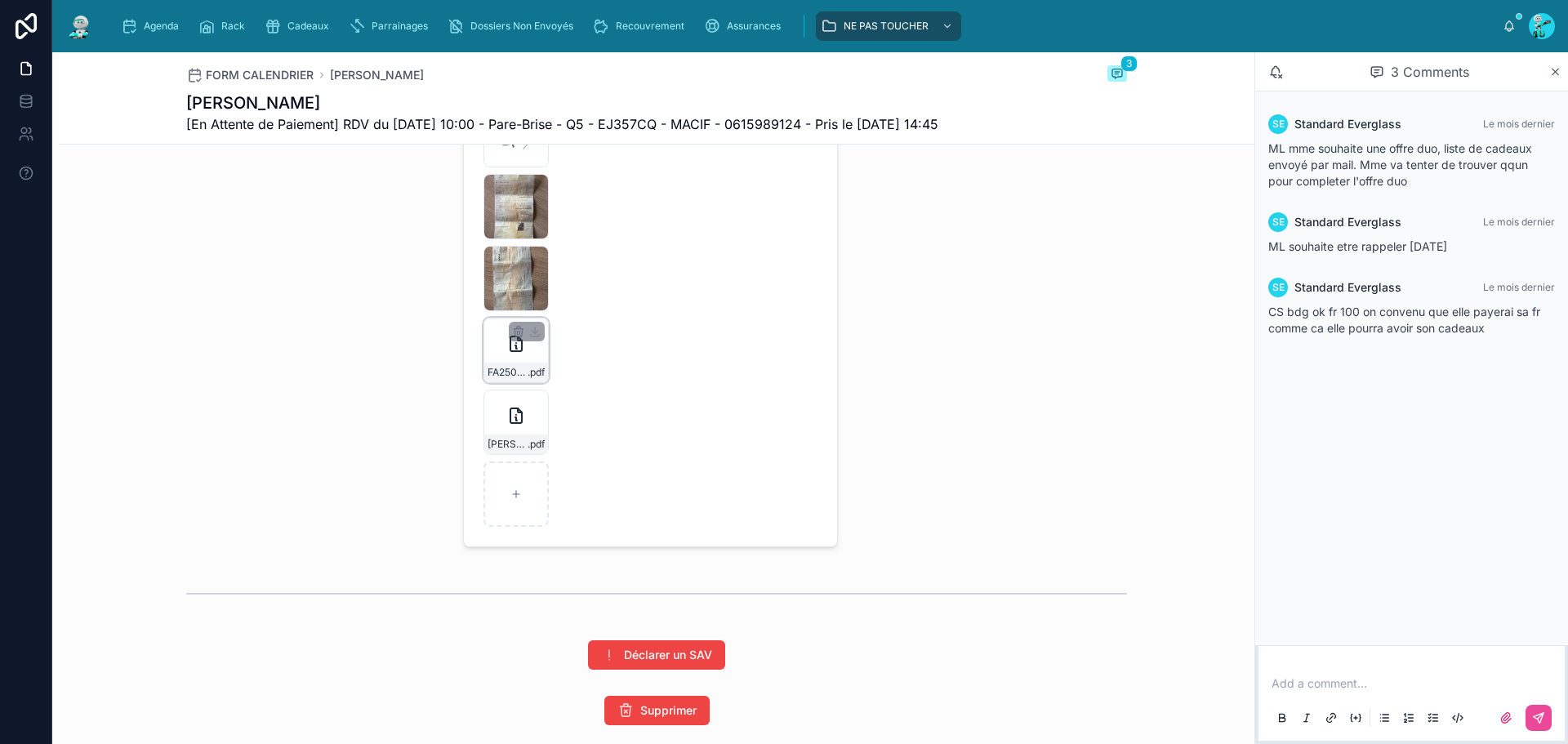
click at [522, 375] on div "FA2509-7674 .pdf" at bounding box center [516, 372] width 64 height 20
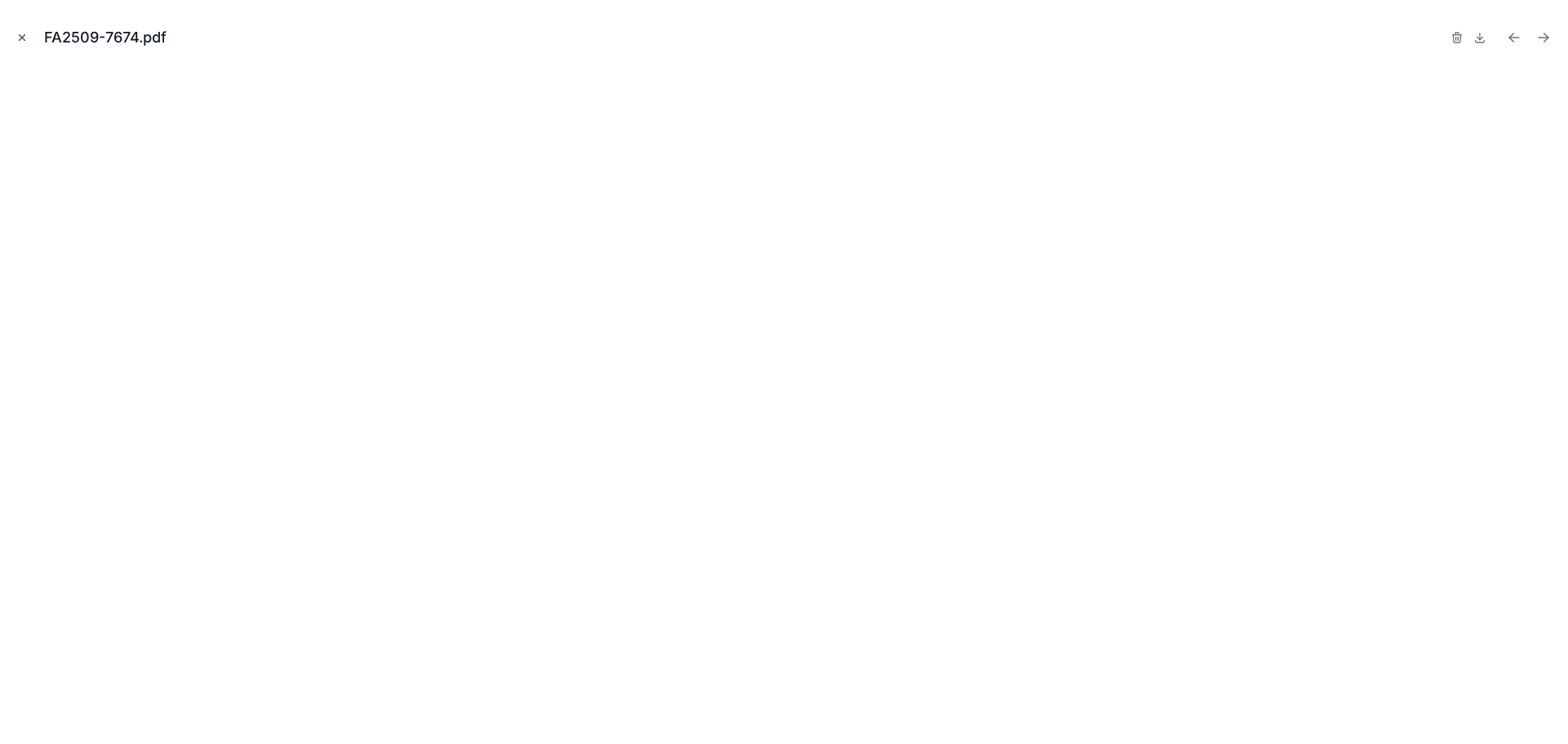
click at [21, 34] on icon "Close modal" at bounding box center [22, 37] width 11 height 11
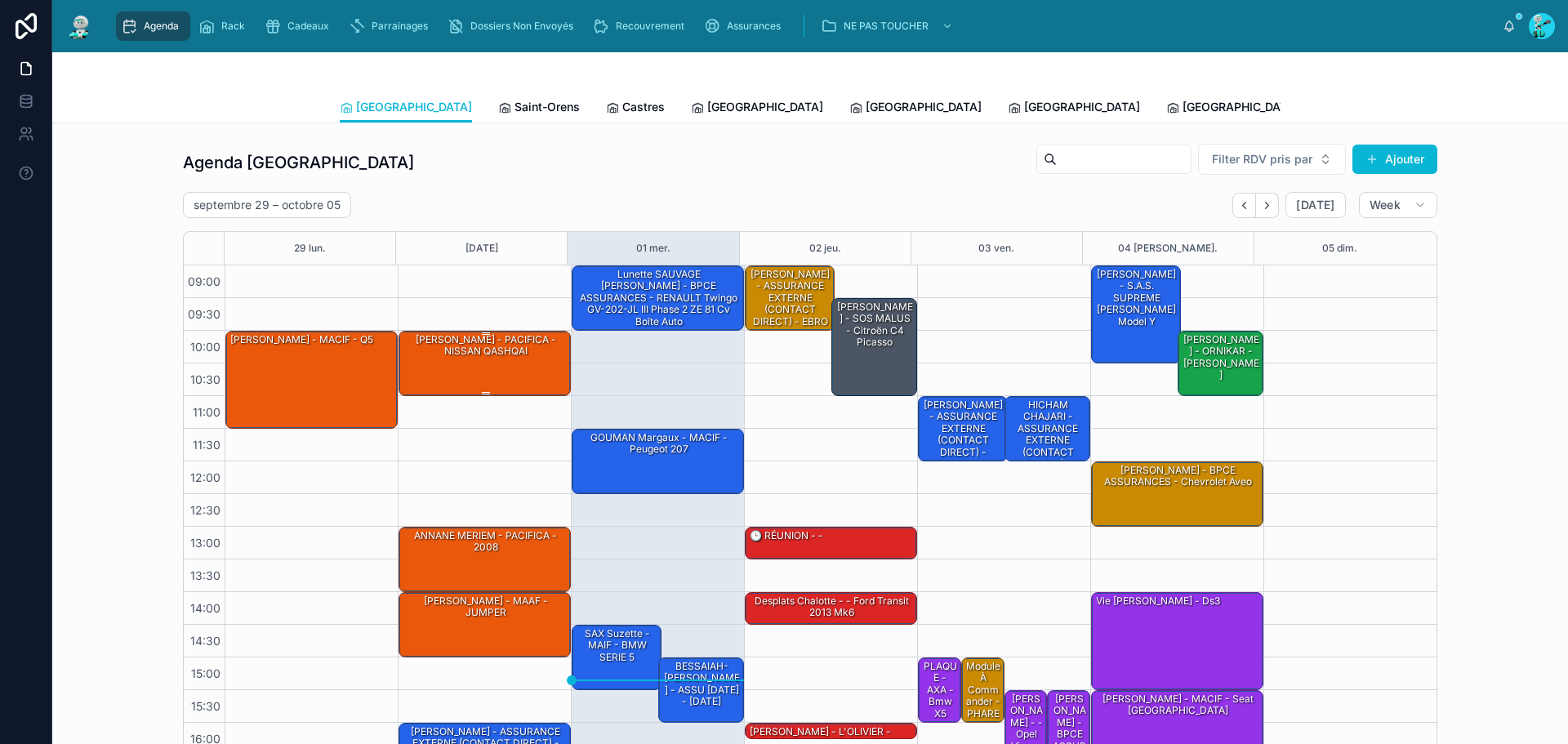
click at [477, 352] on div "[PERSON_NAME] - PACIFICA - NISSAN QASHQAI" at bounding box center [485, 345] width 167 height 27
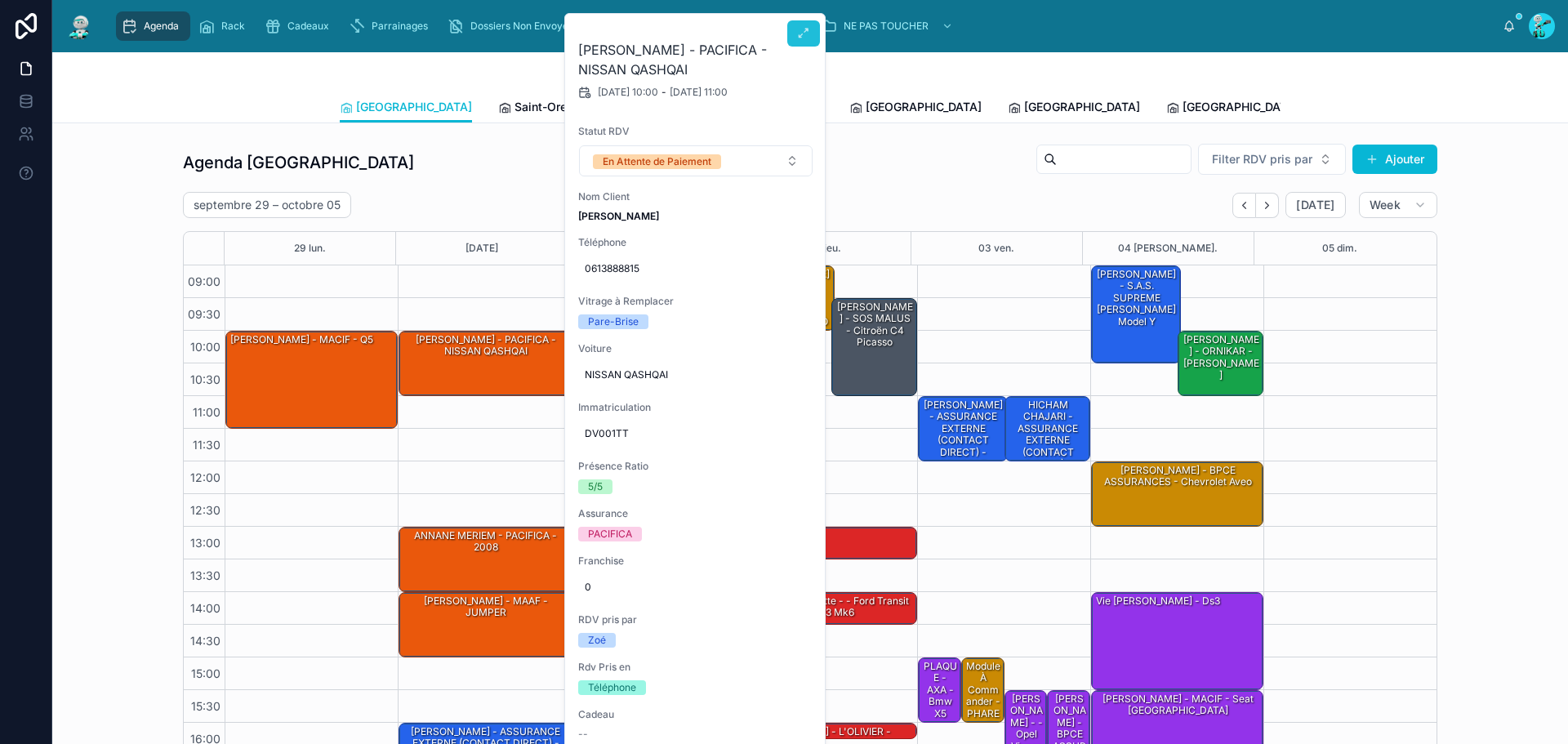
click at [795, 37] on button at bounding box center [804, 34] width 33 height 26
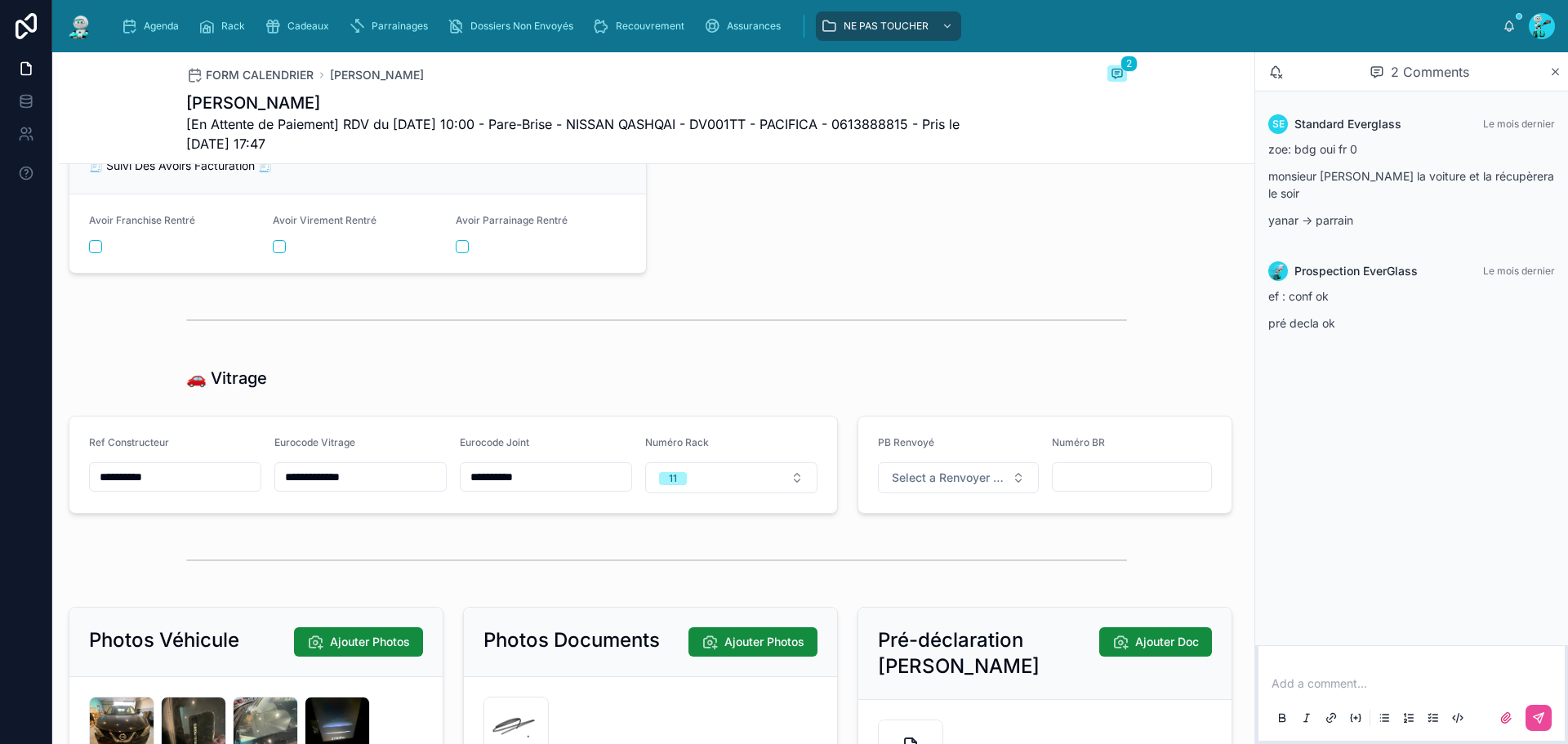
scroll to position [2530, 0]
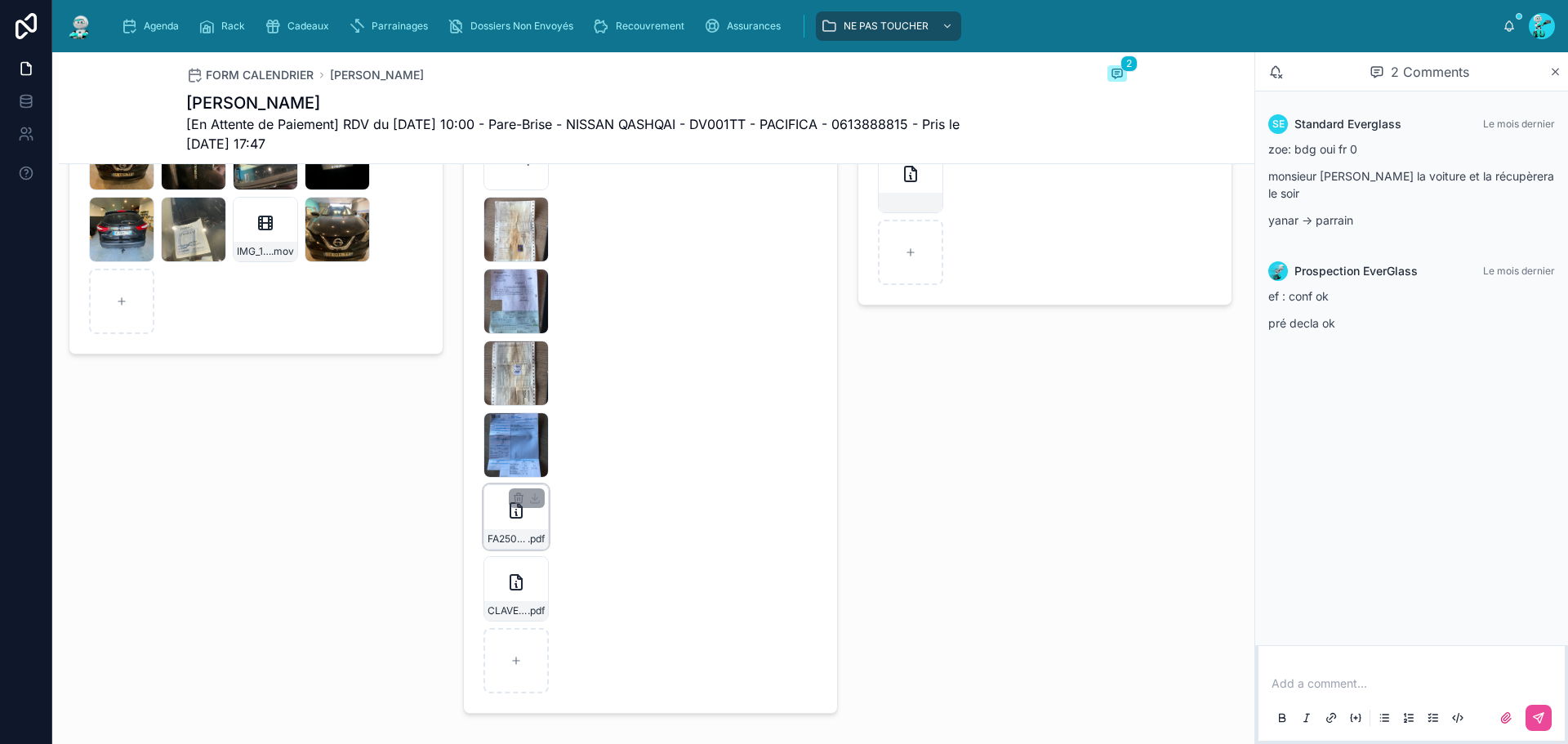
click at [529, 540] on div "FA2509-7679 .pdf" at bounding box center [516, 517] width 65 height 65
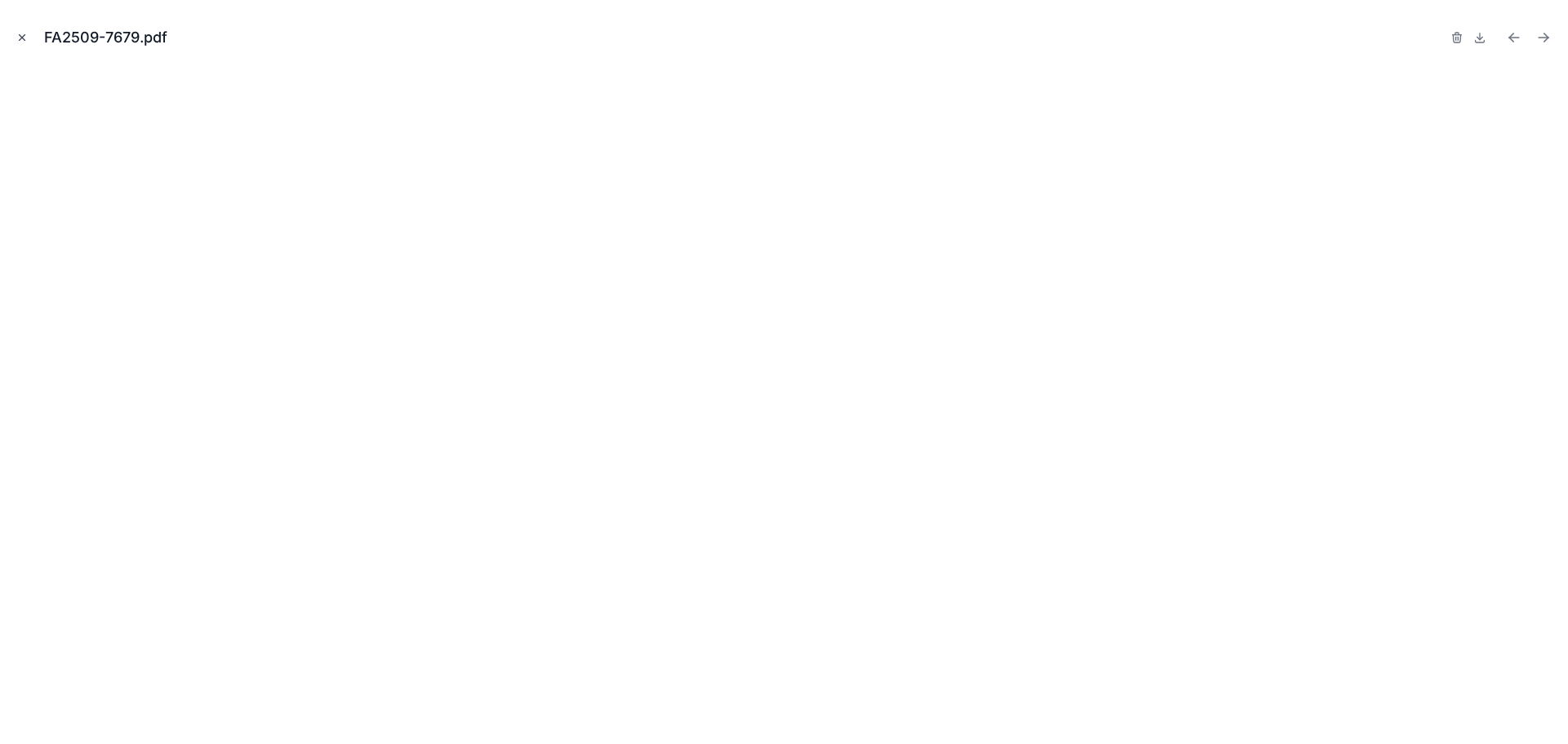
click at [22, 40] on icon "Close modal" at bounding box center [22, 37] width 11 height 11
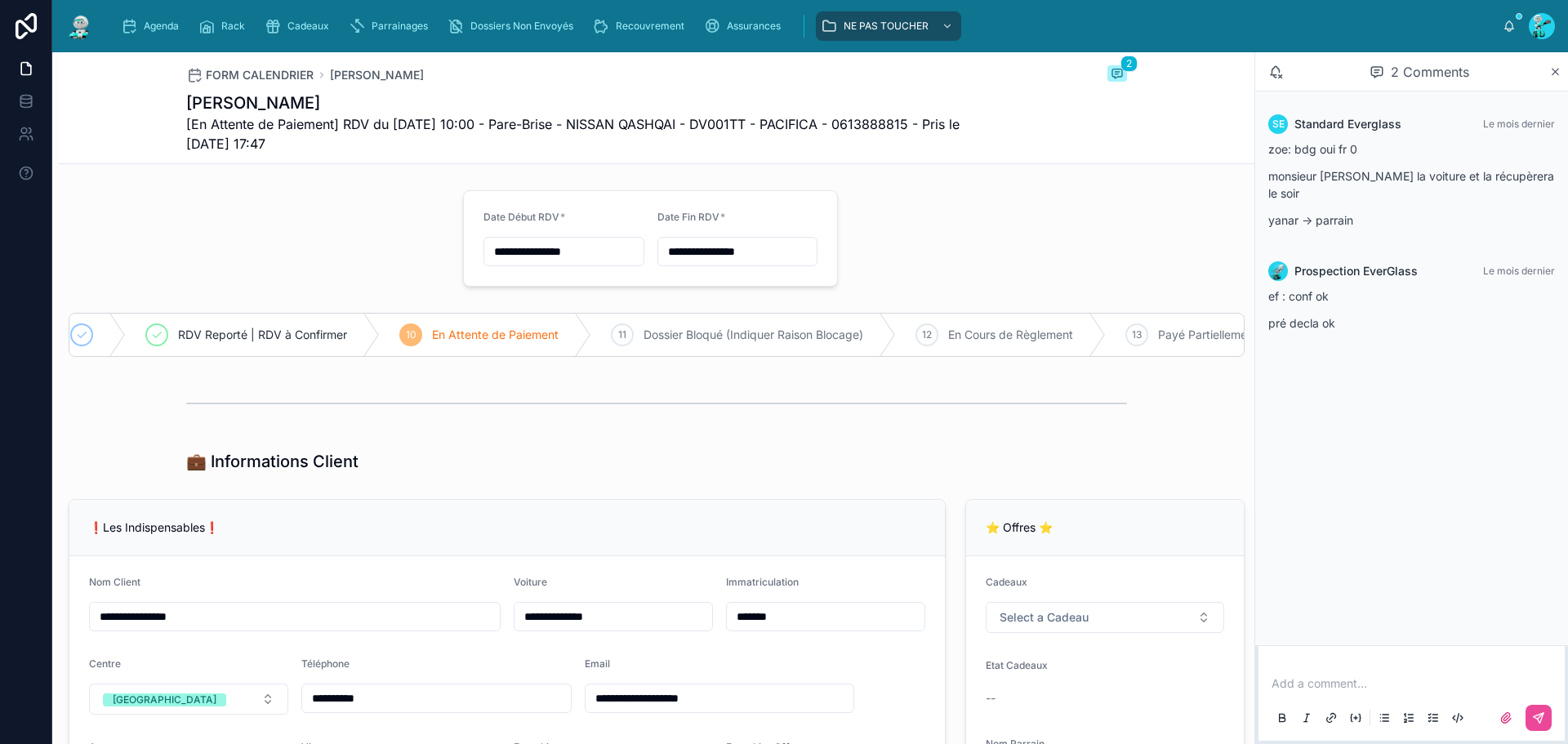
scroll to position [0, 547]
drag, startPoint x: 737, startPoint y: 369, endPoint x: 858, endPoint y: 370, distance: 121.0
click at [858, 363] on div "RDV Reporté | RDV à Confirmer 10 En Attente de Paiement 11 Dossier Bloqué (Indi…" at bounding box center [656, 334] width 1196 height 57
click at [848, 409] on div at bounding box center [656, 403] width 941 height 40
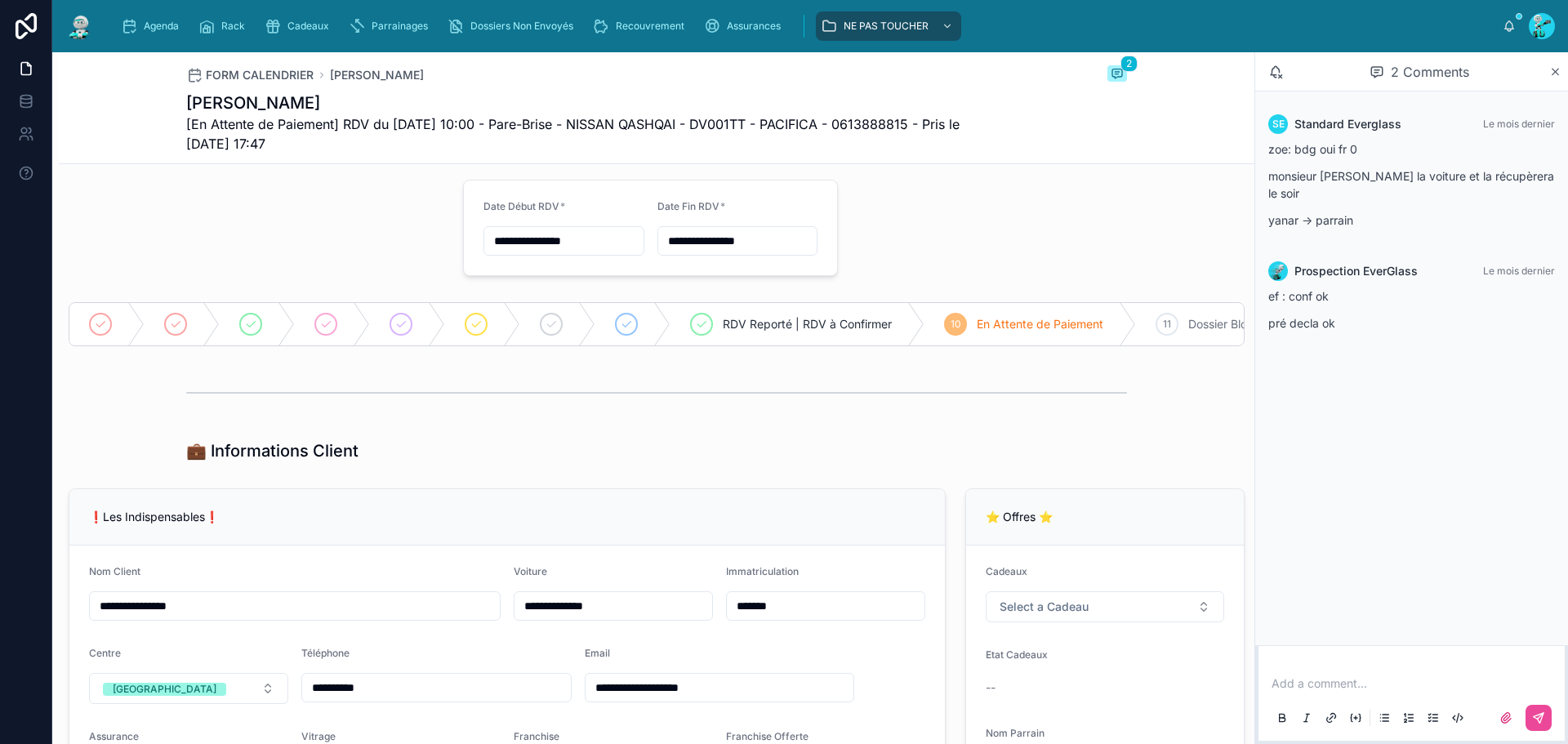
scroll to position [0, 0]
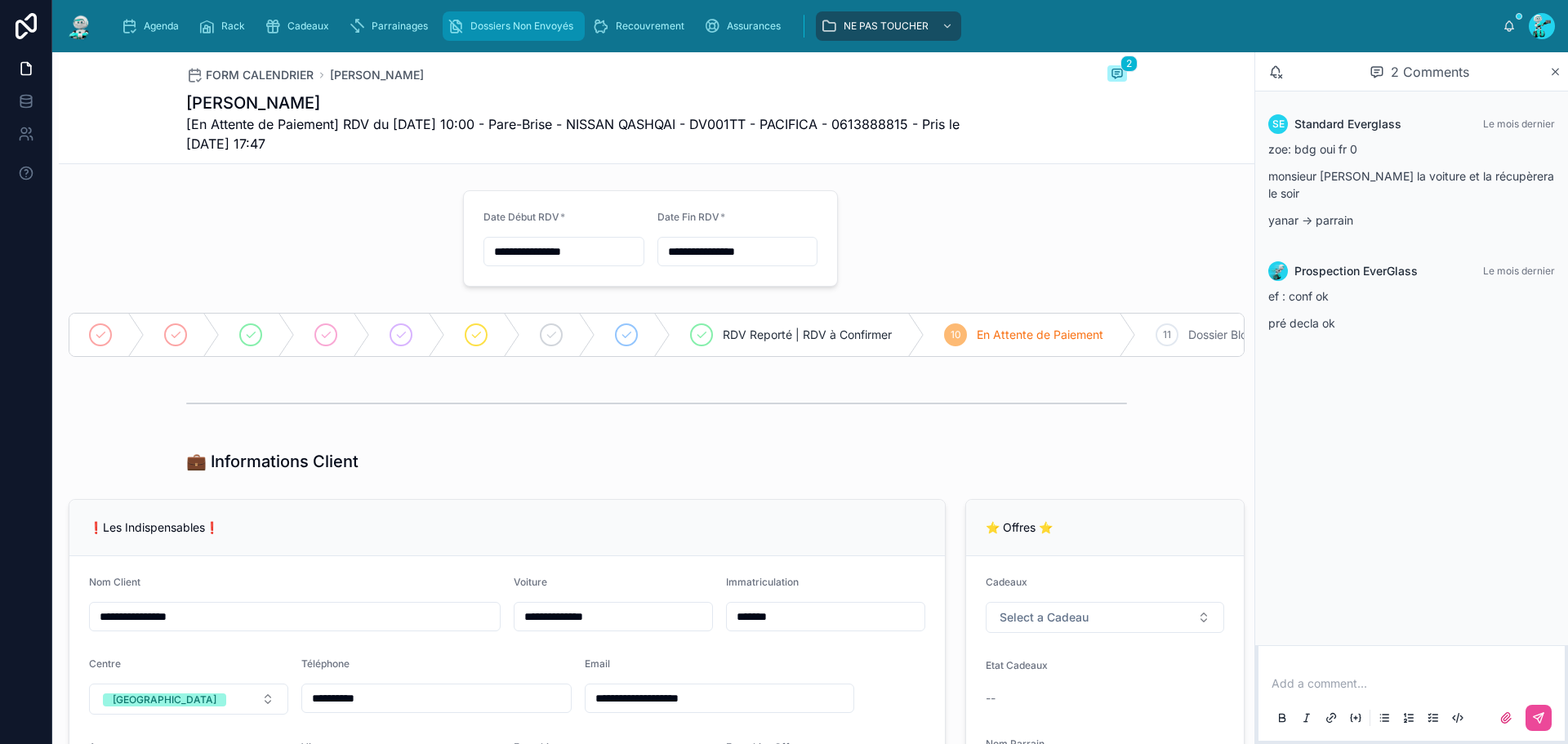
click at [494, 27] on span "Dossiers Non Envoyés" at bounding box center [521, 26] width 103 height 13
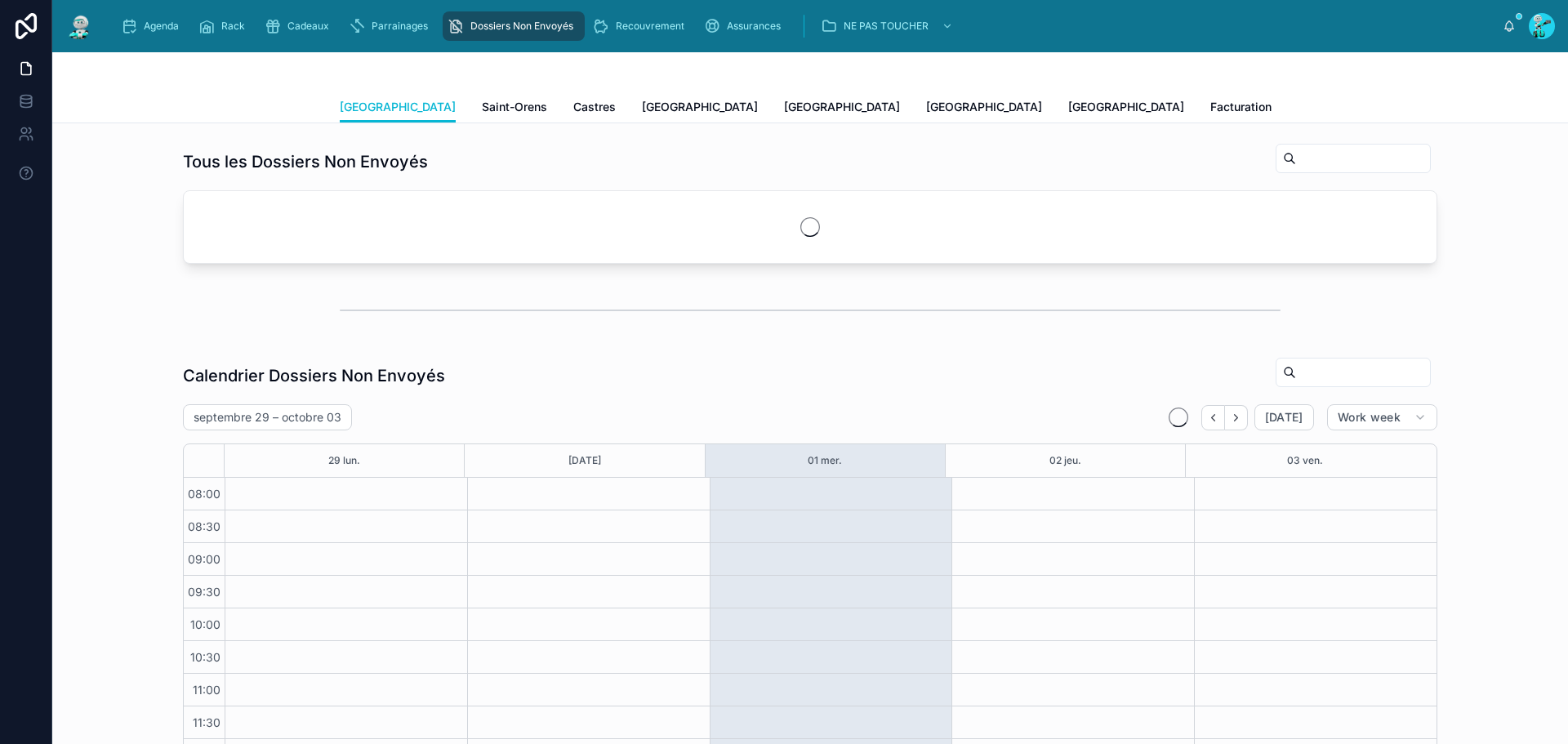
scroll to position [223, 0]
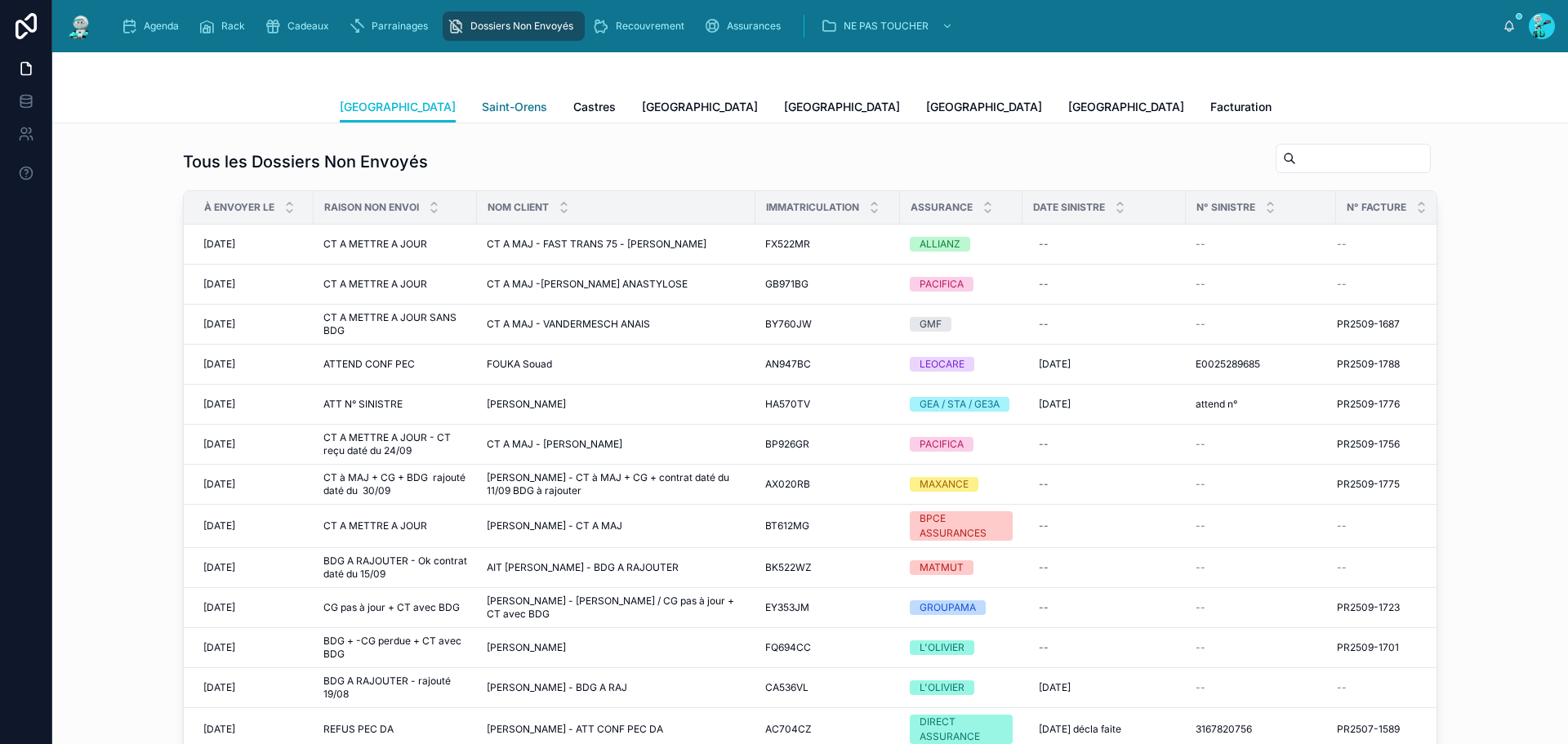
click at [482, 102] on span "Saint-Orens" at bounding box center [514, 107] width 65 height 16
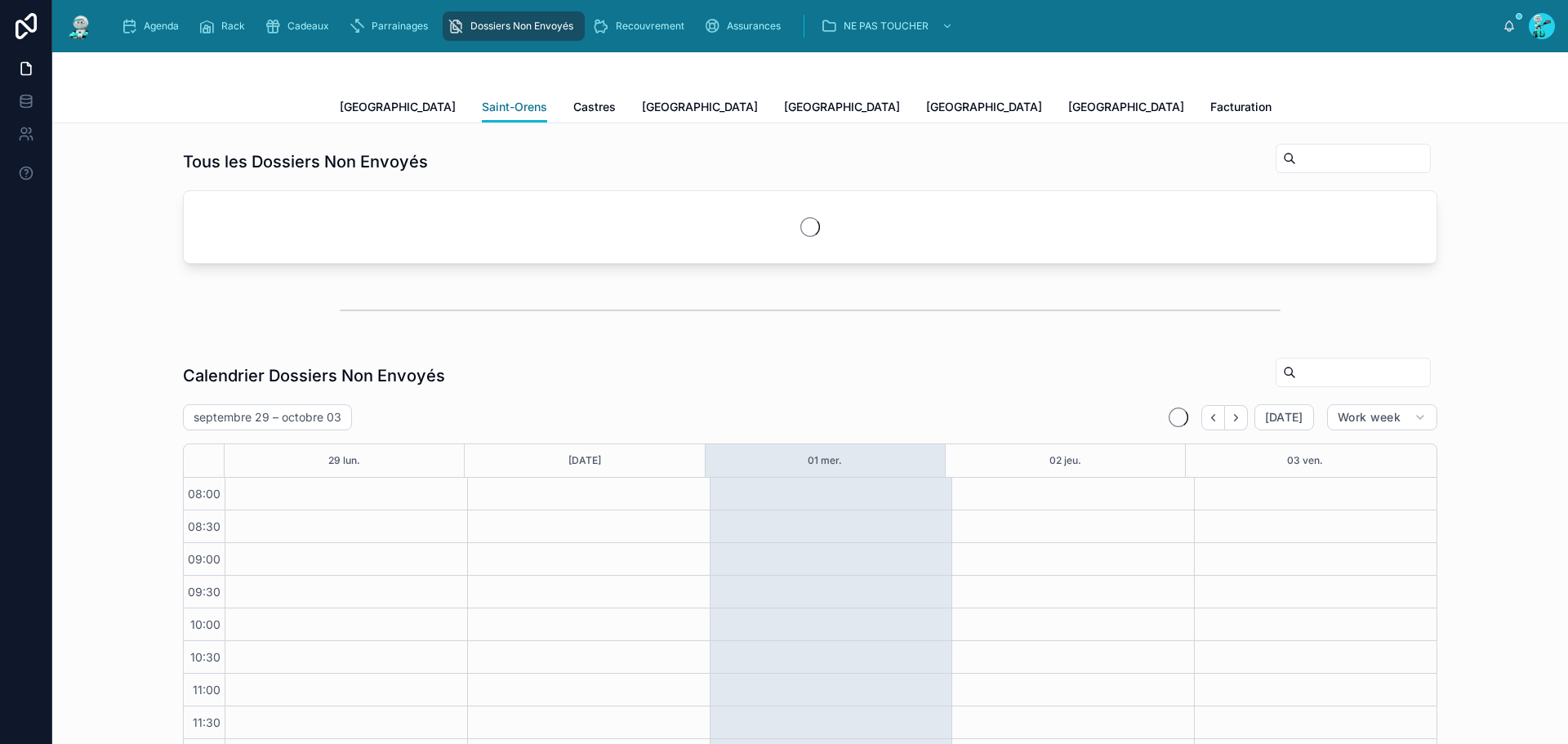
scroll to position [223, 0]
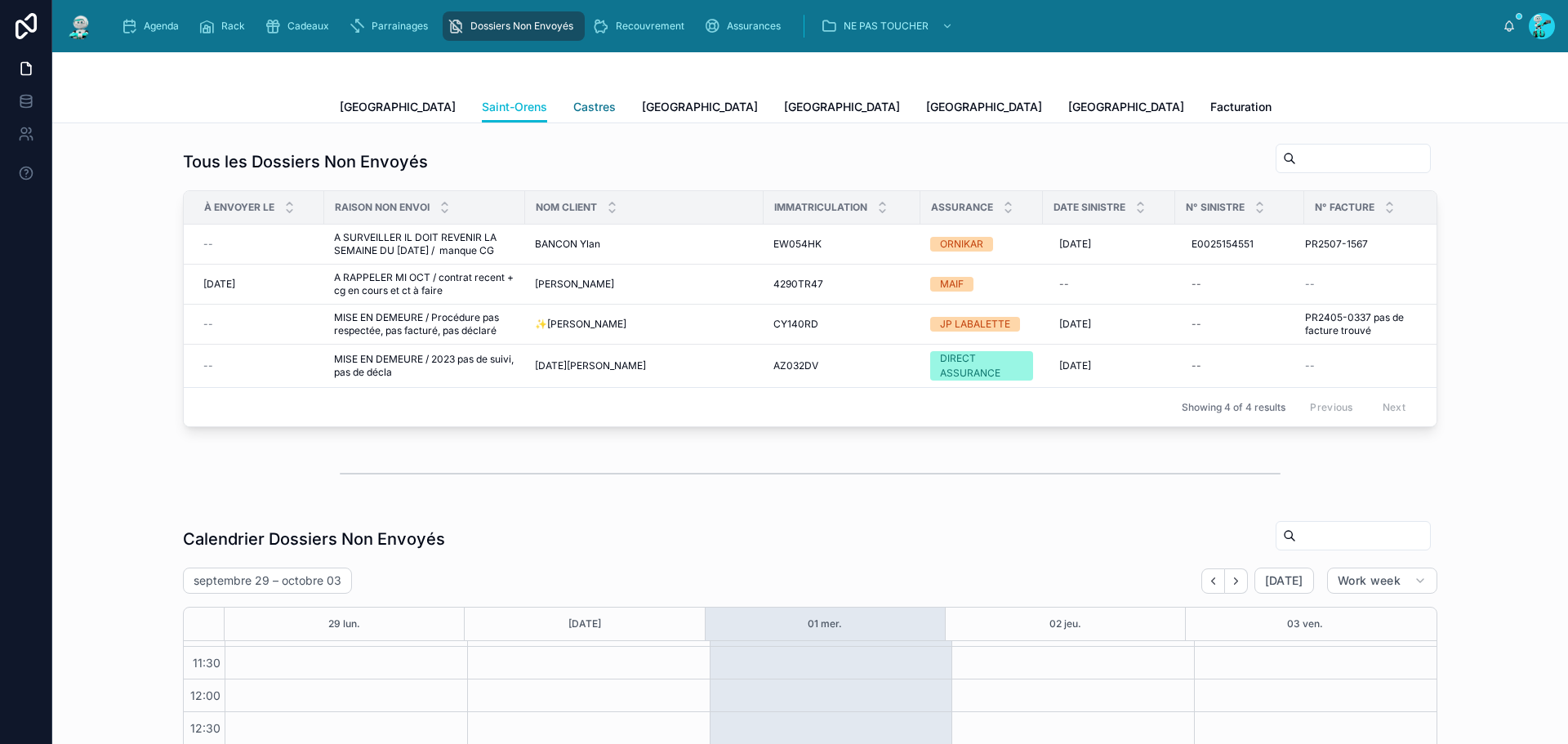
click at [573, 101] on span "Castres" at bounding box center [594, 107] width 42 height 16
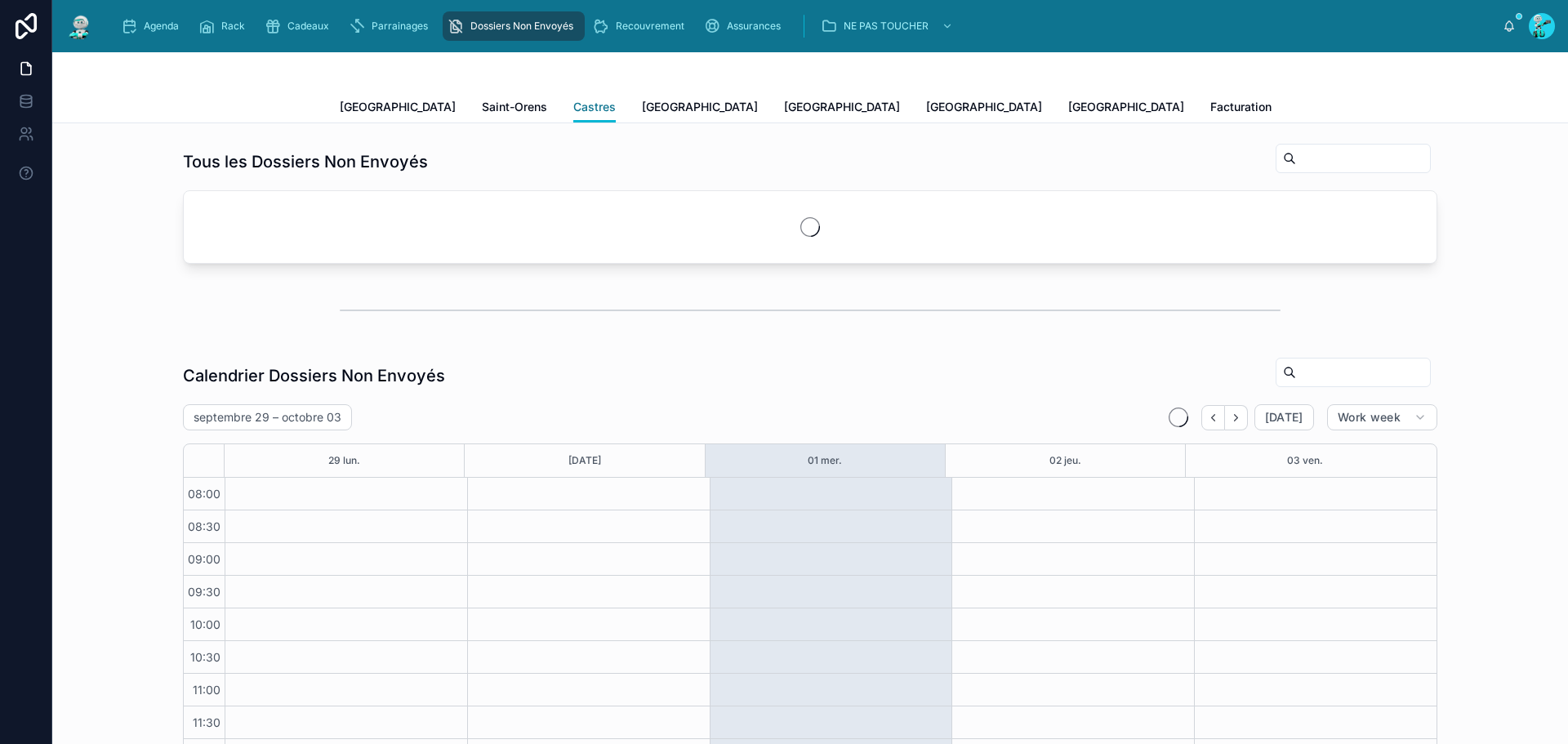
scroll to position [223, 0]
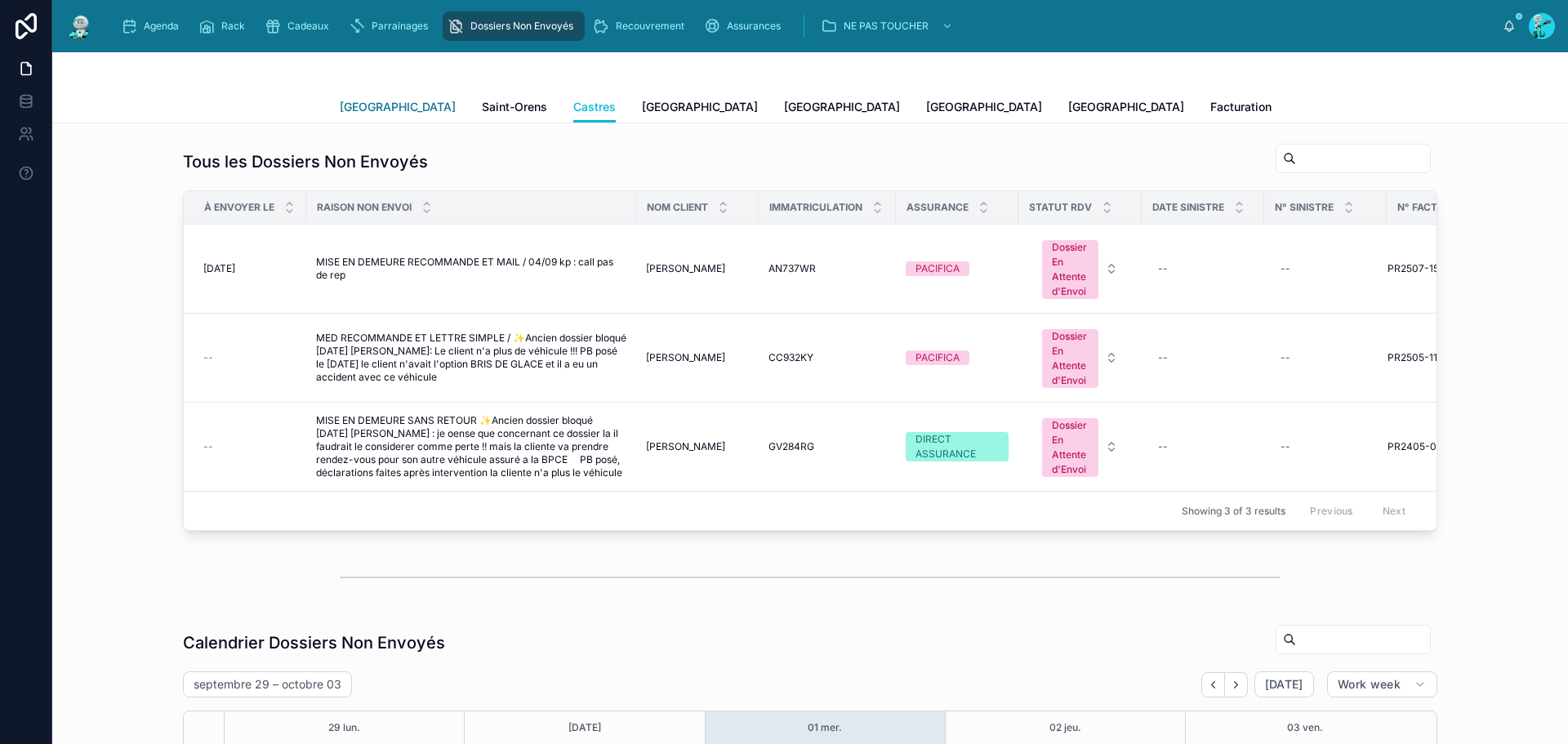
click at [357, 119] on link "[GEOGRAPHIC_DATA]" at bounding box center [397, 108] width 116 height 33
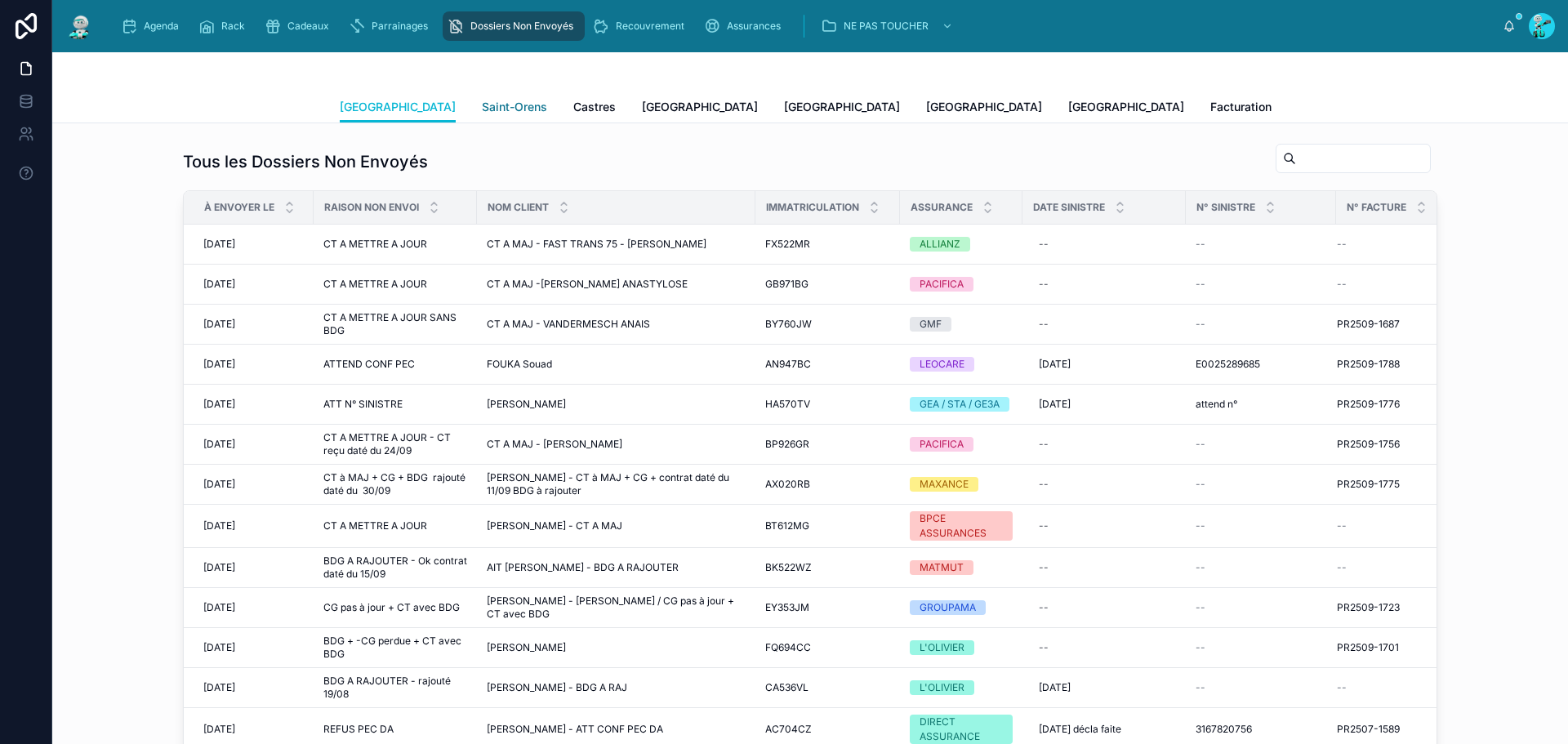
click at [482, 110] on span "Saint-Orens" at bounding box center [514, 107] width 65 height 16
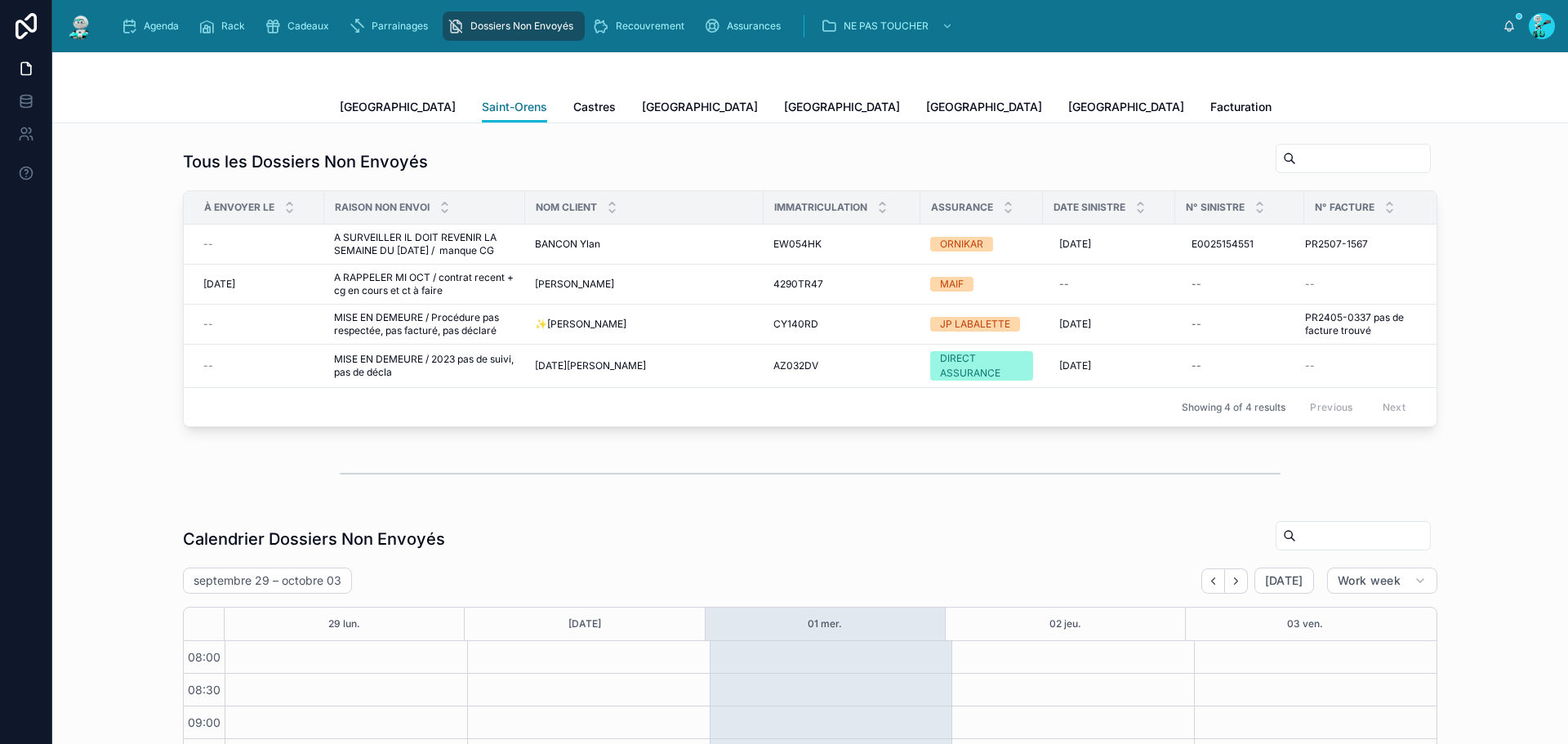
scroll to position [223, 0]
click at [573, 107] on span "Castres" at bounding box center [594, 107] width 42 height 16
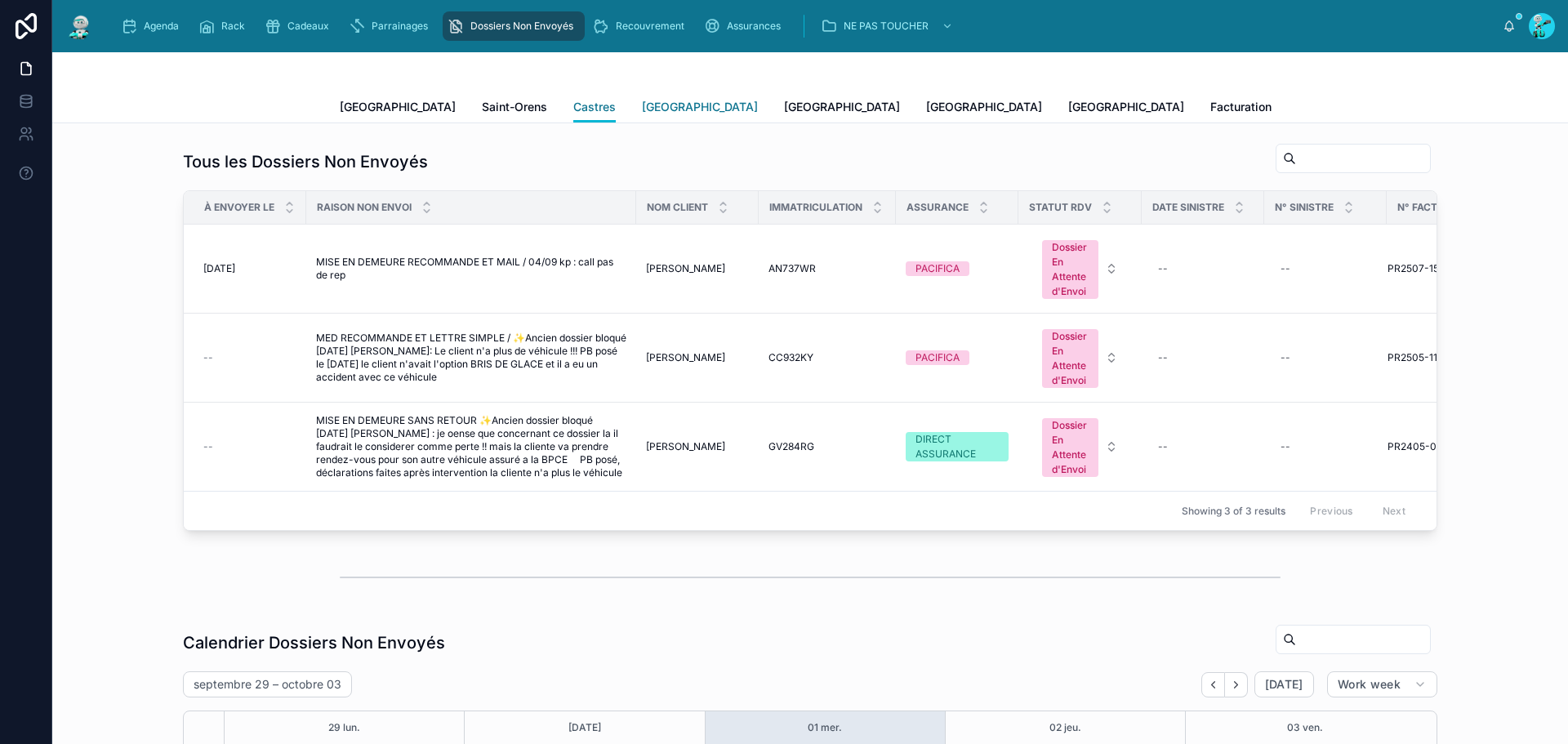
scroll to position [223, 0]
click at [642, 112] on span "[GEOGRAPHIC_DATA]" at bounding box center [700, 107] width 116 height 16
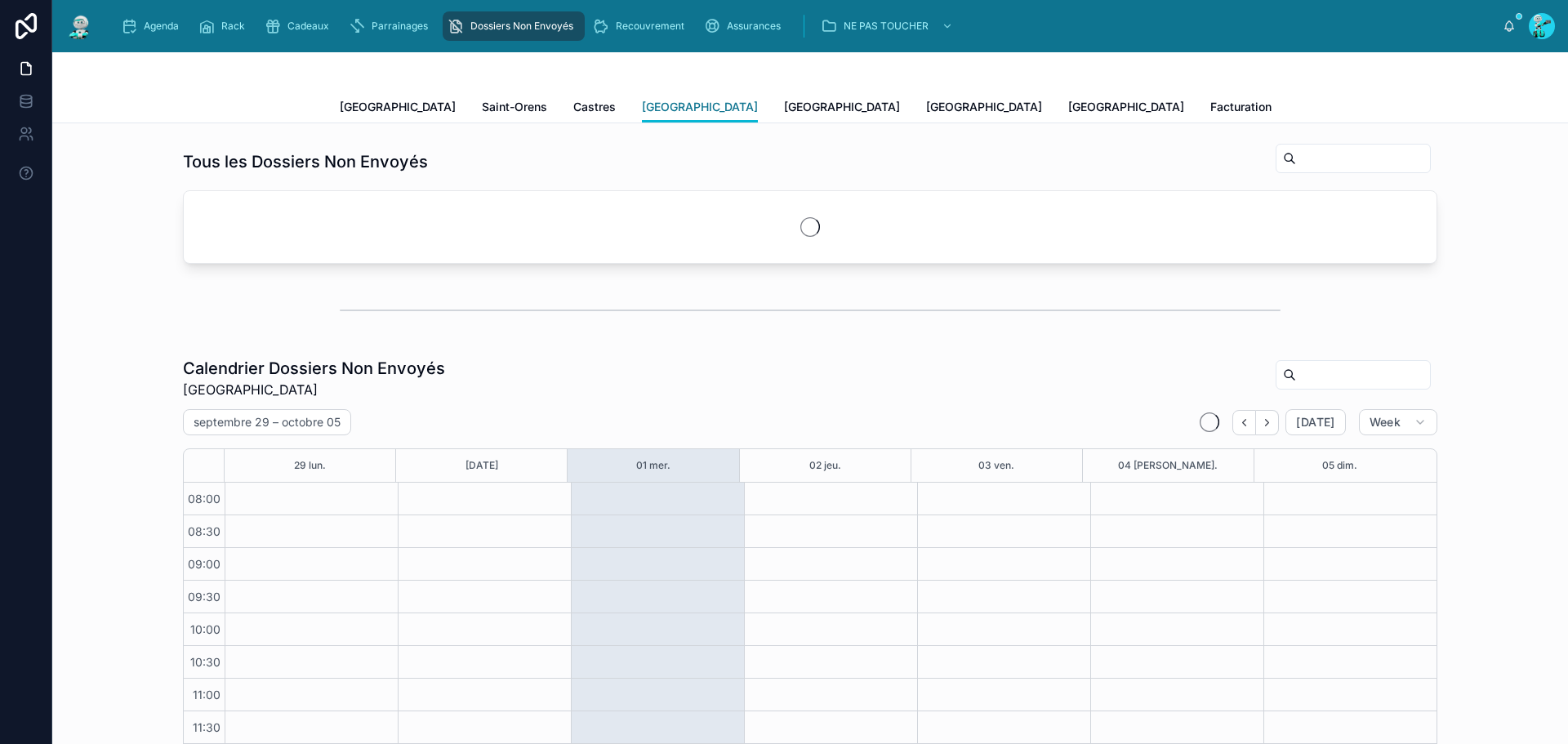
scroll to position [227, 0]
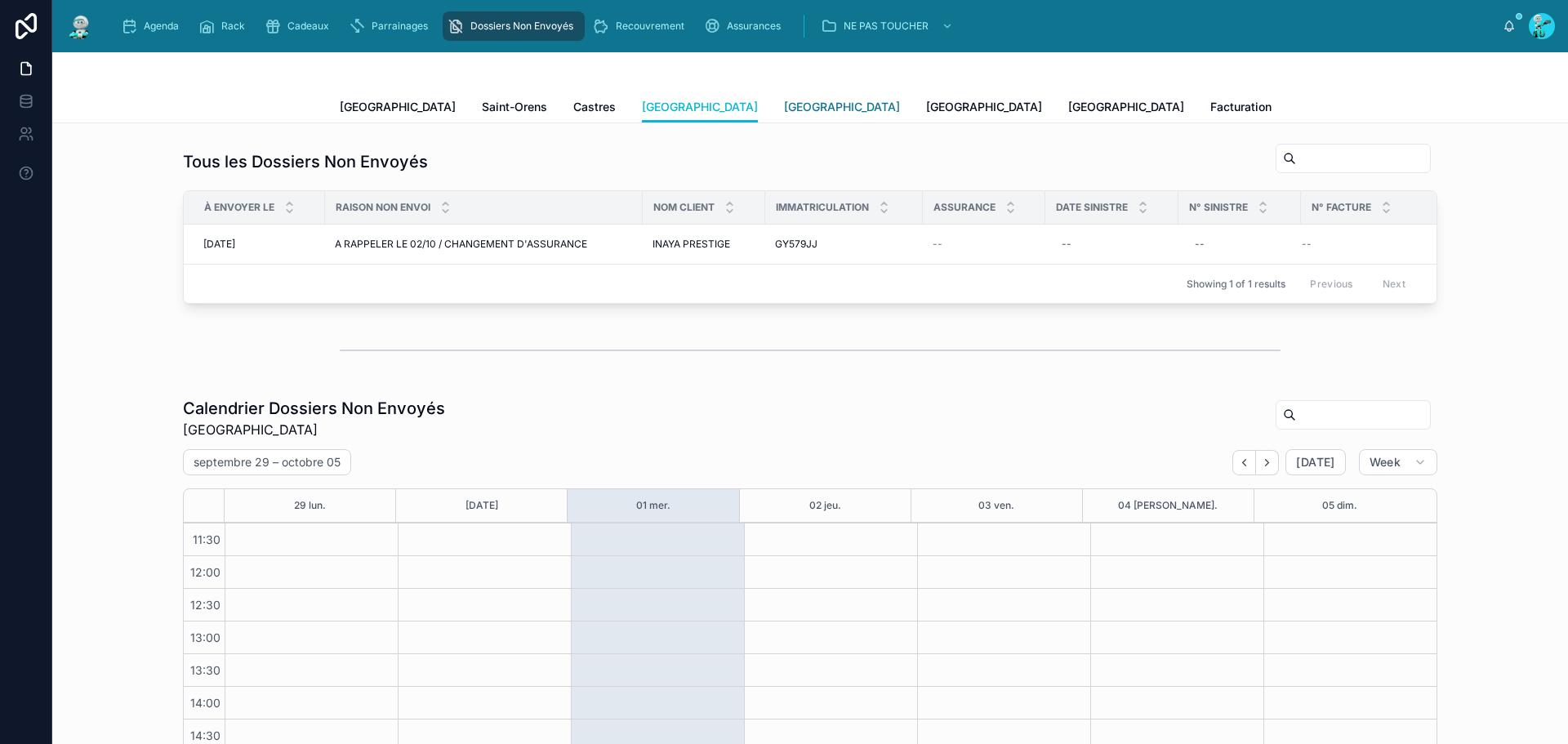
click at [784, 114] on span "[GEOGRAPHIC_DATA]" at bounding box center [842, 107] width 116 height 16
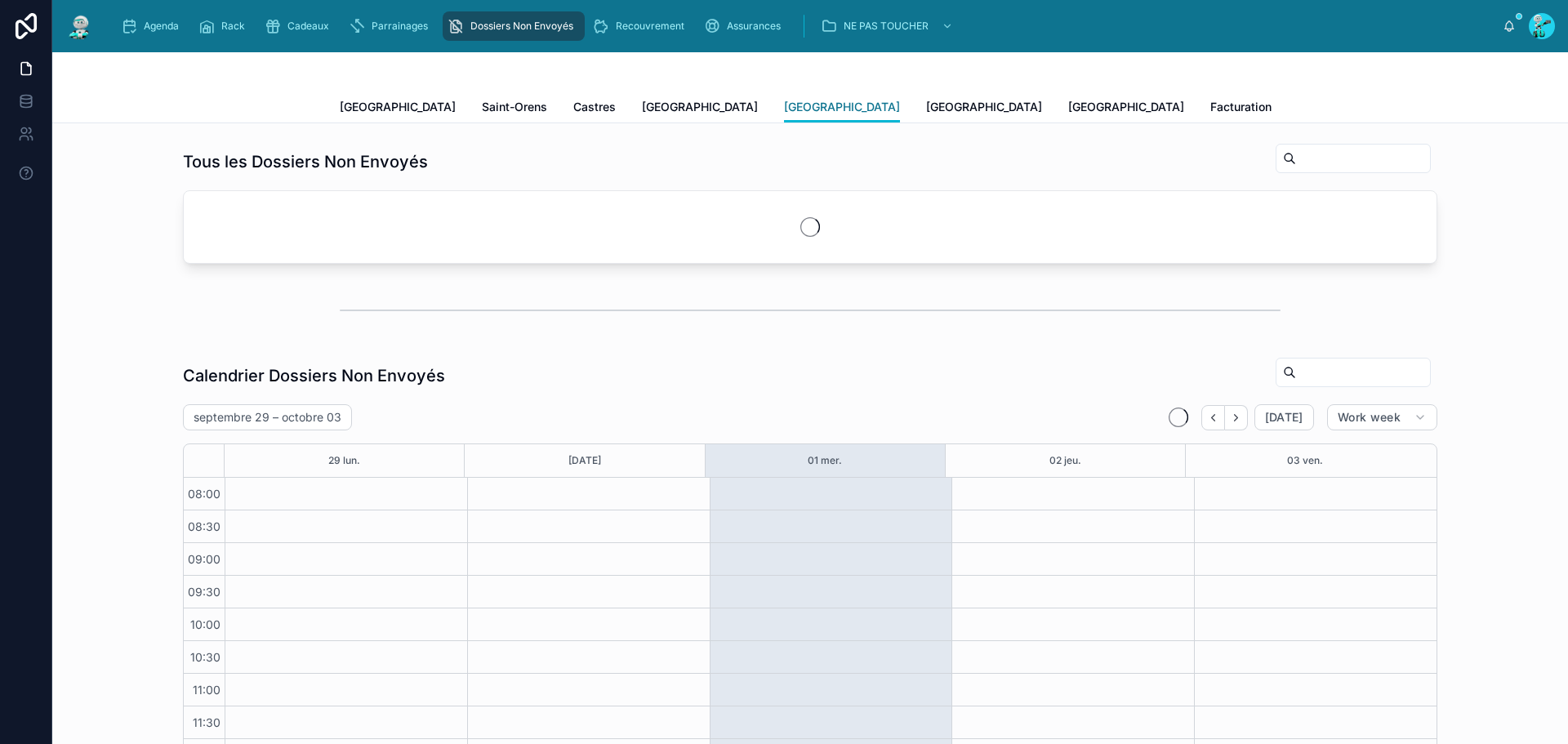
scroll to position [223, 0]
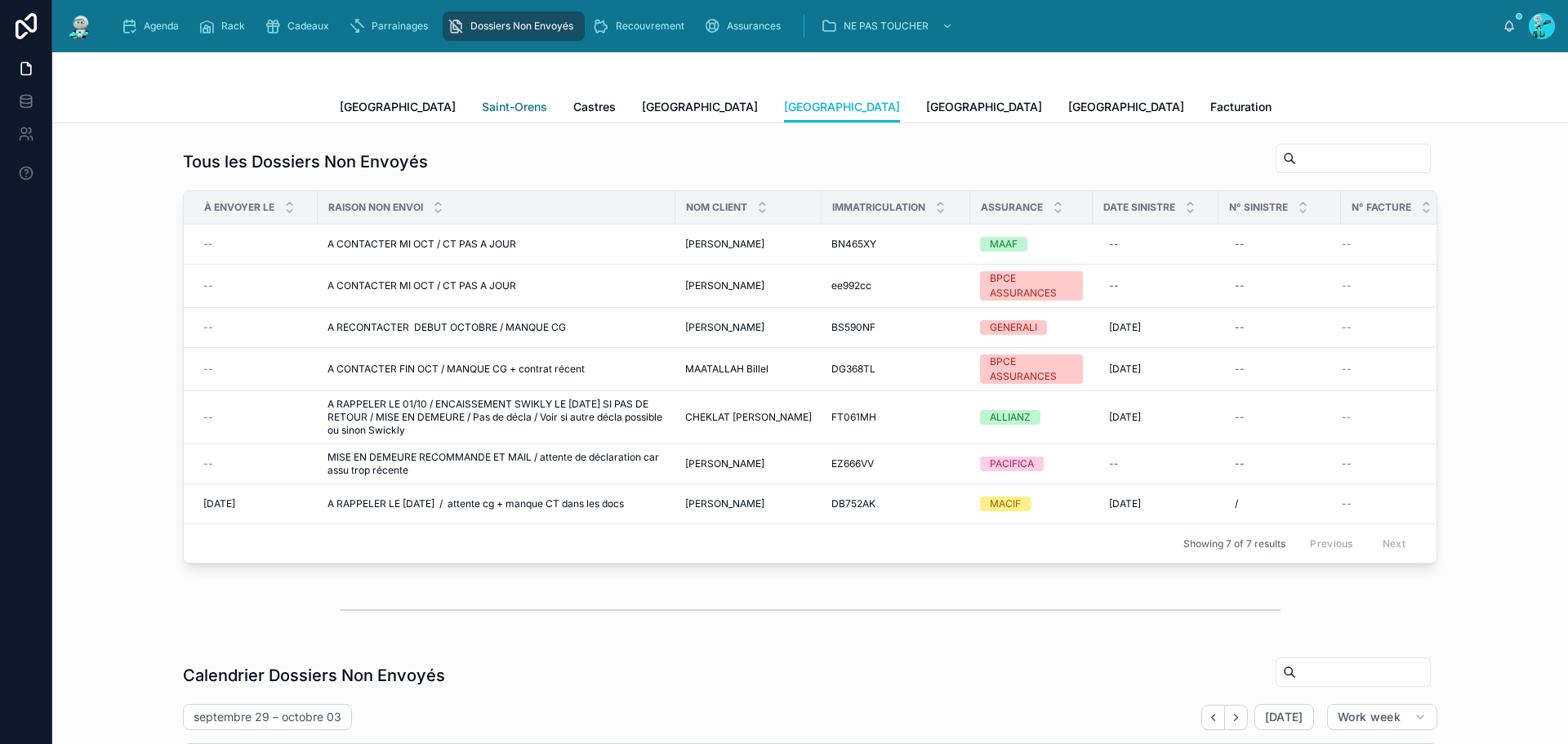
click at [482, 104] on span "Saint-Orens" at bounding box center [514, 107] width 65 height 16
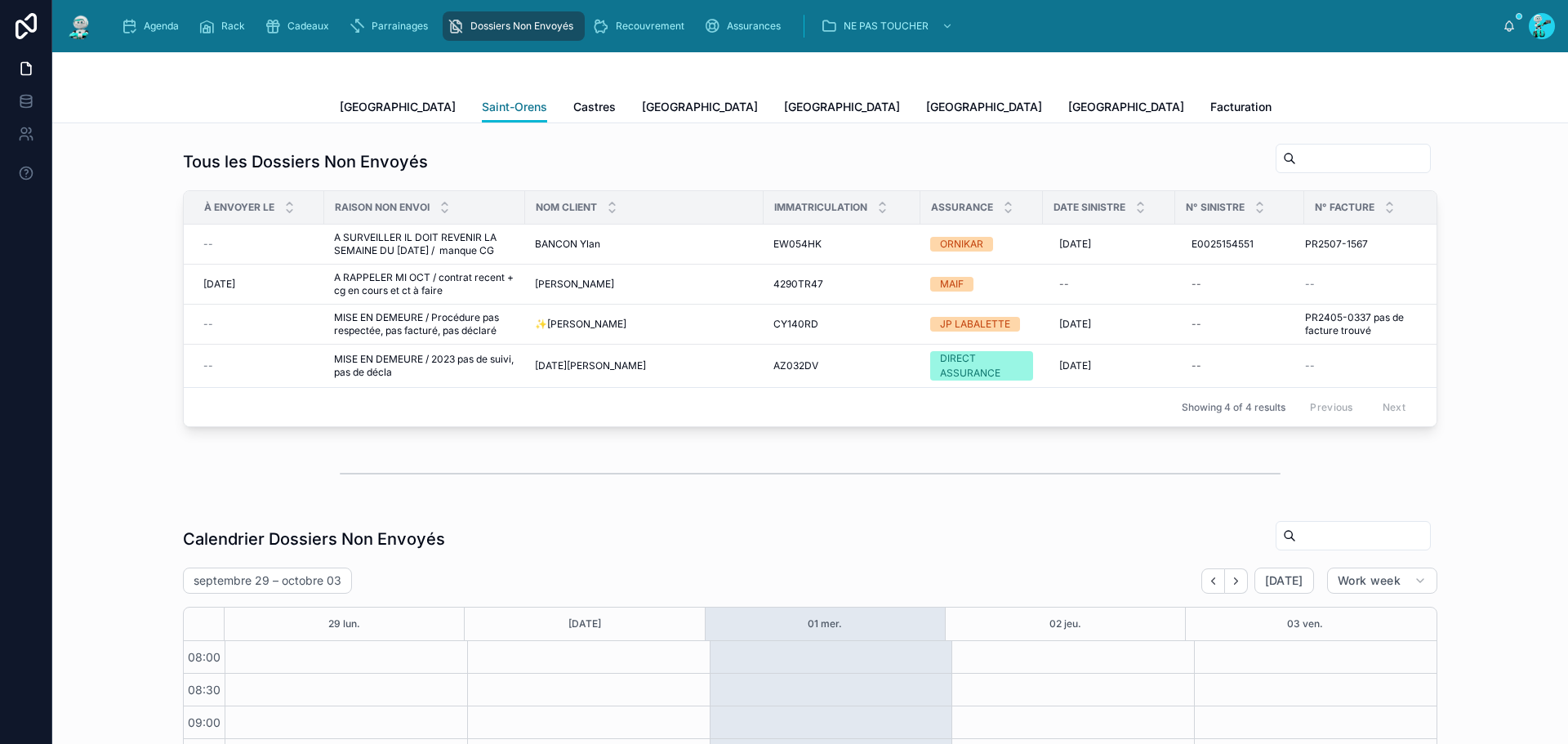
scroll to position [223, 0]
click at [379, 107] on span "[GEOGRAPHIC_DATA]" at bounding box center [397, 107] width 116 height 16
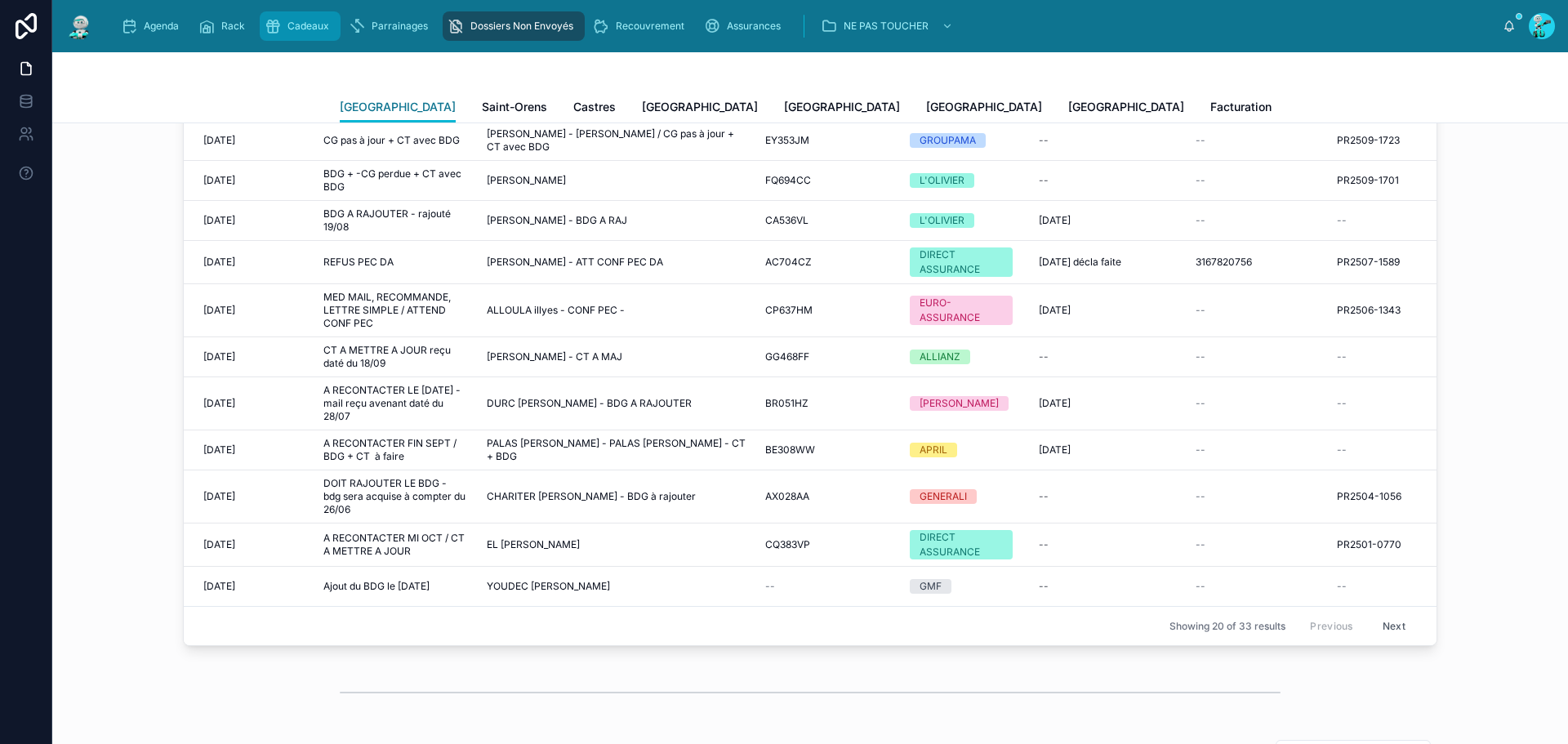
scroll to position [245, 0]
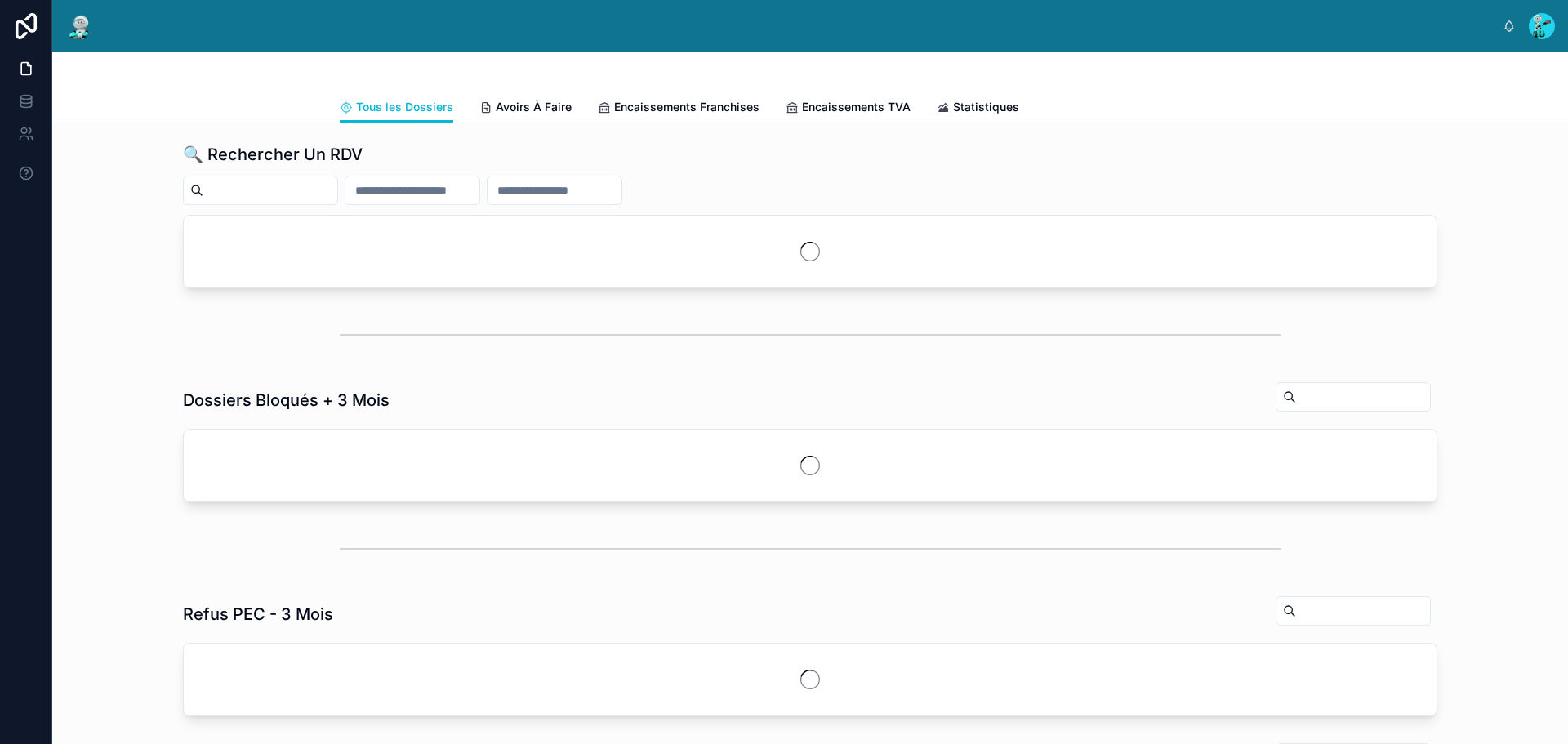
click at [159, 28] on span "Agenda" at bounding box center [161, 26] width 35 height 13
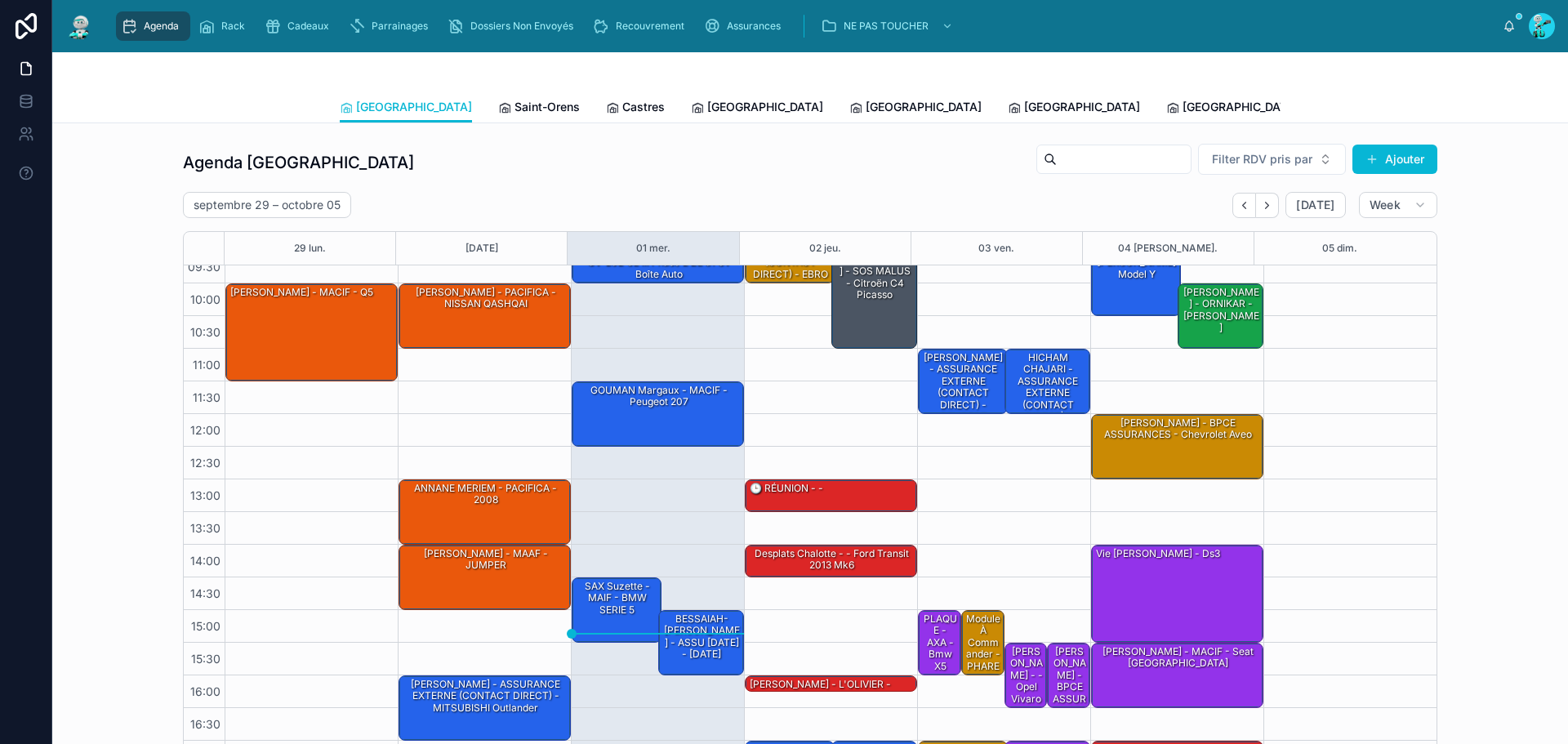
scroll to position [94, 0]
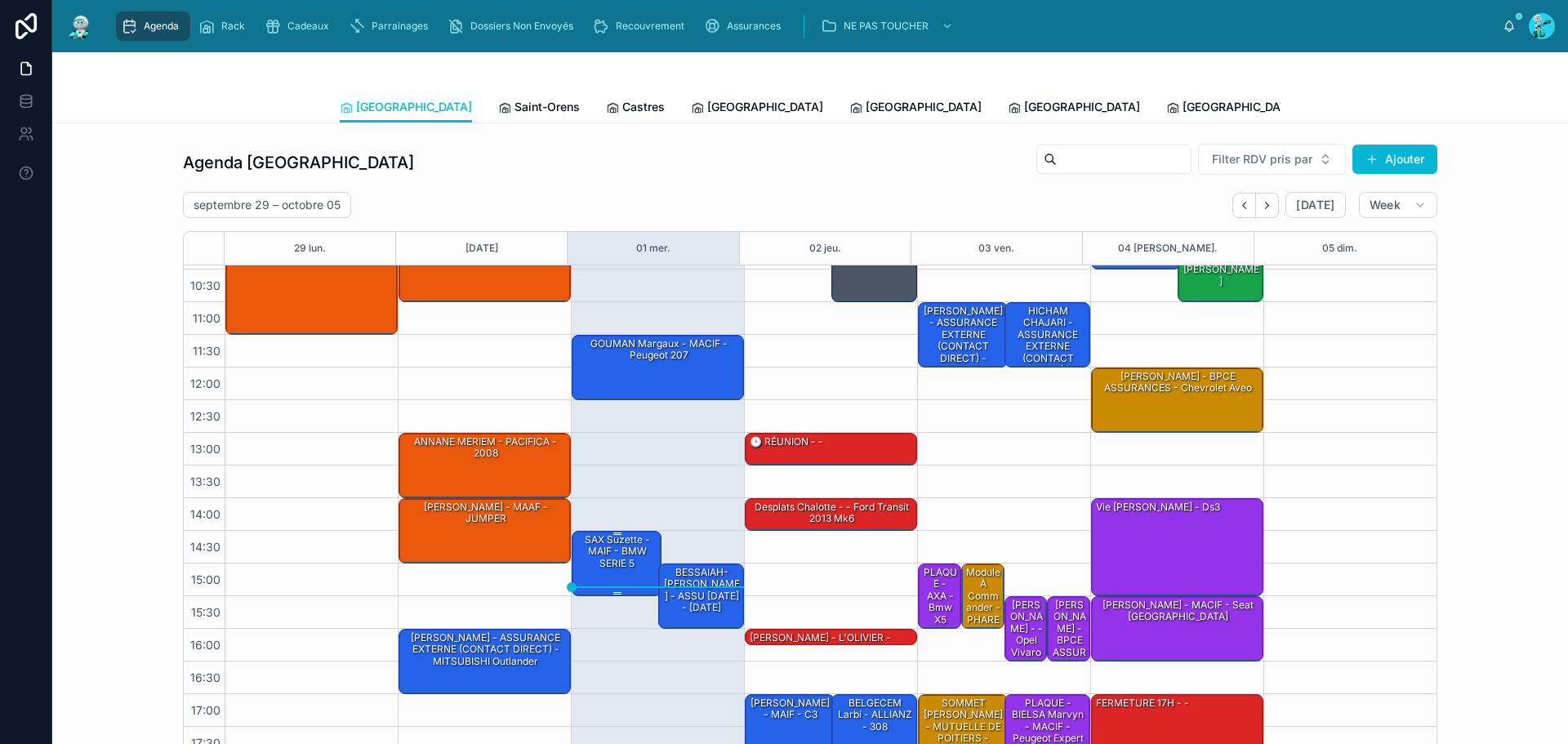
click at [610, 568] on div "SAX Suzette - MAIF - BMW SERIE 5" at bounding box center [617, 551] width 85 height 39
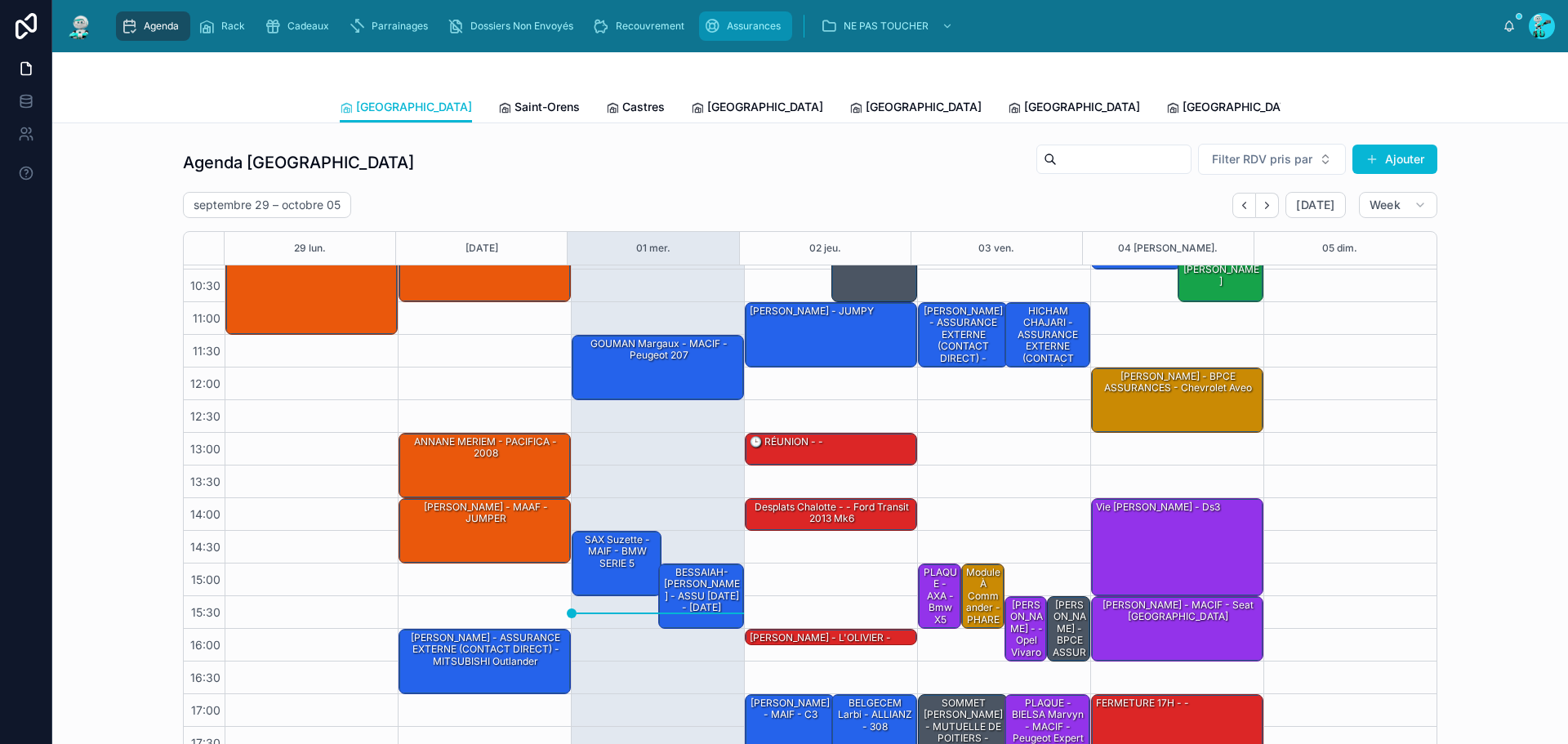
click at [732, 28] on span "Assurances" at bounding box center [754, 26] width 54 height 13
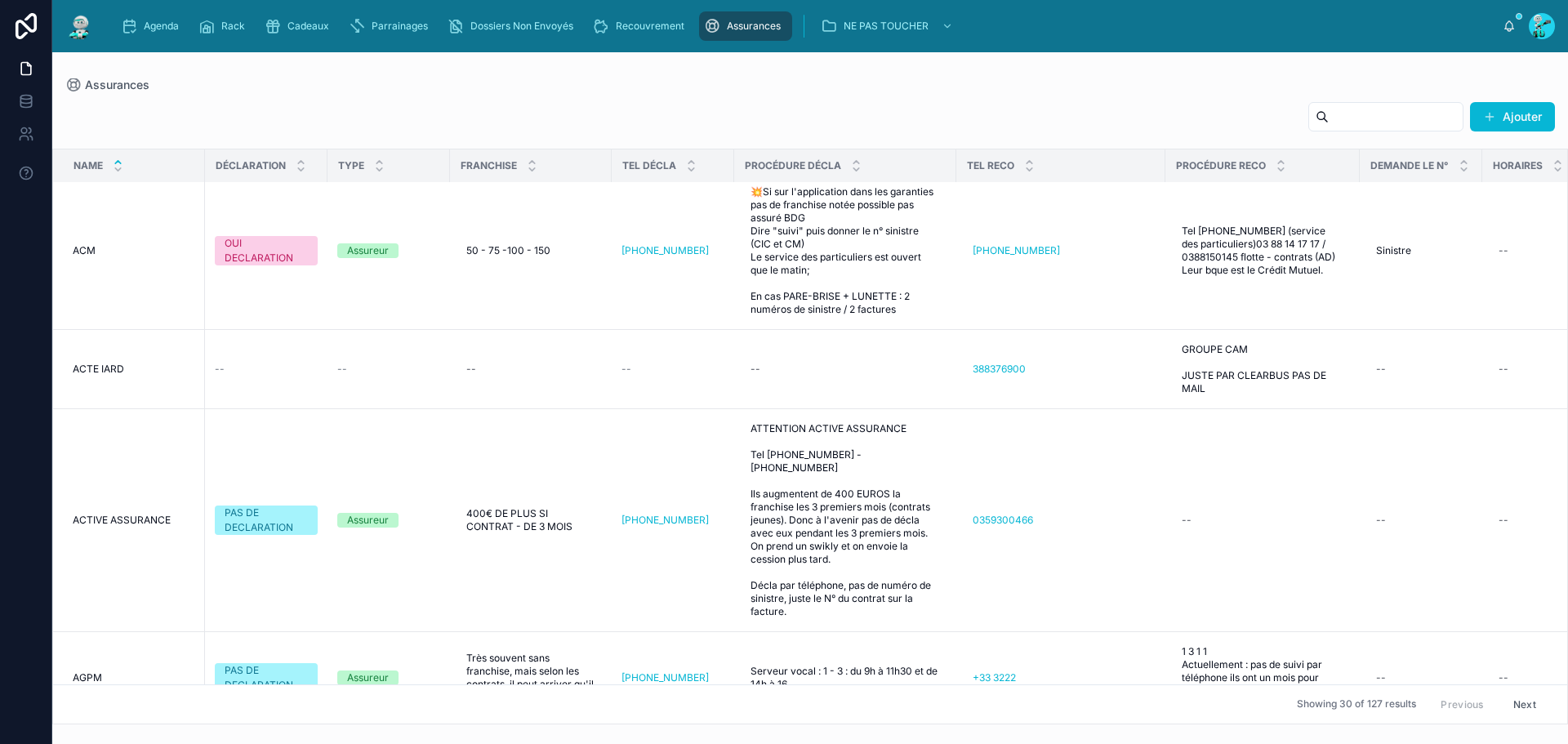
scroll to position [245, 0]
